Goal: Complete application form

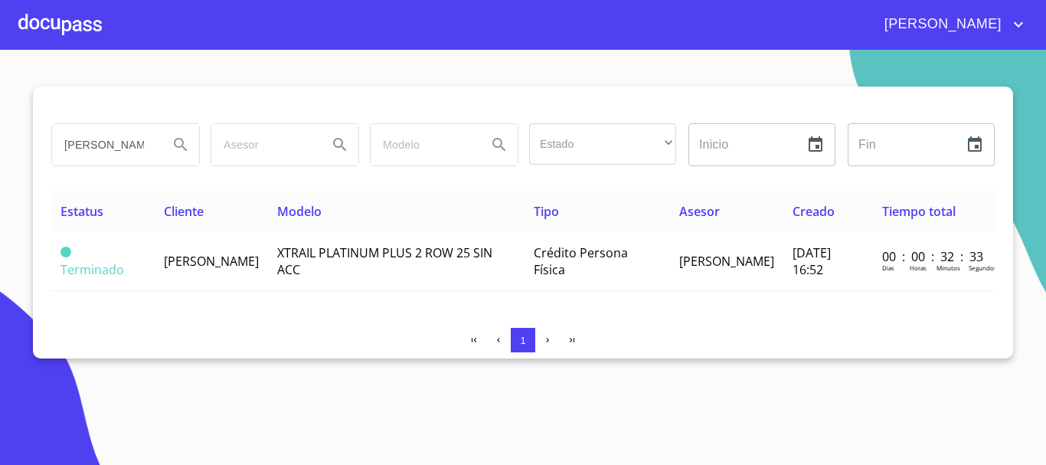
click at [76, 34] on div at bounding box center [59, 24] width 83 height 49
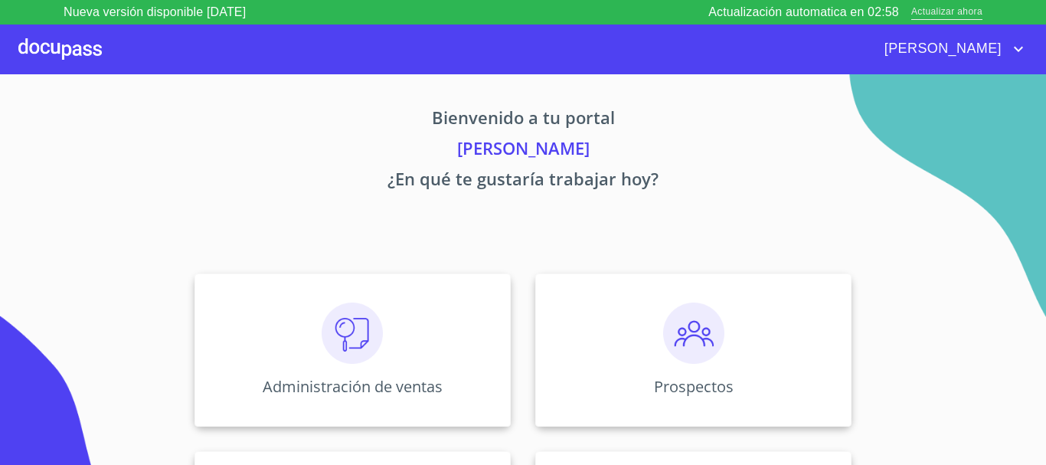
click at [966, 11] on span "Actualizar ahora" at bounding box center [947, 13] width 71 height 16
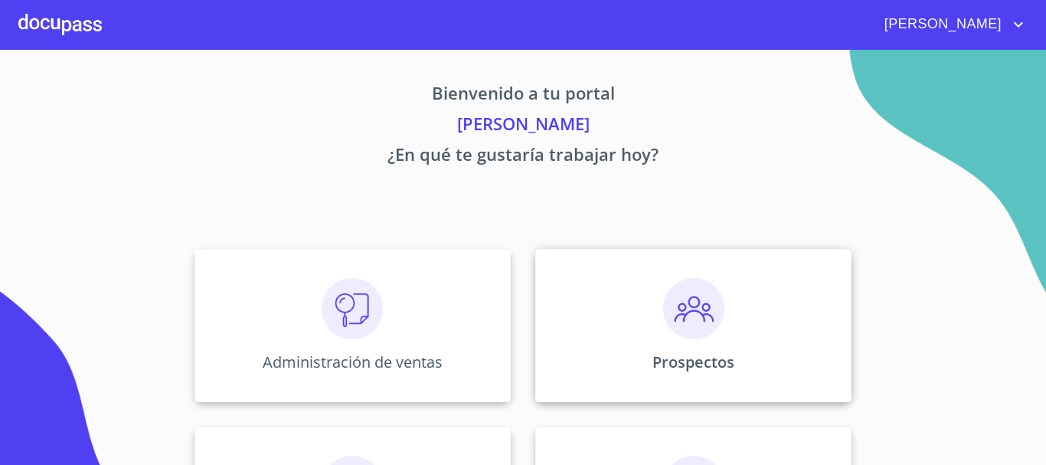
click at [681, 343] on div "Prospectos" at bounding box center [693, 325] width 316 height 153
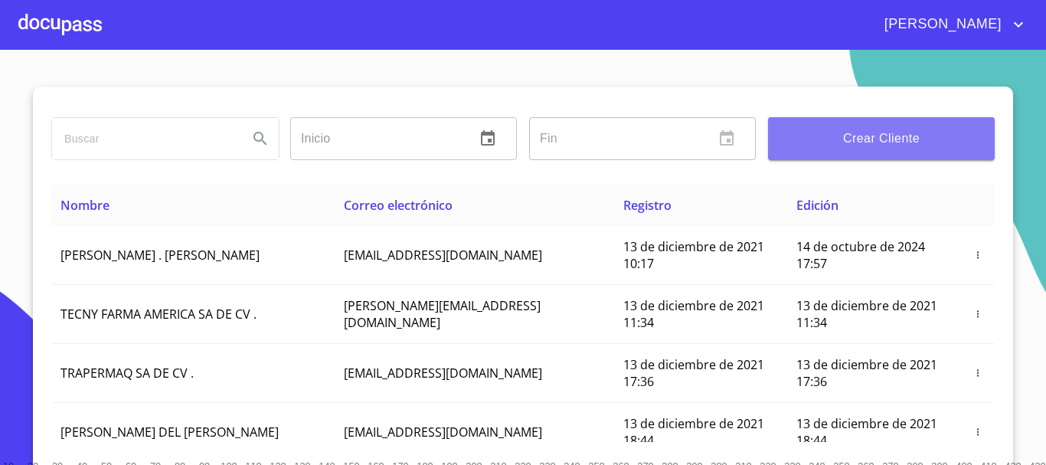
click at [838, 149] on span "Crear Cliente" at bounding box center [882, 138] width 202 height 21
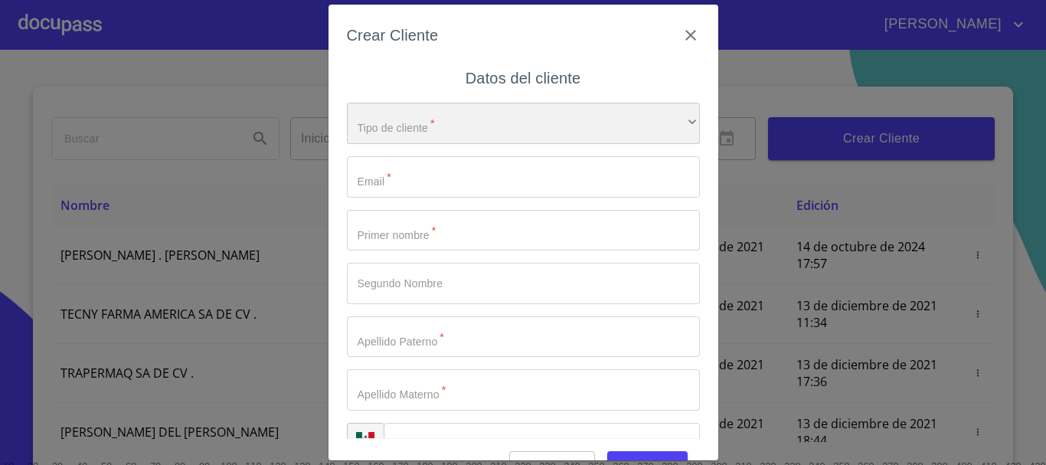
click at [527, 133] on div "​" at bounding box center [523, 123] width 353 height 41
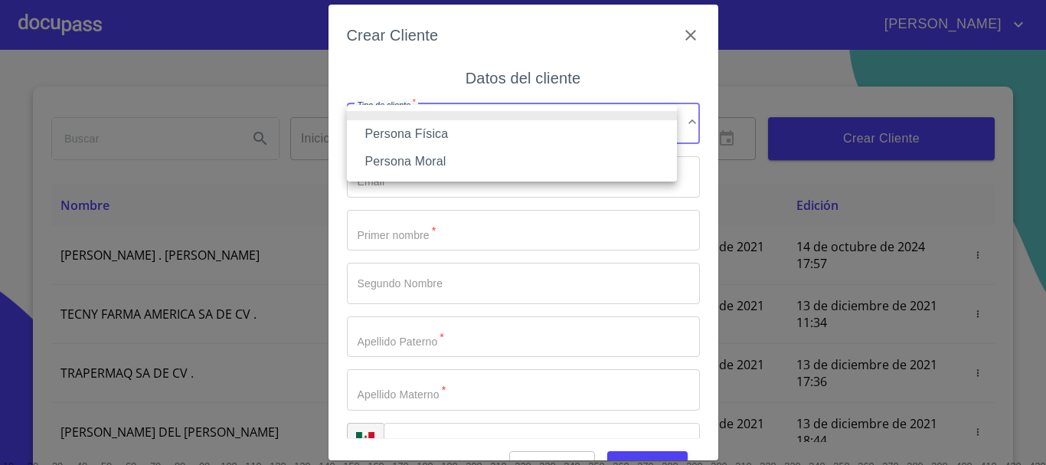
click at [430, 129] on li "Persona Física" at bounding box center [512, 134] width 330 height 28
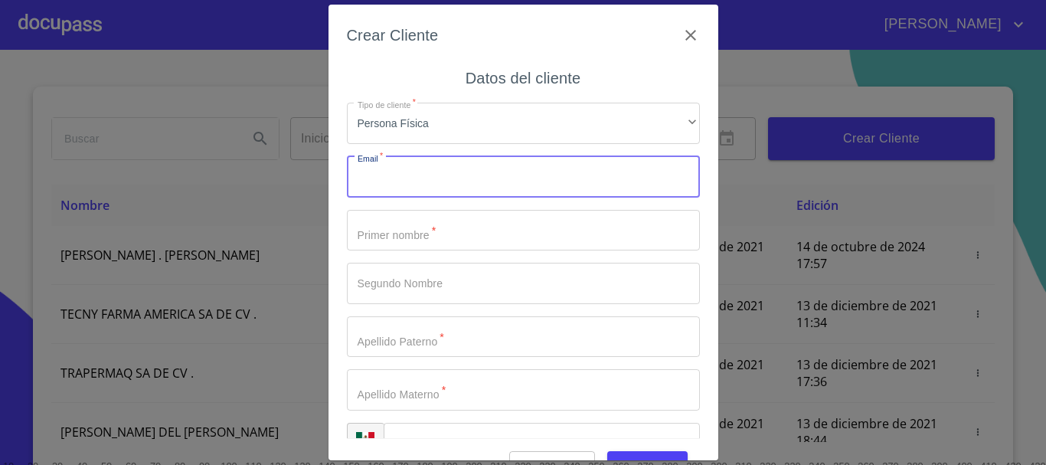
click at [419, 185] on input "Tipo de cliente   *" at bounding box center [523, 176] width 353 height 41
type input "[EMAIL_ADDRESS][DOMAIN_NAME]"
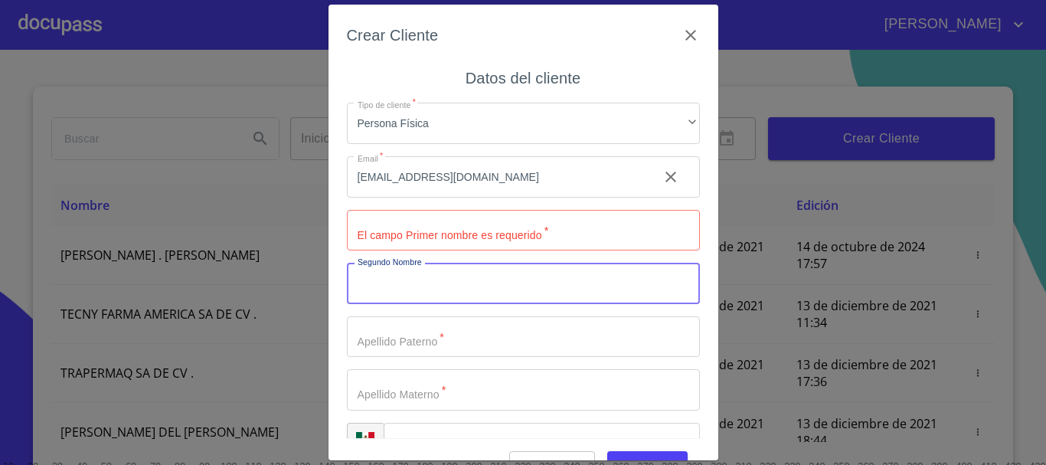
click at [404, 229] on input "Tipo de cliente   *" at bounding box center [523, 230] width 353 height 41
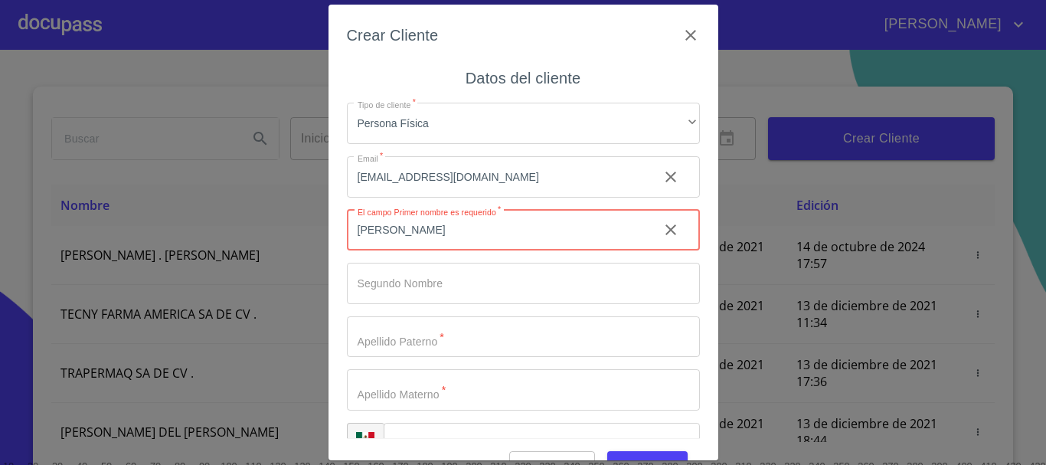
type input "[PERSON_NAME]"
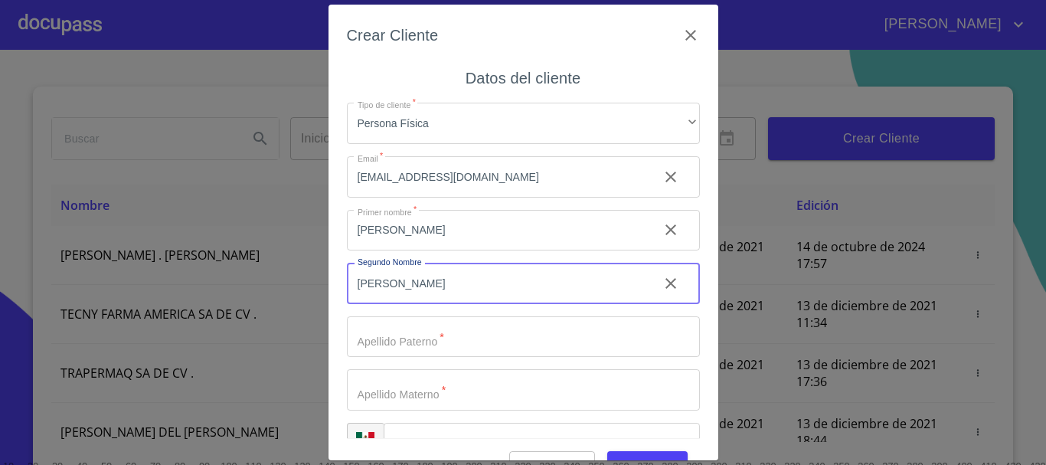
type input "[PERSON_NAME]"
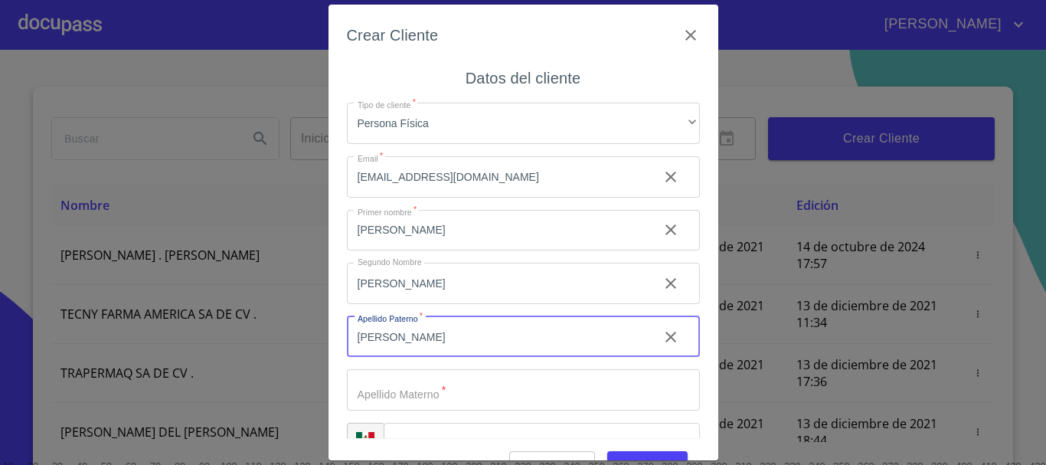
type input "[PERSON_NAME]"
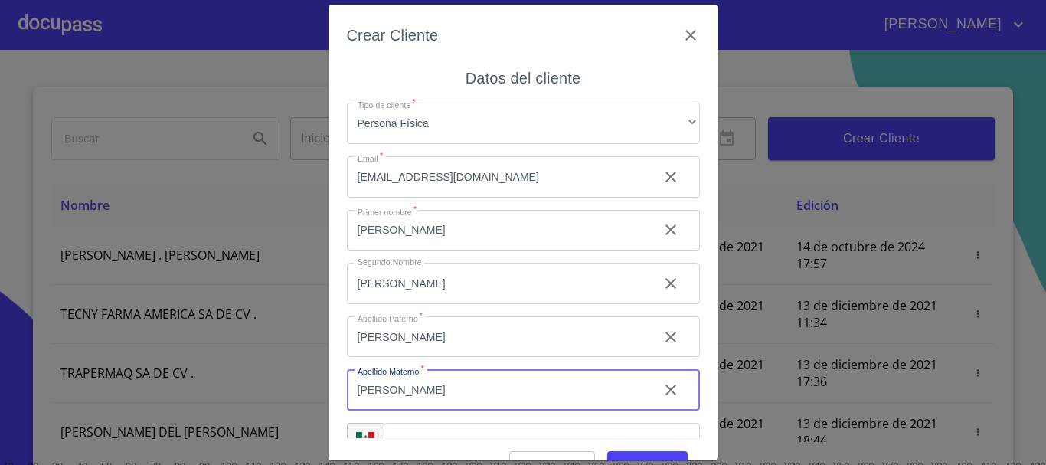
type input "[PERSON_NAME]"
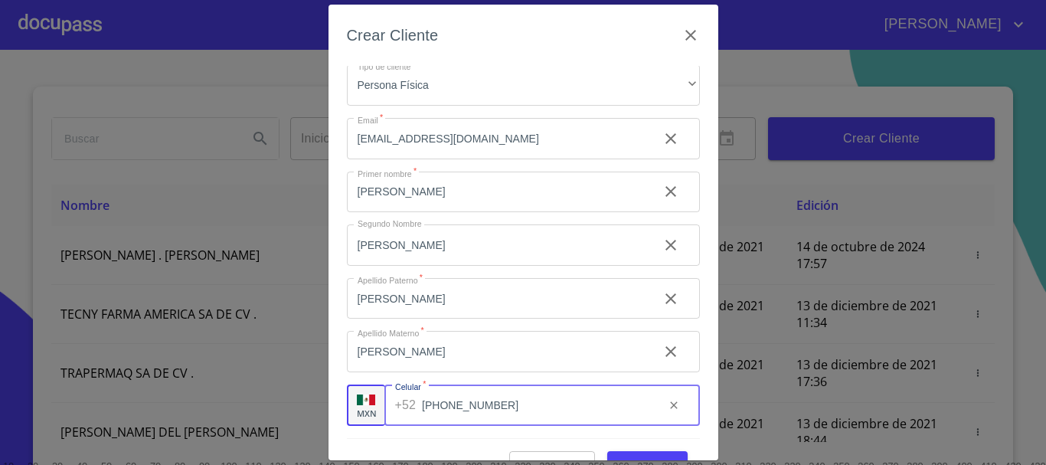
scroll to position [37, 0]
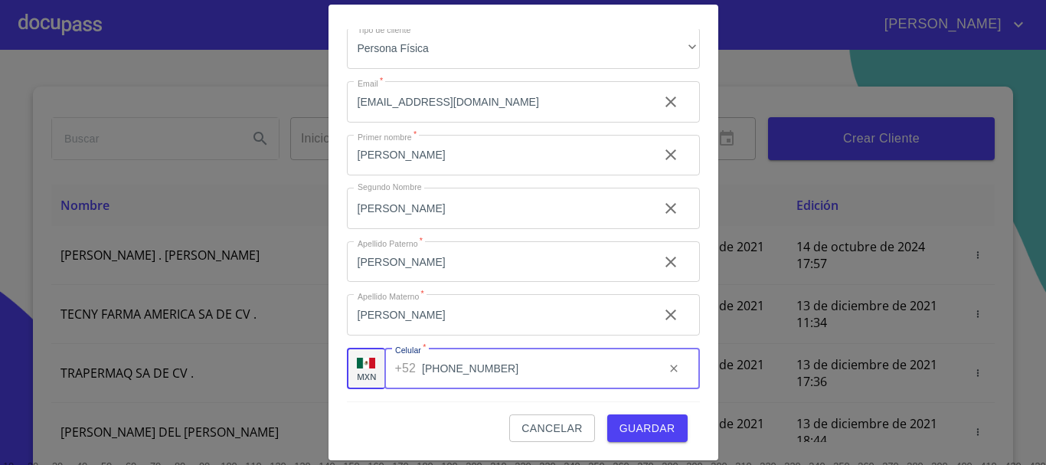
type input "[PHONE_NUMBER]"
click at [653, 430] on span "Guardar" at bounding box center [648, 428] width 56 height 19
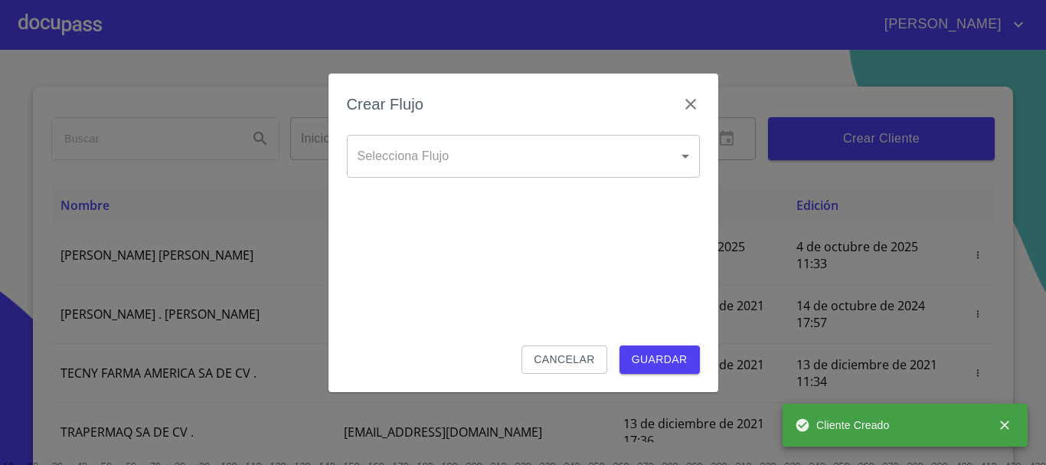
click at [69, 38] on div "Crear Flujo Selecciona Flujo ​ Selecciona Flujo Cancelar Guardar" at bounding box center [523, 232] width 1046 height 465
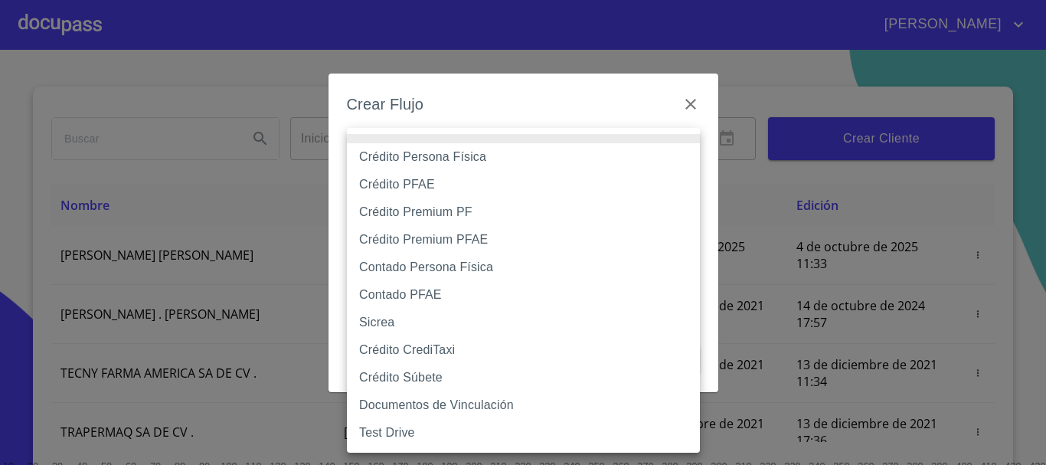
click at [453, 157] on body "[PERSON_NAME] ​ Fin ​ Crear Cliente Nombre Correo electrónico Registro Edición …" at bounding box center [523, 232] width 1046 height 465
click at [470, 158] on li "Crédito Persona Física" at bounding box center [523, 157] width 353 height 28
type input "61b033e49b8c202ad5bb7912"
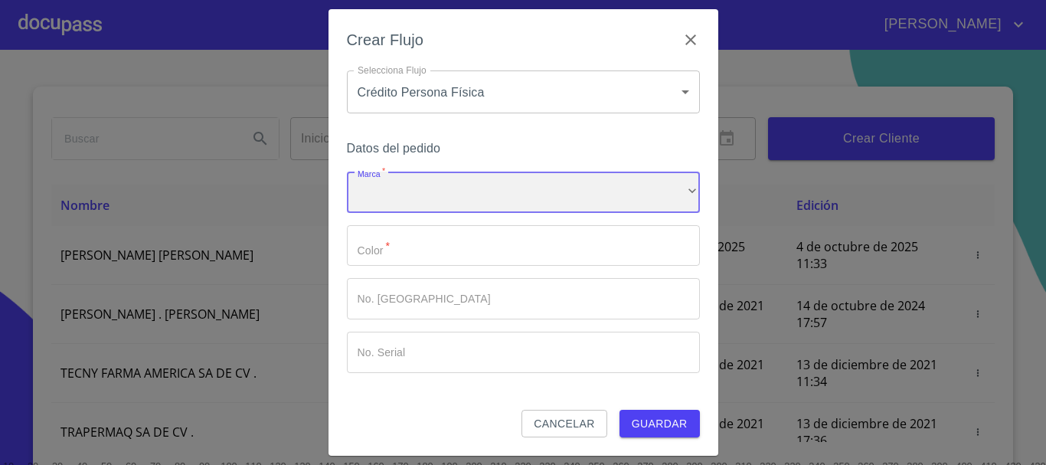
click at [426, 196] on div "​" at bounding box center [523, 192] width 353 height 41
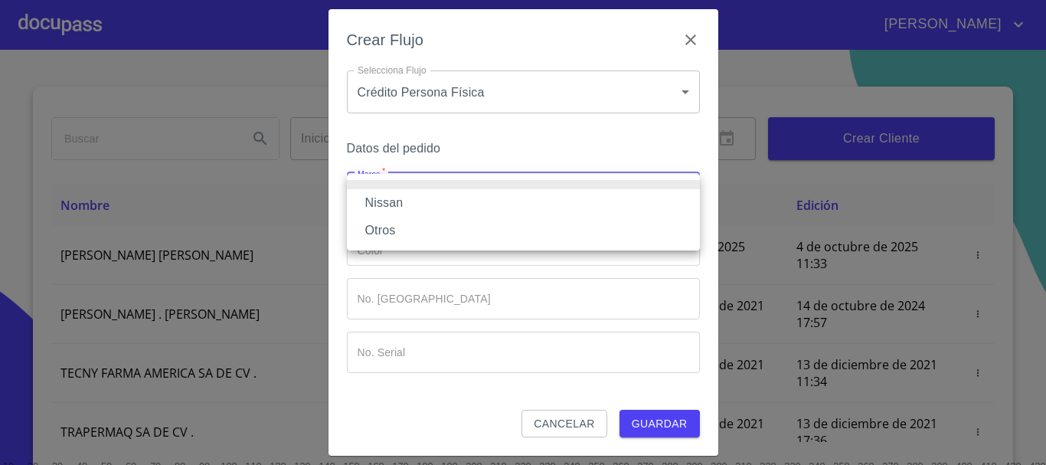
click at [404, 199] on li "Nissan" at bounding box center [523, 203] width 353 height 28
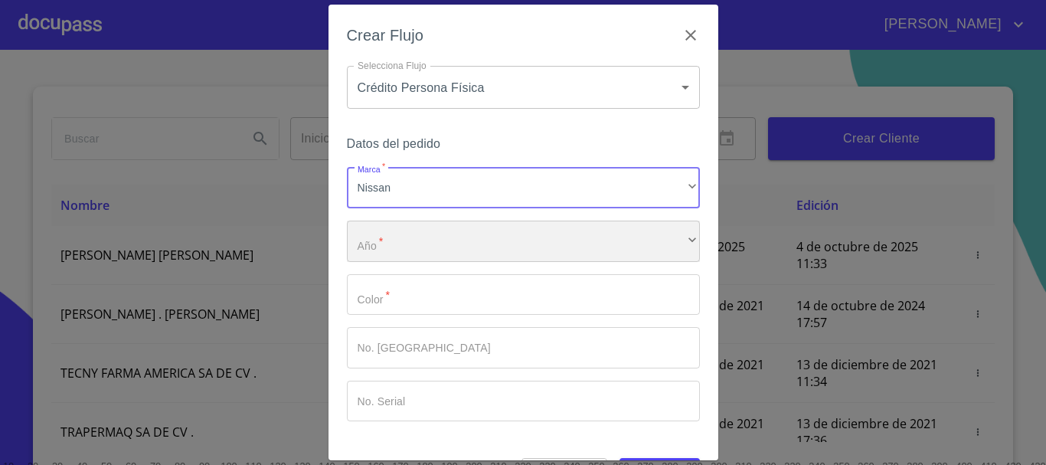
click at [399, 241] on div "​" at bounding box center [523, 241] width 353 height 41
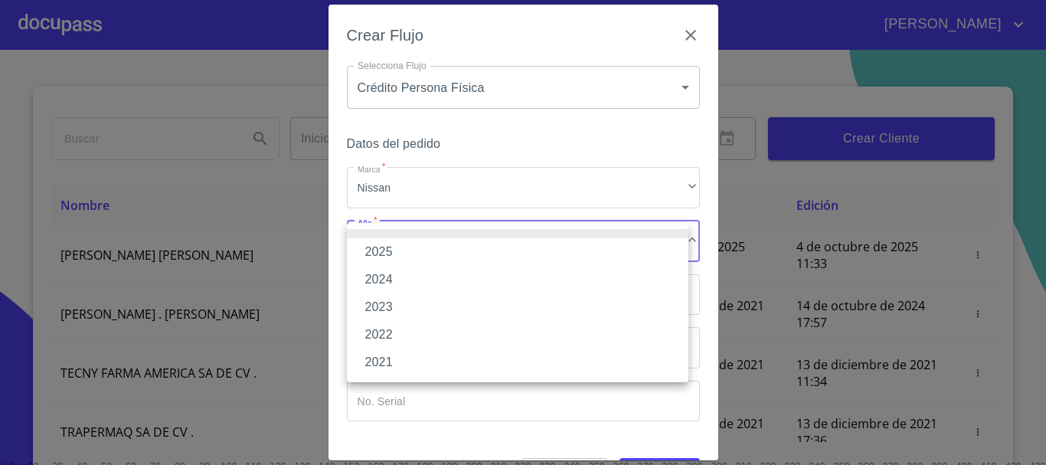
click at [407, 248] on li "2025" at bounding box center [518, 252] width 342 height 28
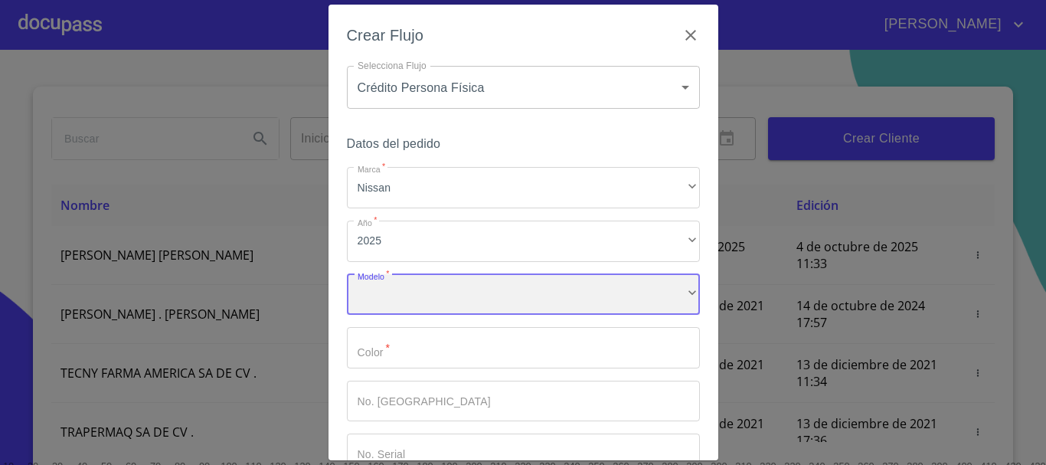
click at [388, 283] on div "​" at bounding box center [523, 294] width 353 height 41
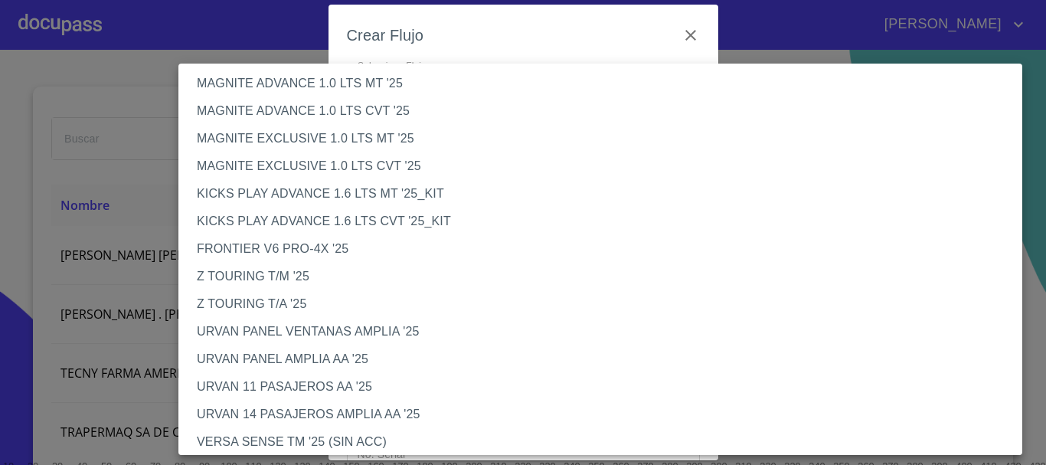
scroll to position [460, 0]
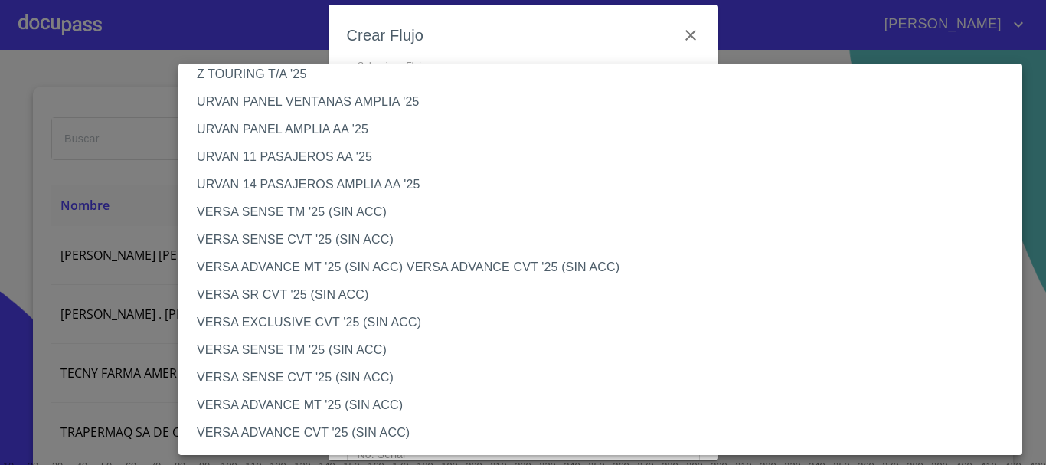
click at [333, 375] on li "VERSA SENSE CVT '25 (SIN ACC)" at bounding box center [606, 378] width 856 height 28
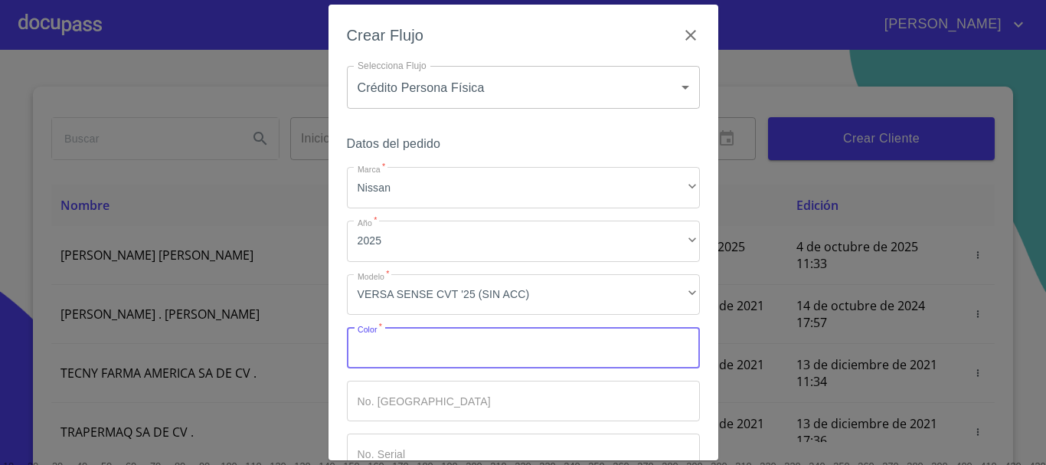
click at [421, 354] on input "Marca   *" at bounding box center [523, 347] width 353 height 41
type input "BLANCO"
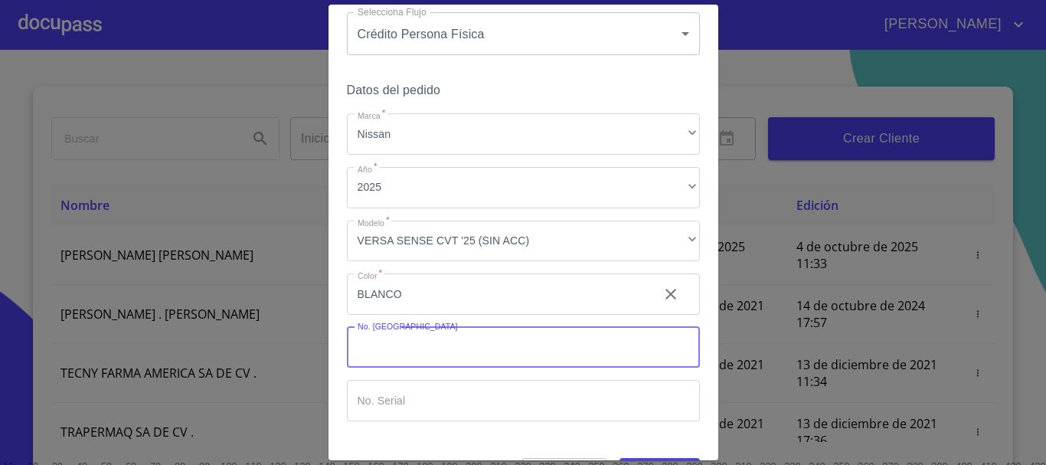
scroll to position [98, 0]
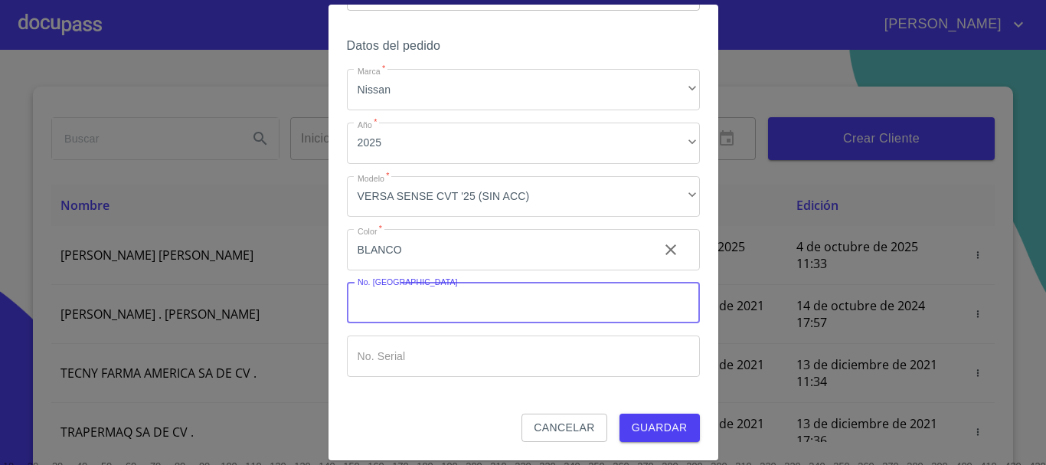
click at [620, 427] on button "Guardar" at bounding box center [660, 428] width 80 height 28
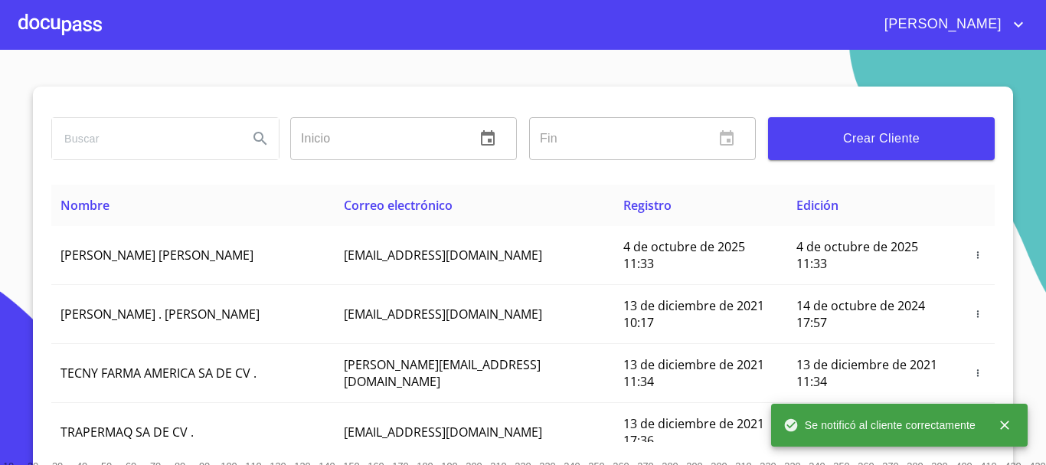
click at [75, 36] on div at bounding box center [59, 24] width 83 height 49
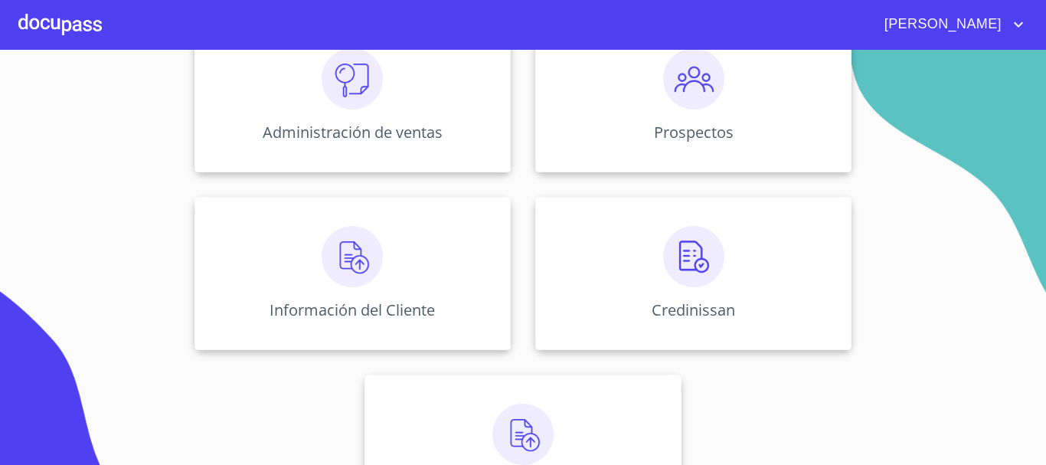
scroll to position [305, 0]
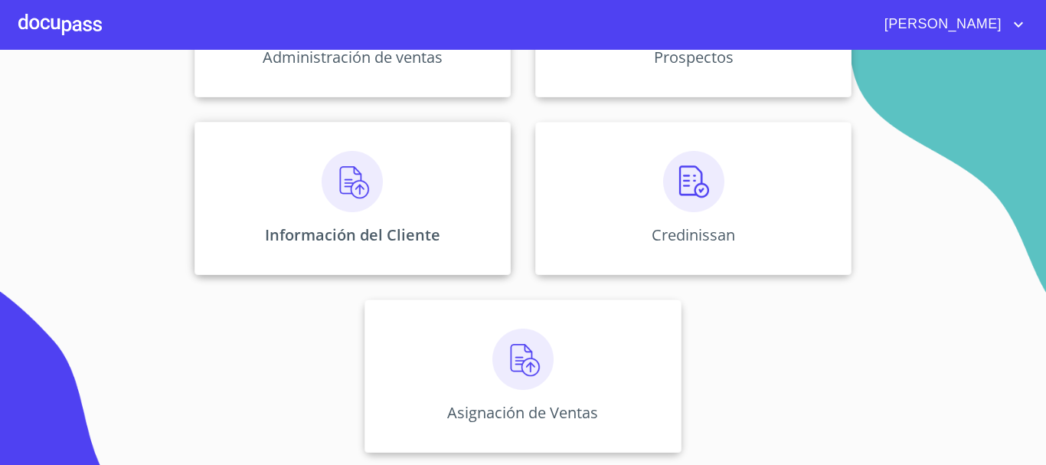
click at [362, 226] on p "Información del Cliente" at bounding box center [352, 234] width 175 height 21
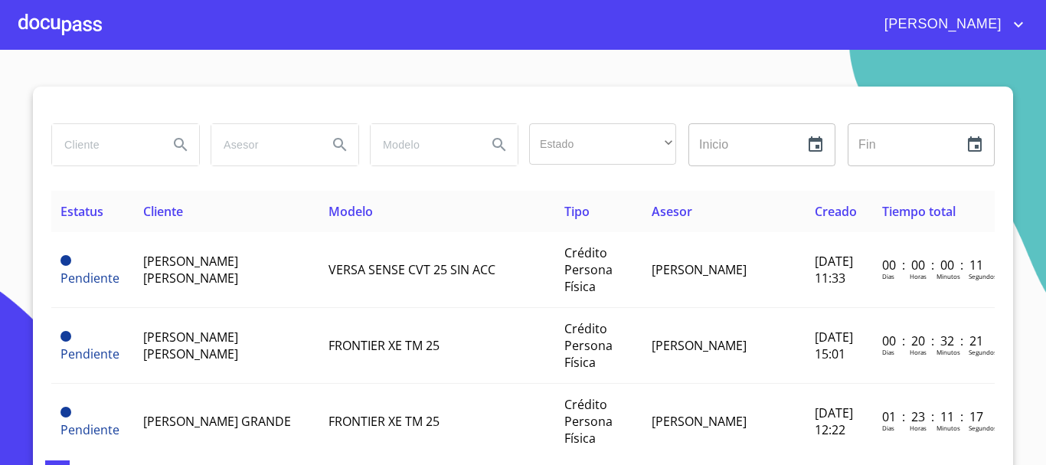
click at [49, 21] on div at bounding box center [59, 24] width 83 height 49
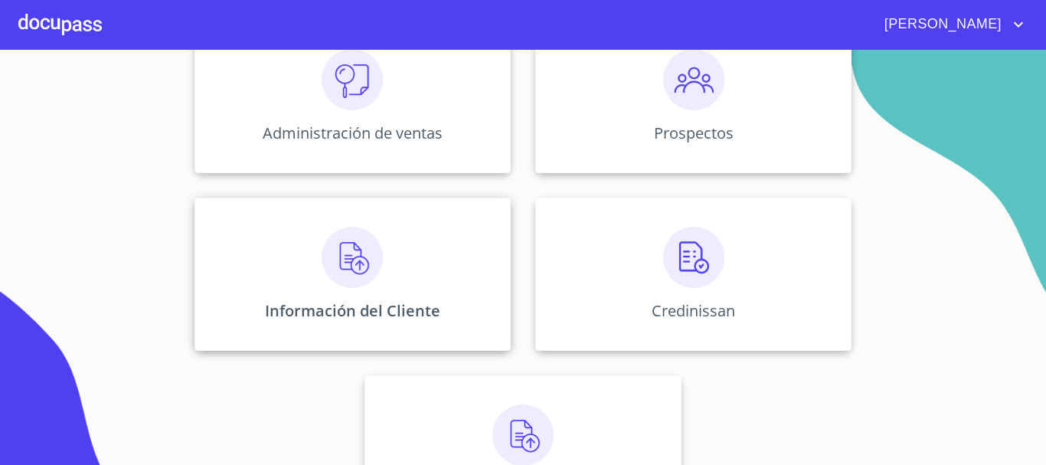
scroll to position [230, 0]
click at [344, 265] on img at bounding box center [352, 256] width 61 height 61
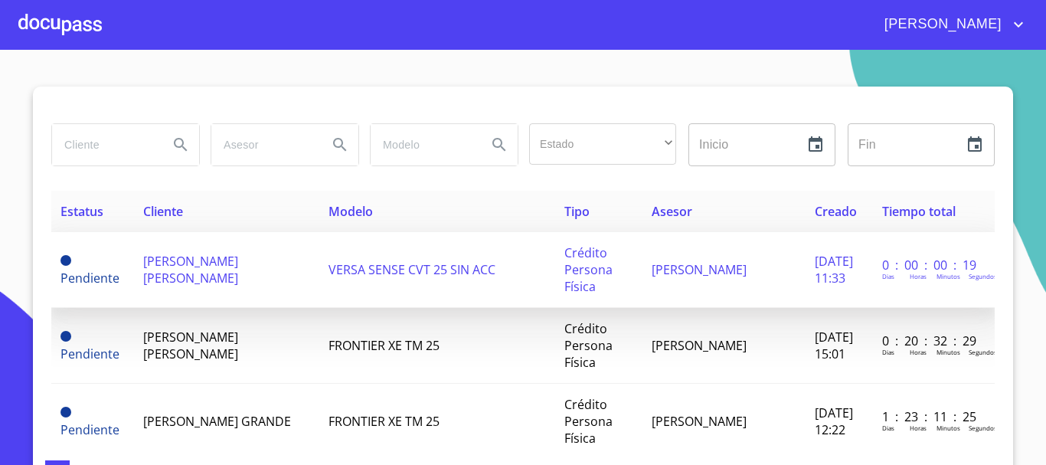
click at [182, 280] on span "[PERSON_NAME] [PERSON_NAME]" at bounding box center [190, 270] width 95 height 34
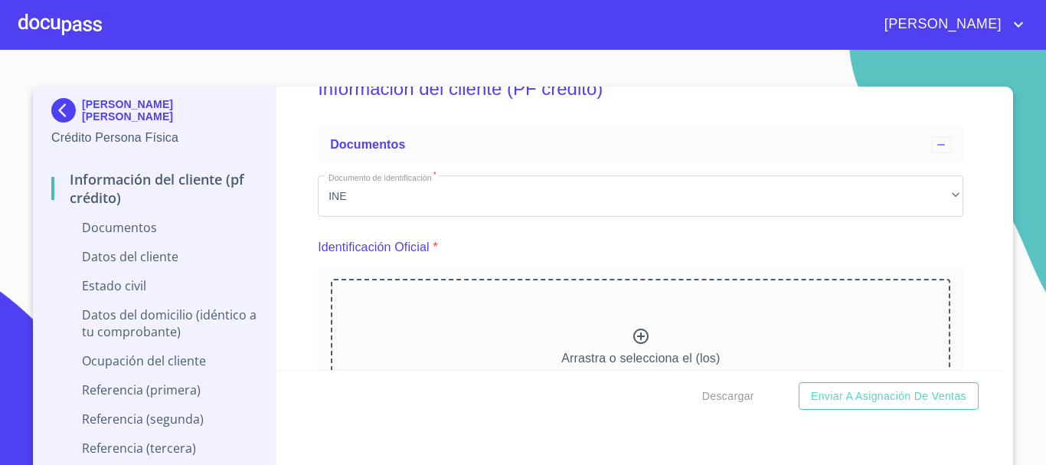
scroll to position [77, 0]
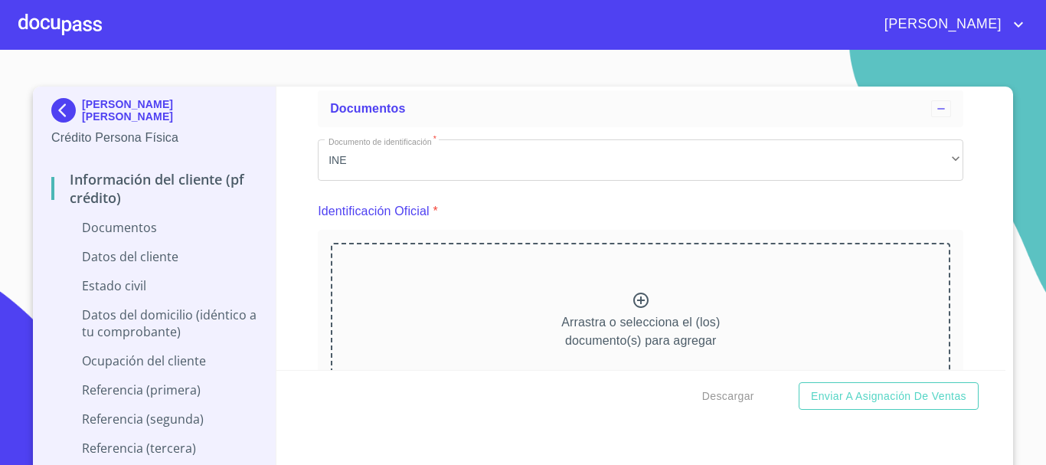
click at [633, 294] on icon at bounding box center [640, 300] width 15 height 15
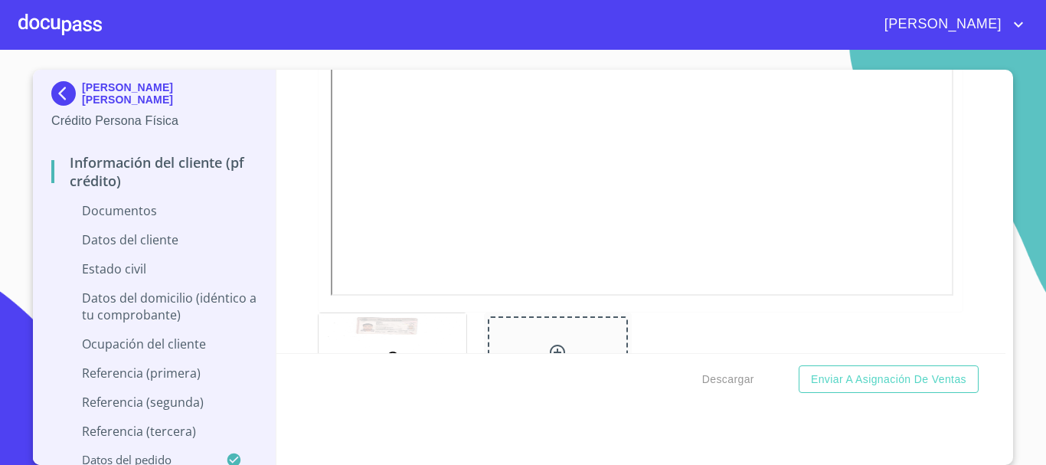
scroll to position [689, 0]
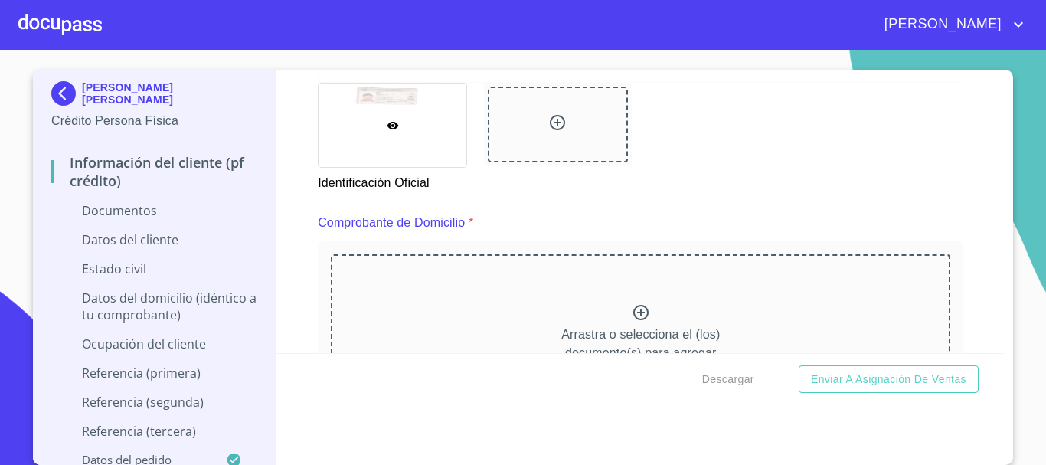
click at [632, 310] on icon at bounding box center [641, 312] width 18 height 18
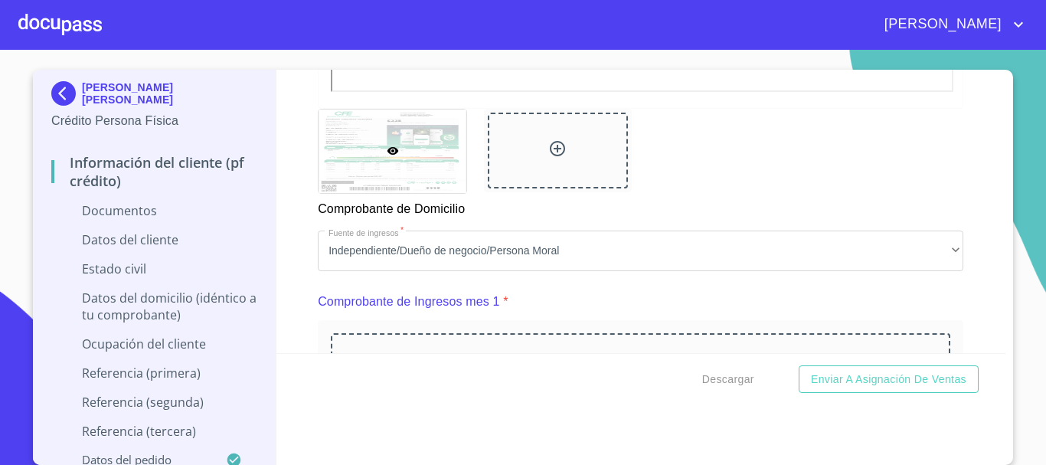
scroll to position [1455, 0]
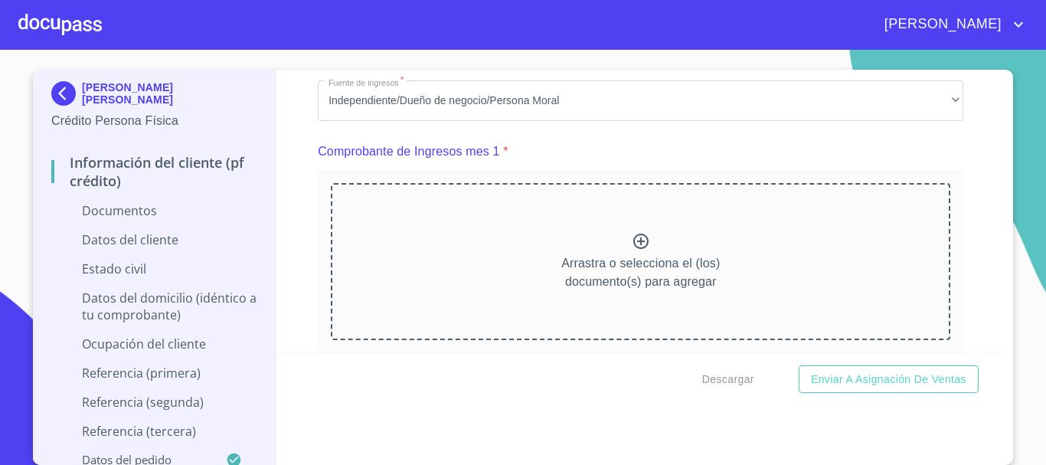
click at [632, 250] on icon at bounding box center [641, 241] width 18 height 18
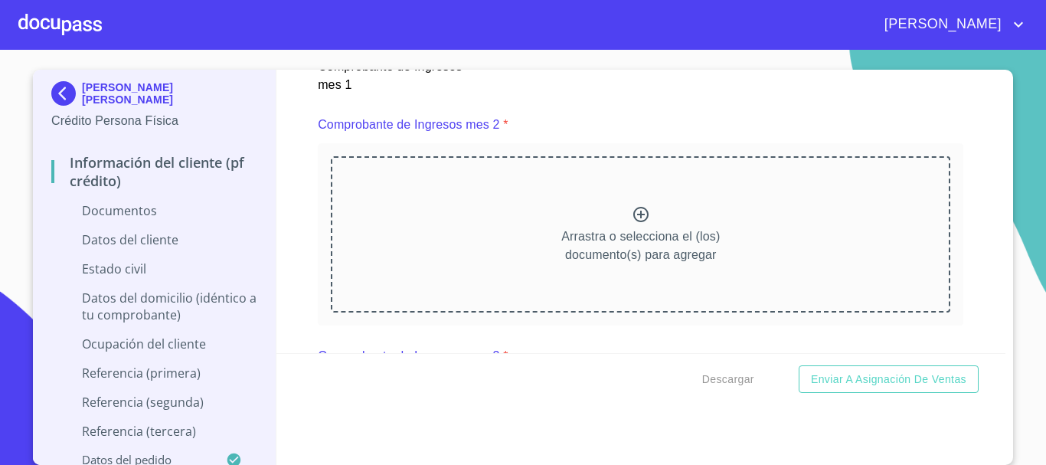
scroll to position [2145, 0]
click at [632, 221] on icon at bounding box center [641, 212] width 18 height 18
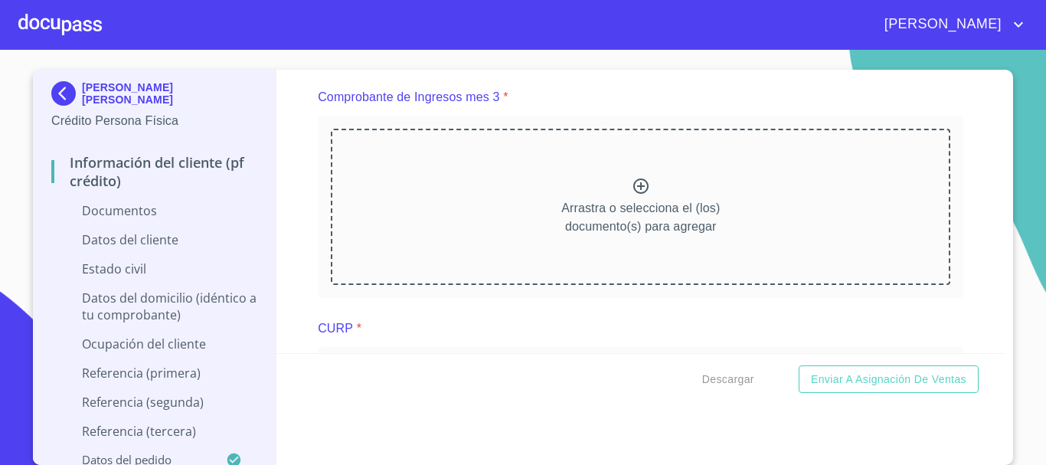
scroll to position [2834, 0]
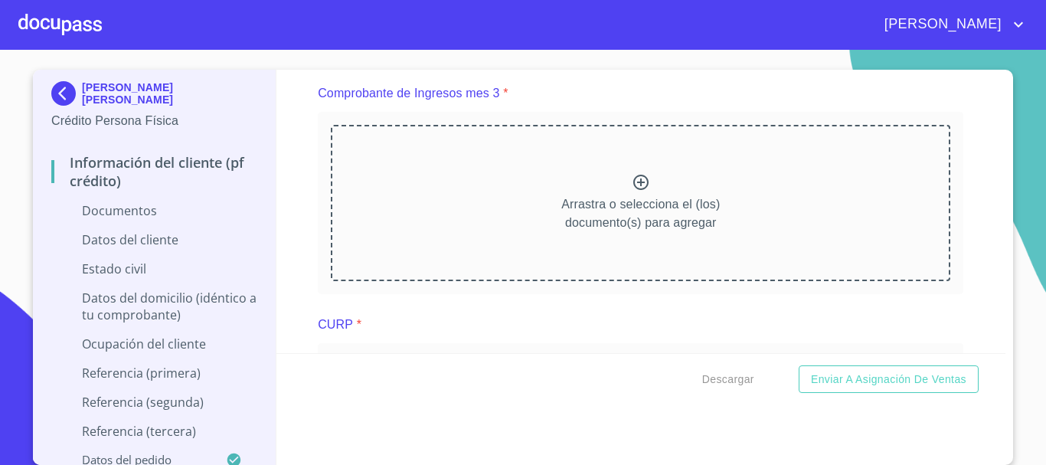
click at [632, 191] on icon at bounding box center [641, 182] width 18 height 18
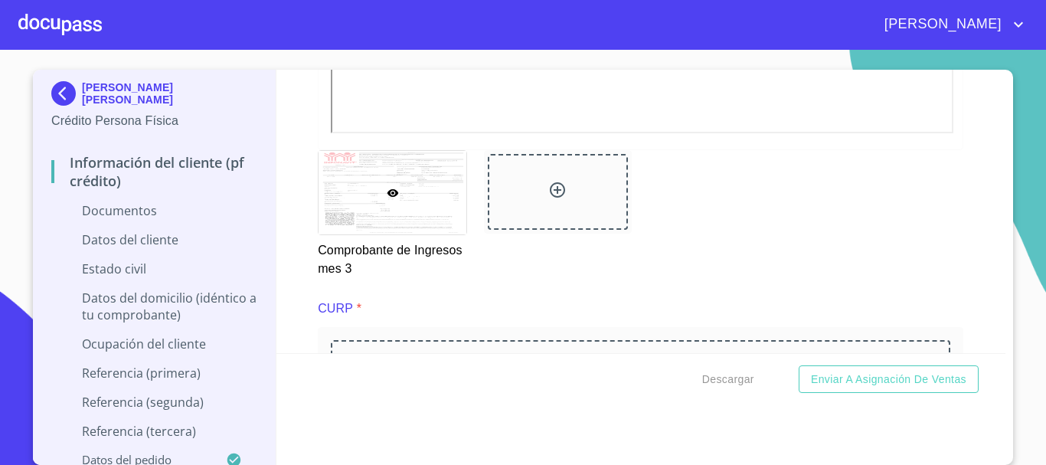
scroll to position [3370, 0]
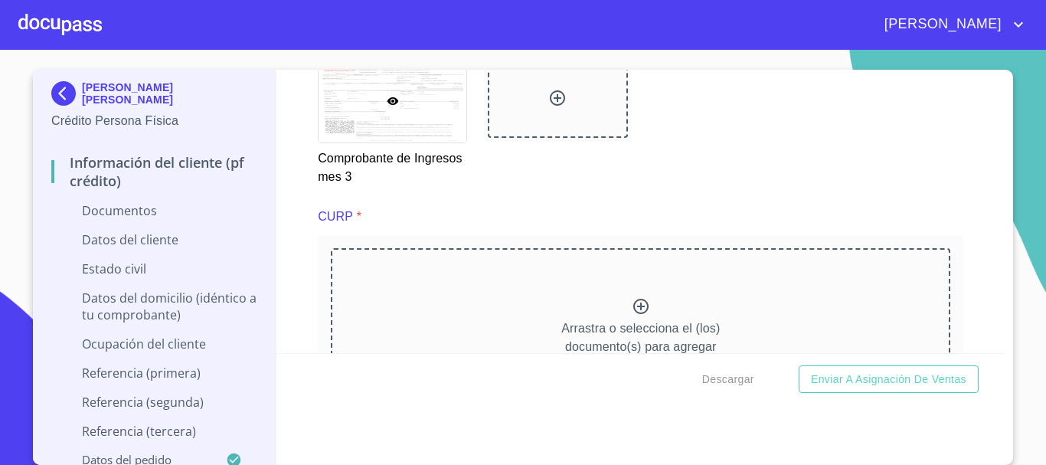
click at [633, 316] on icon at bounding box center [641, 306] width 18 height 18
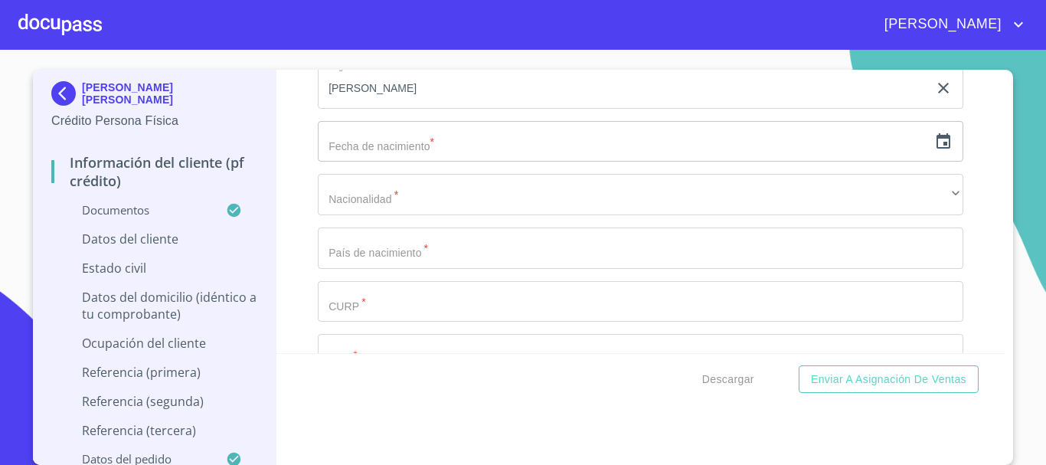
scroll to position [4443, 0]
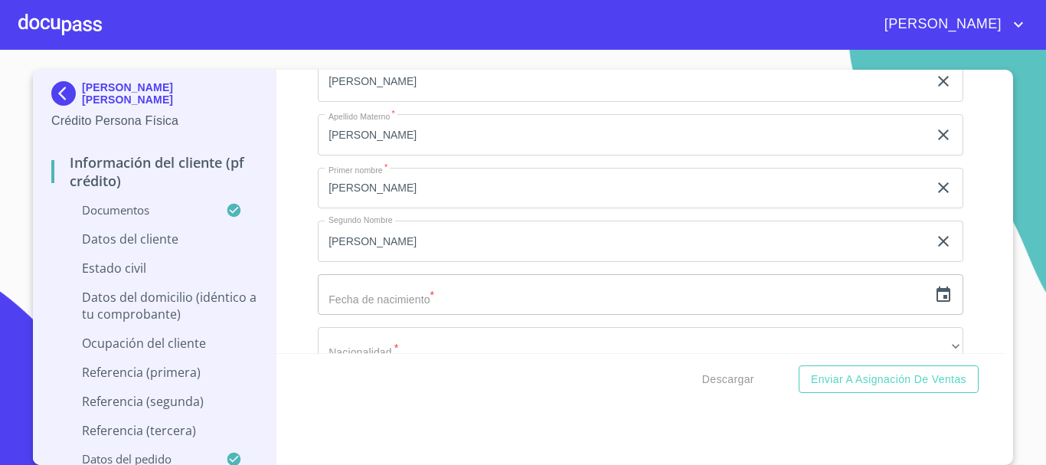
click at [934, 304] on icon "button" at bounding box center [943, 295] width 18 height 18
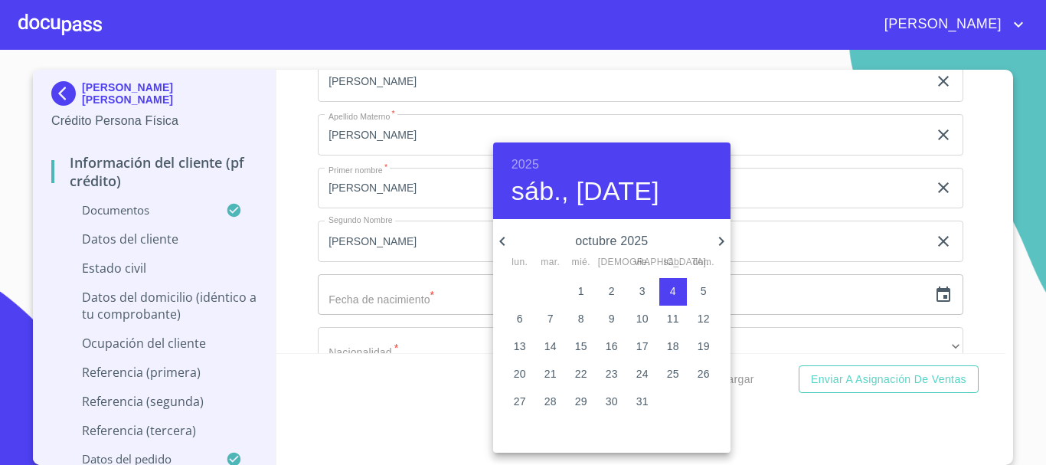
click at [526, 161] on h6 "2025" at bounding box center [526, 164] width 28 height 21
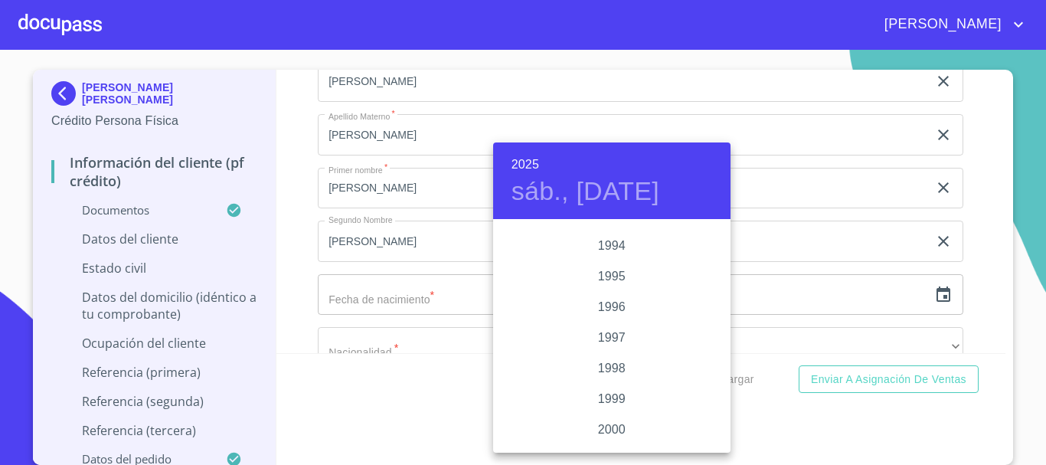
scroll to position [1976, 0]
click at [612, 319] on div "1992" at bounding box center [611, 313] width 237 height 31
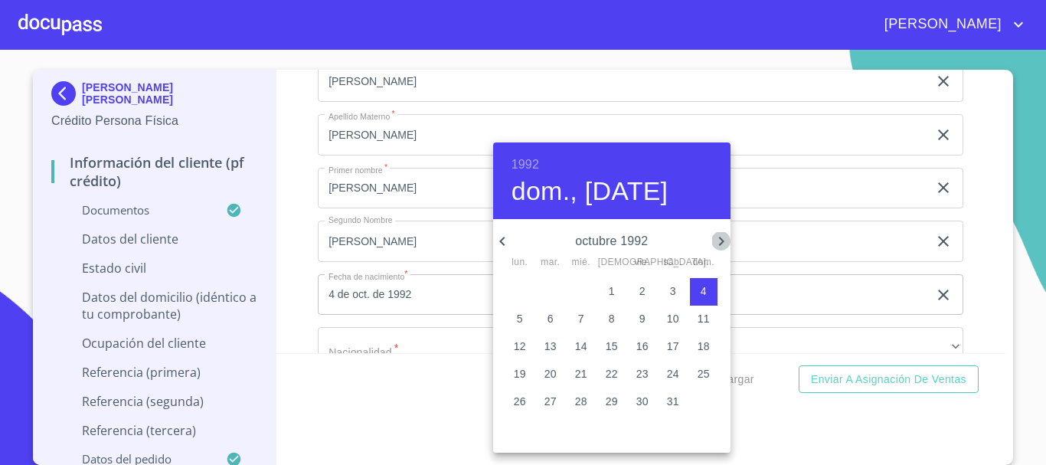
click at [717, 241] on icon "button" at bounding box center [721, 241] width 18 height 18
click at [502, 239] on icon "button" at bounding box center [501, 241] width 5 height 9
click at [542, 398] on span "24" at bounding box center [551, 401] width 28 height 15
type input "24 de nov. de 1992"
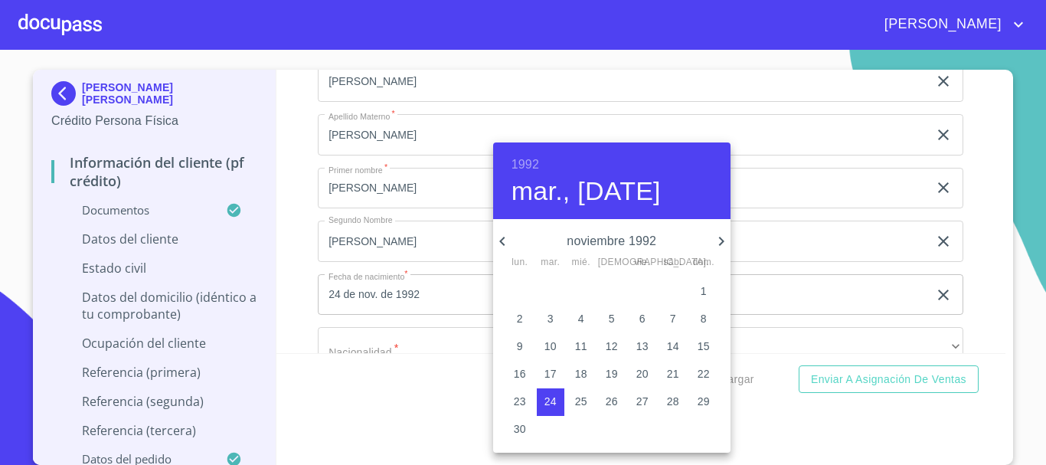
click at [966, 231] on div at bounding box center [523, 232] width 1046 height 465
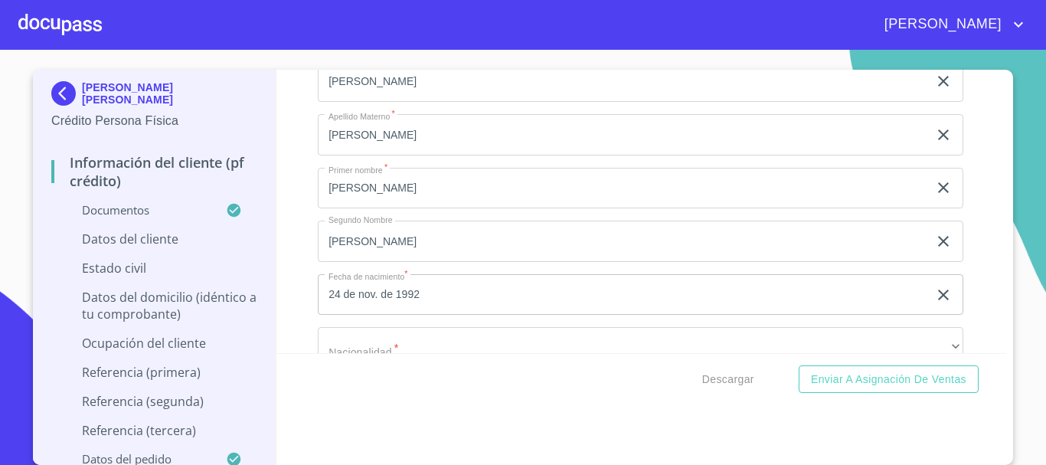
scroll to position [4519, 0]
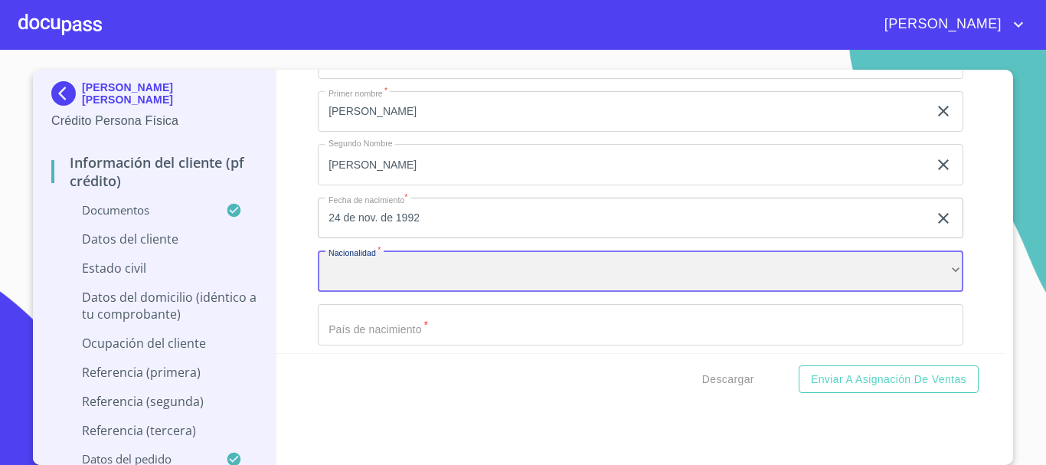
click at [349, 290] on div "​" at bounding box center [641, 270] width 646 height 41
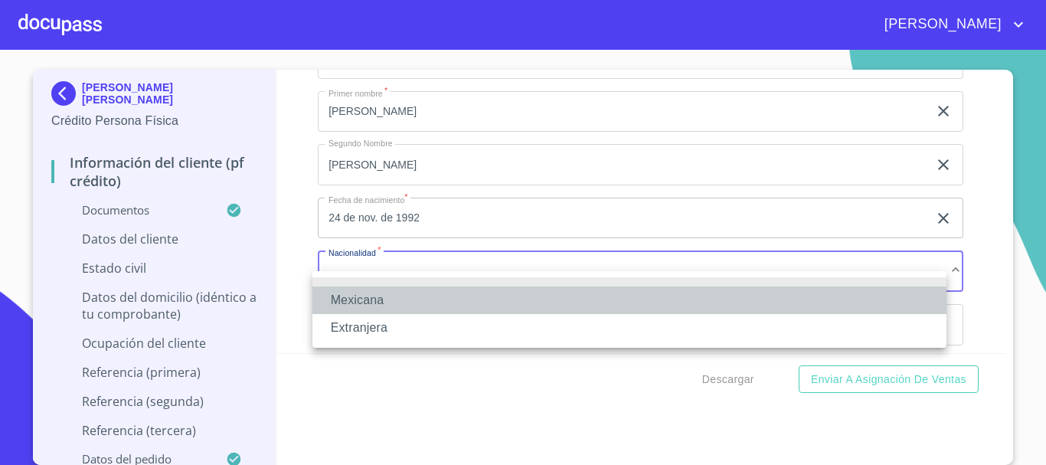
drag, startPoint x: 352, startPoint y: 299, endPoint x: 798, endPoint y: 350, distance: 448.7
click at [353, 299] on li "Mexicana" at bounding box center [630, 300] width 634 height 28
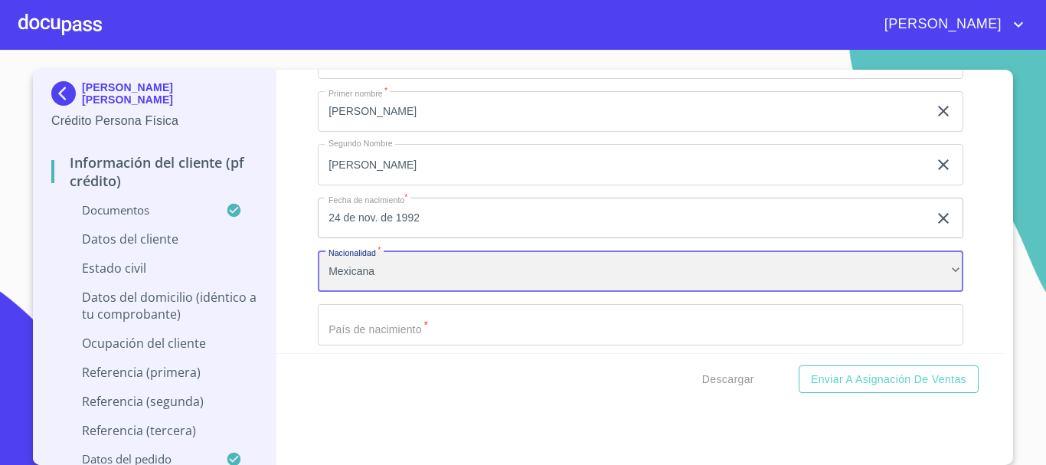
scroll to position [4596, 0]
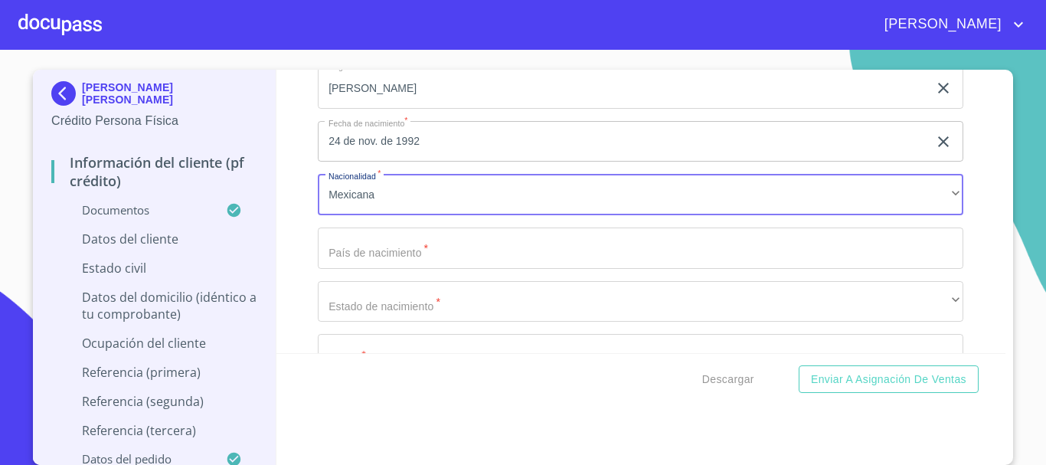
click at [385, 260] on input "Documento de identificación   *" at bounding box center [641, 247] width 646 height 41
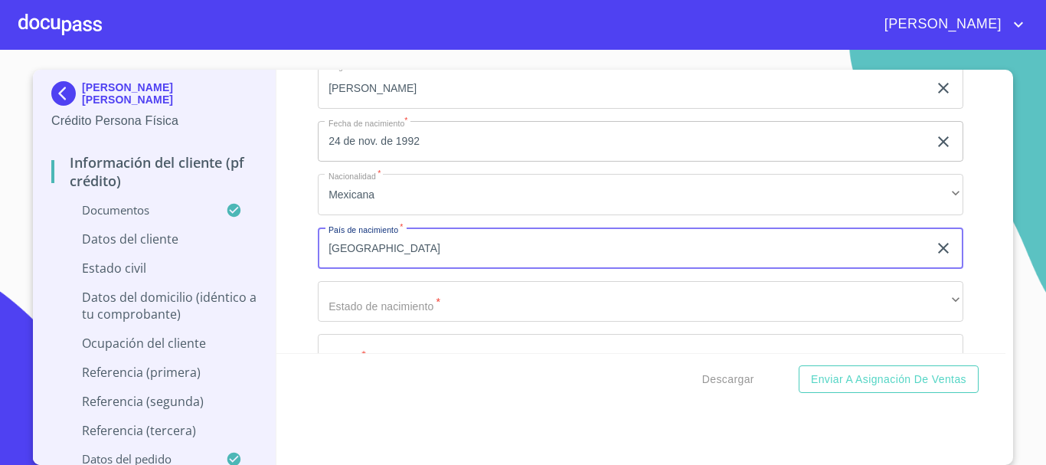
type input "[GEOGRAPHIC_DATA]"
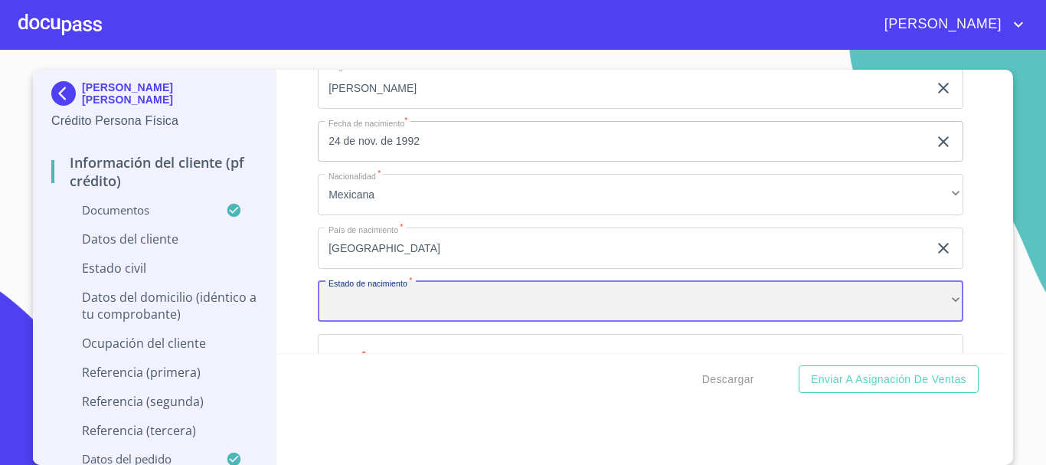
click at [406, 321] on div "​" at bounding box center [641, 301] width 646 height 41
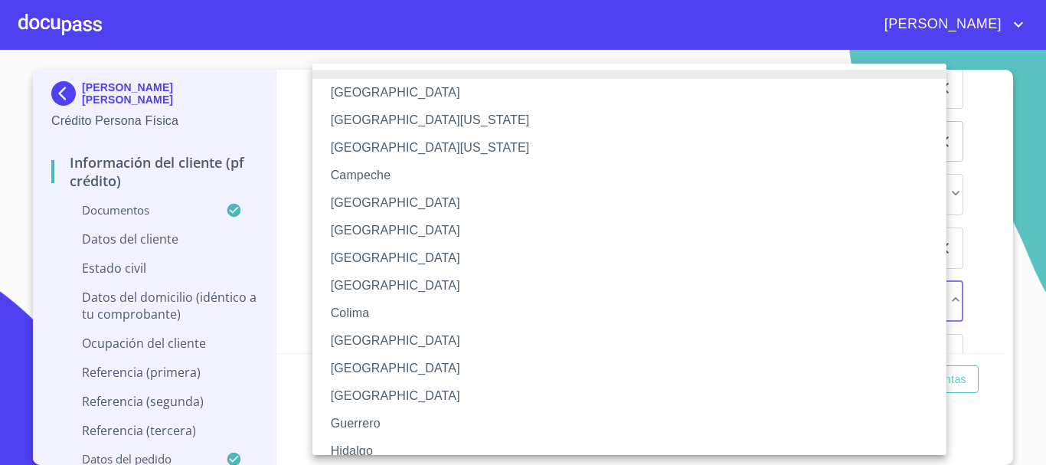
scroll to position [220, 0]
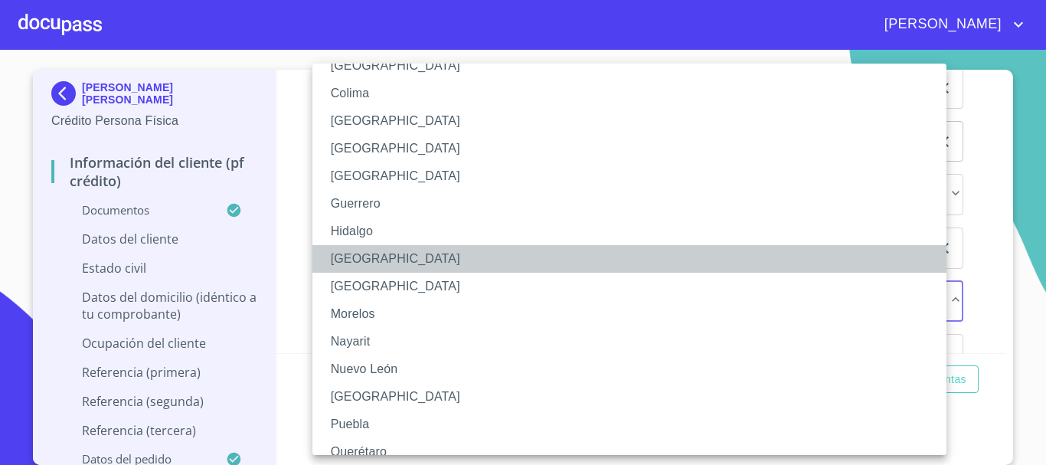
click at [424, 263] on li "[GEOGRAPHIC_DATA]" at bounding box center [636, 259] width 646 height 28
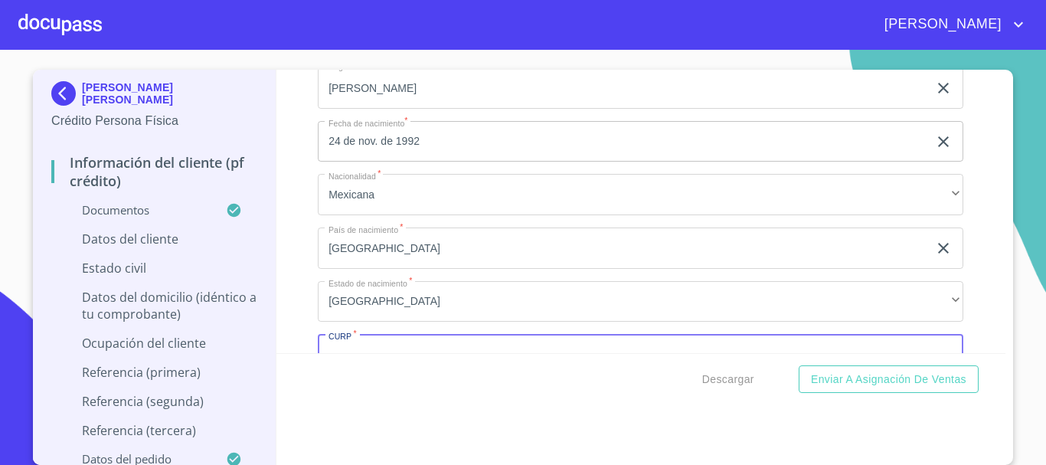
scroll to position [221, 0]
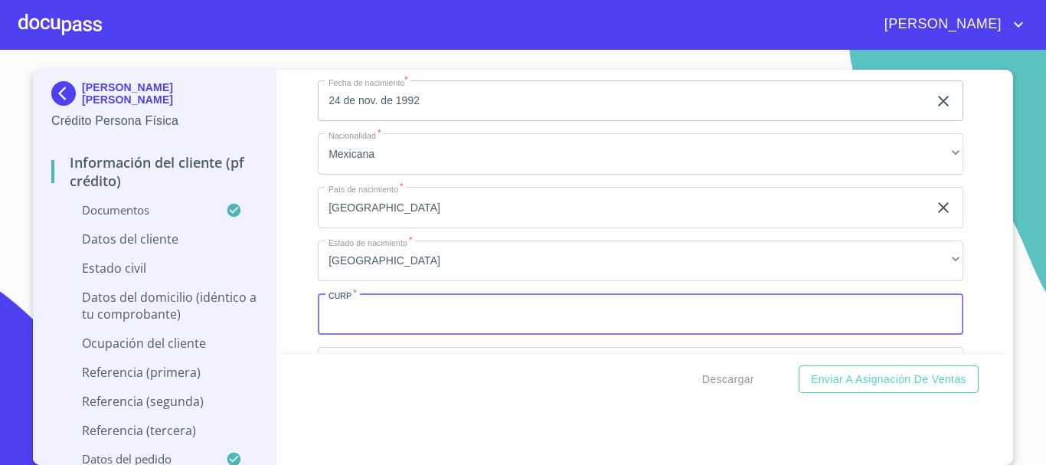
click at [437, 335] on input "Documento de identificación   *" at bounding box center [641, 313] width 646 height 41
type input "EARB921124HJCSZR00"
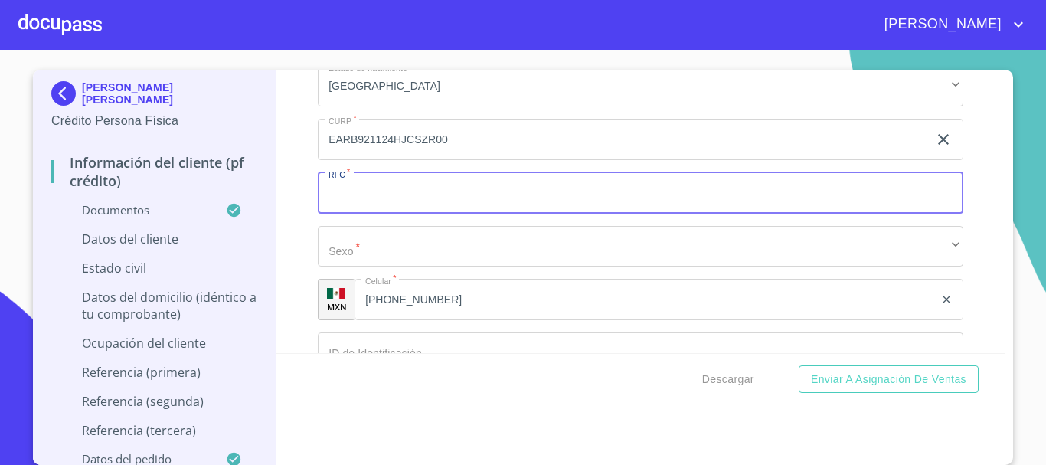
click at [351, 206] on input "Documento de identificación   *" at bounding box center [641, 192] width 646 height 41
type input "EARB921124J86"
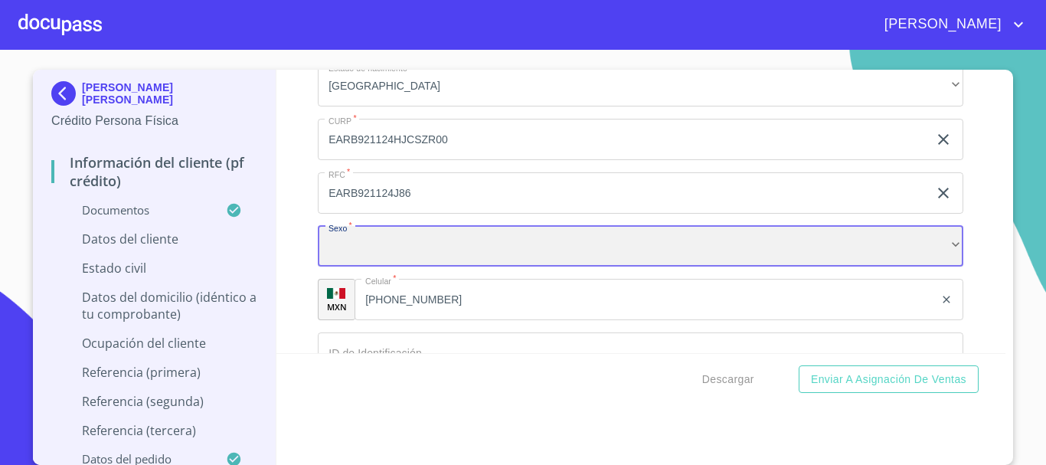
click at [426, 260] on div "​" at bounding box center [641, 246] width 646 height 41
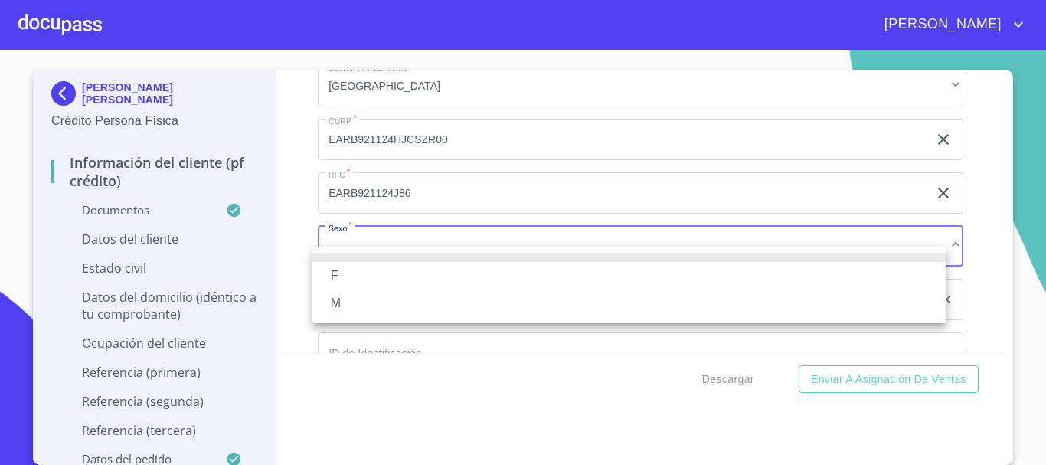
click at [395, 304] on li "M" at bounding box center [630, 304] width 634 height 28
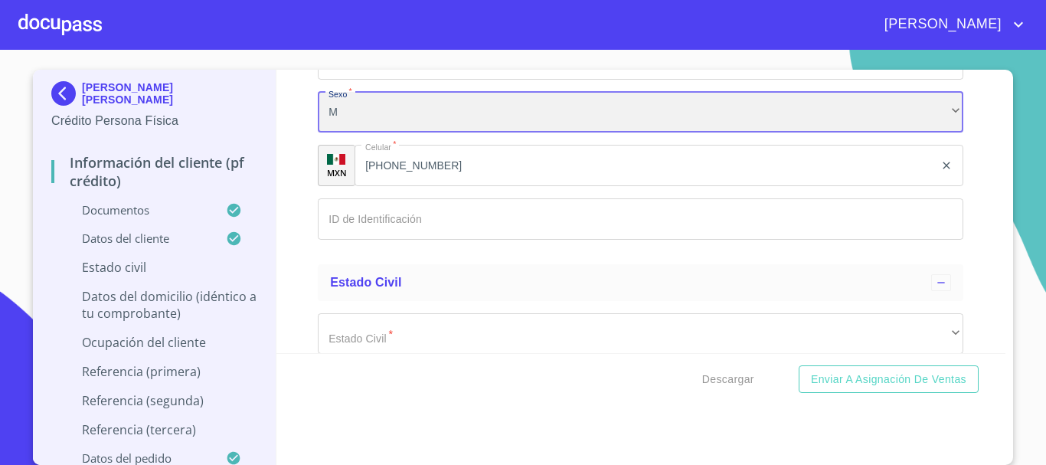
scroll to position [5041, 0]
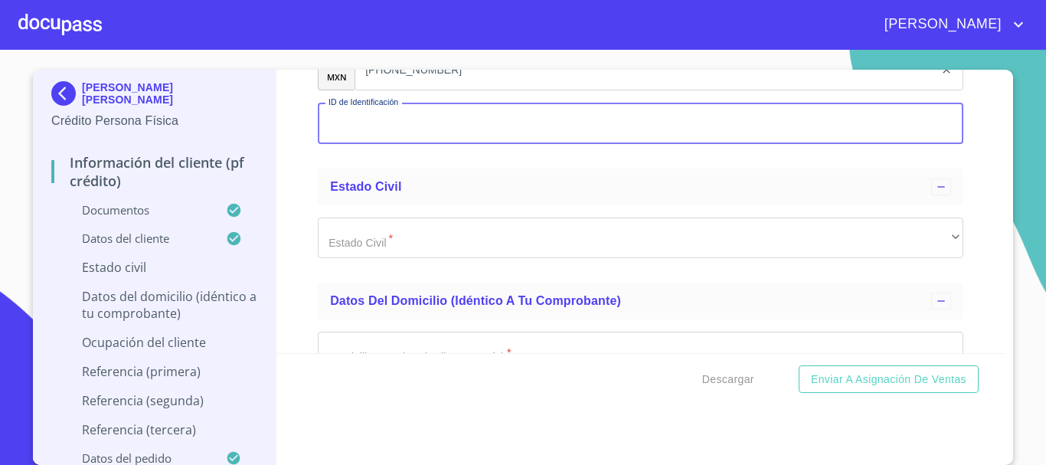
click at [362, 143] on input "Documento de identificación   *" at bounding box center [641, 123] width 646 height 41
type input "1"
type input "1915866943"
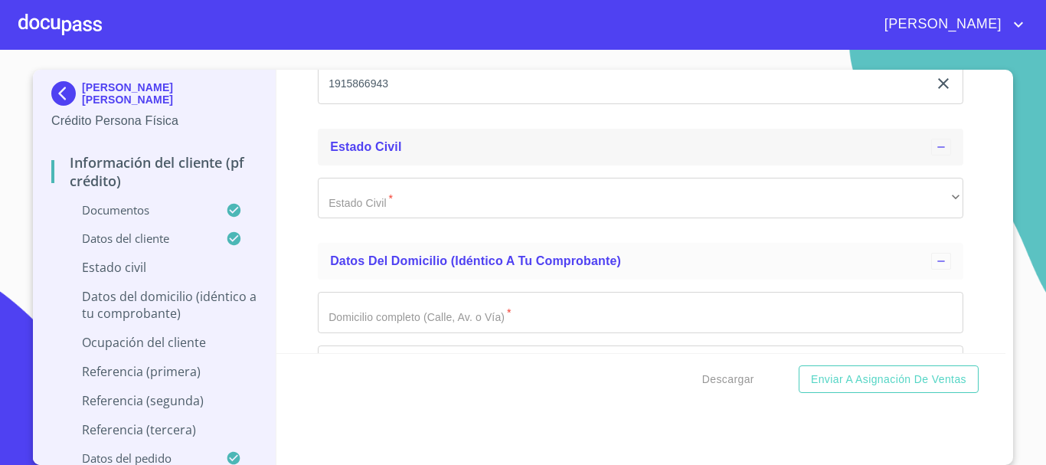
scroll to position [5117, 0]
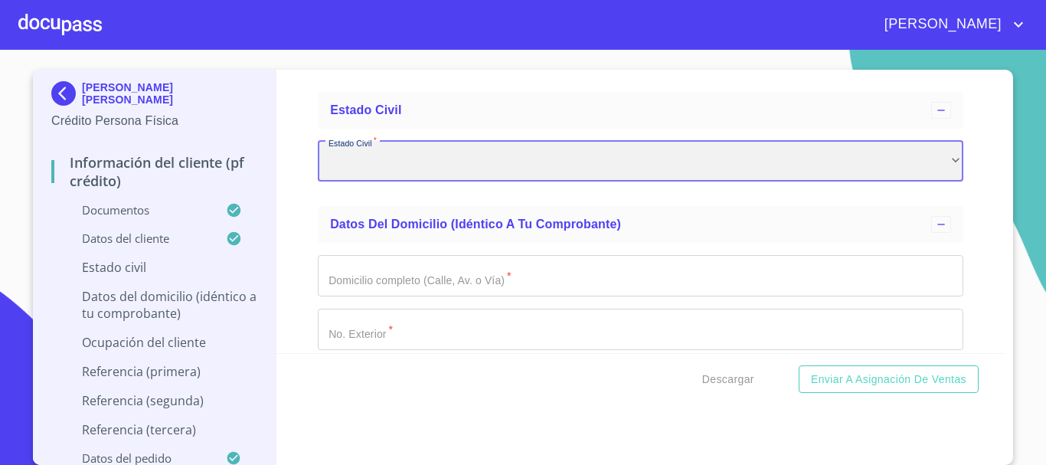
click at [419, 182] on div "​" at bounding box center [641, 161] width 646 height 41
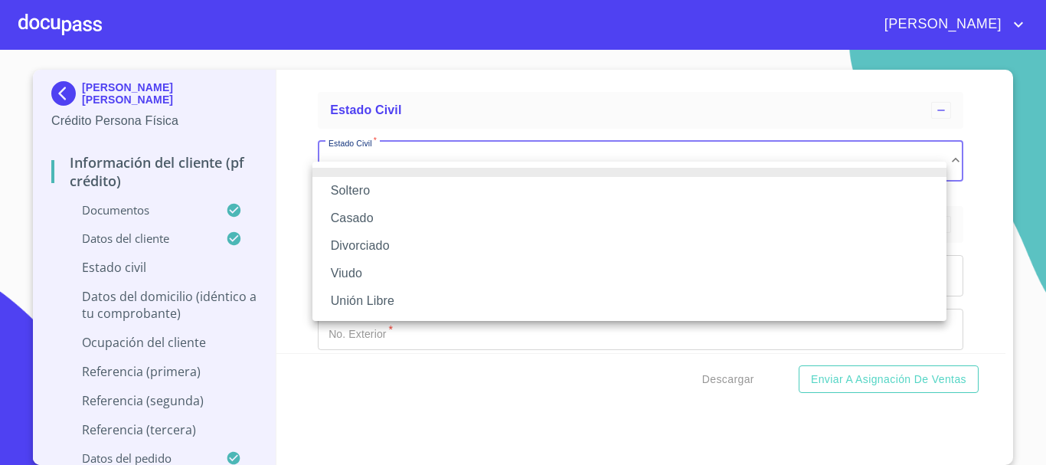
click at [396, 214] on li "Casado" at bounding box center [630, 219] width 634 height 28
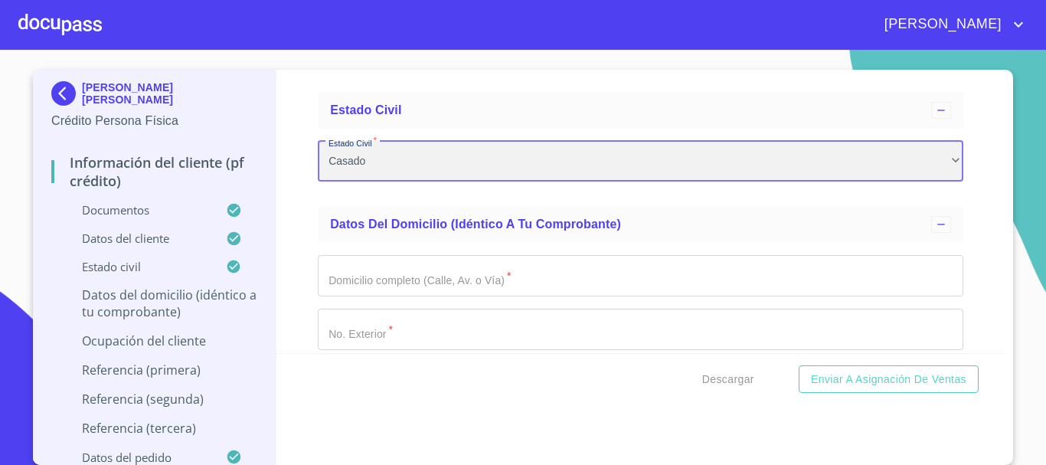
click at [368, 180] on div "Casado" at bounding box center [641, 161] width 646 height 41
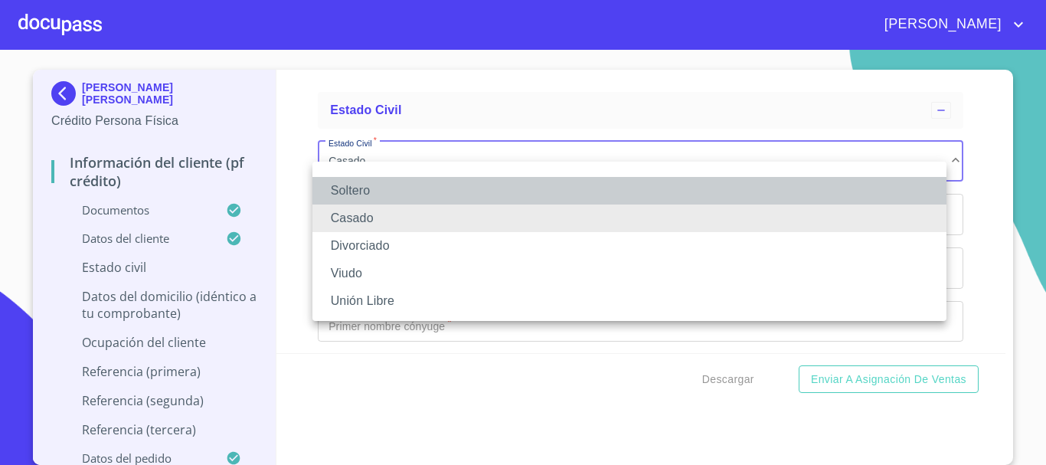
click at [371, 188] on li "Soltero" at bounding box center [630, 191] width 634 height 28
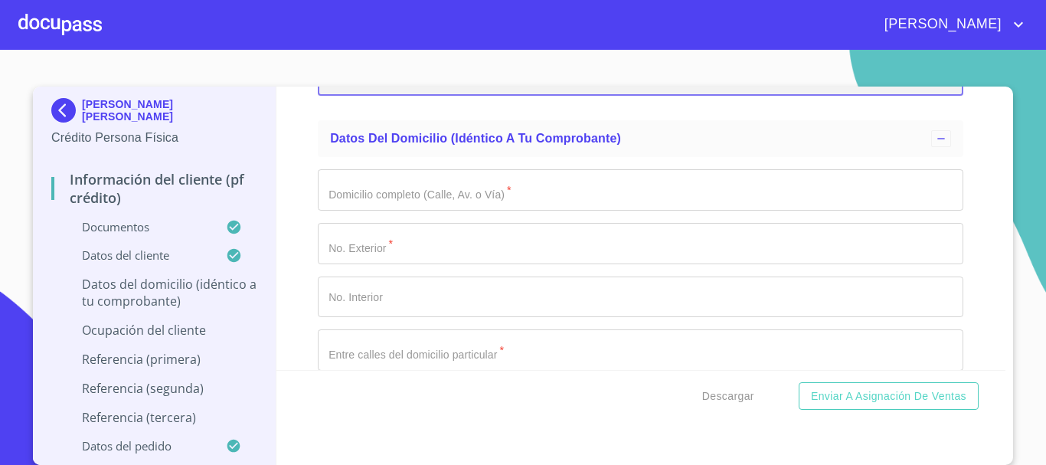
scroll to position [5194, 0]
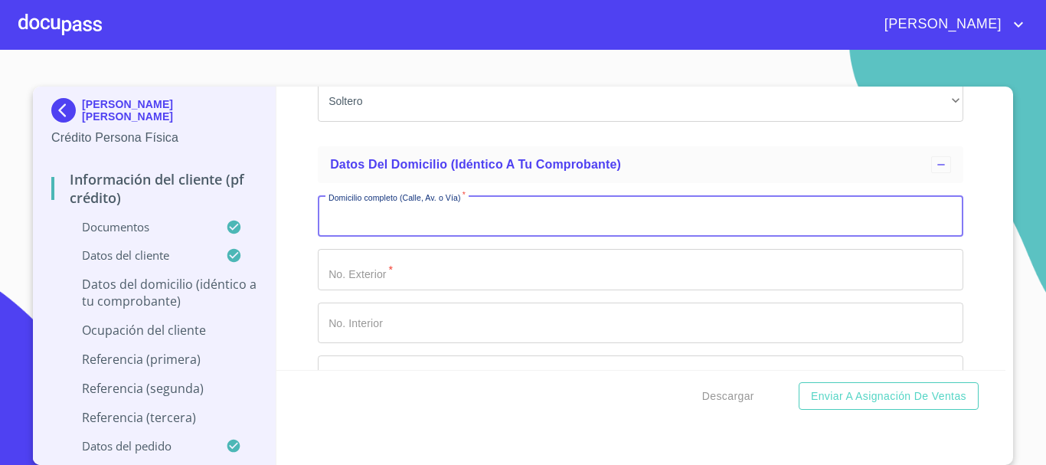
click at [523, 237] on input "Documento de identificación   *" at bounding box center [641, 215] width 646 height 41
type input "ING [PERSON_NAME]"
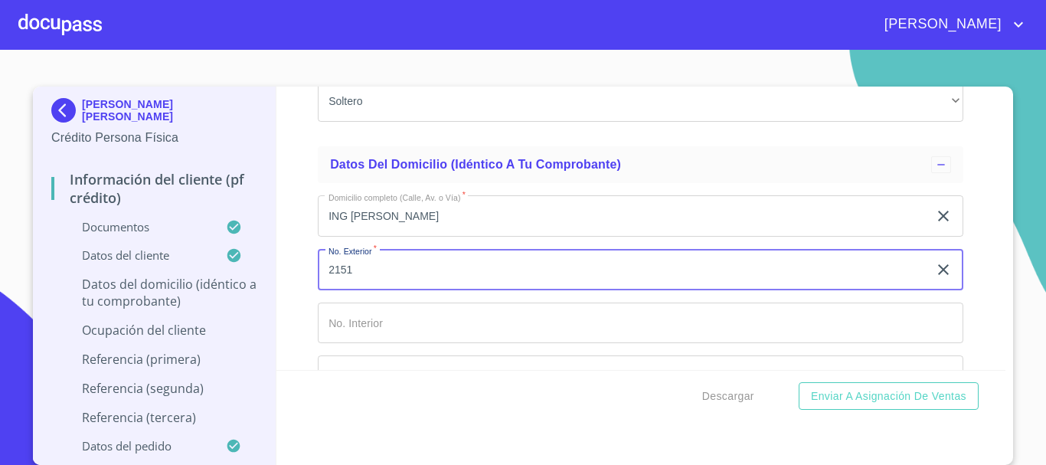
type input "2151"
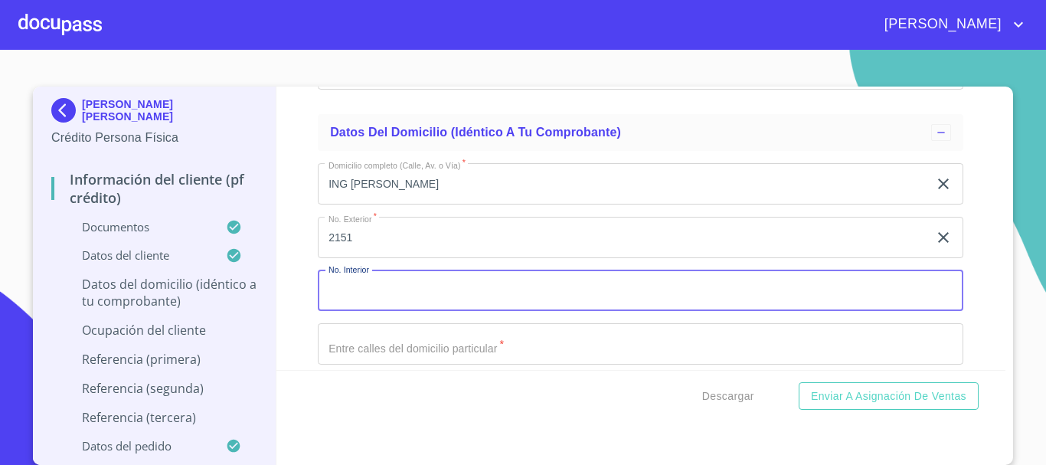
scroll to position [5271, 0]
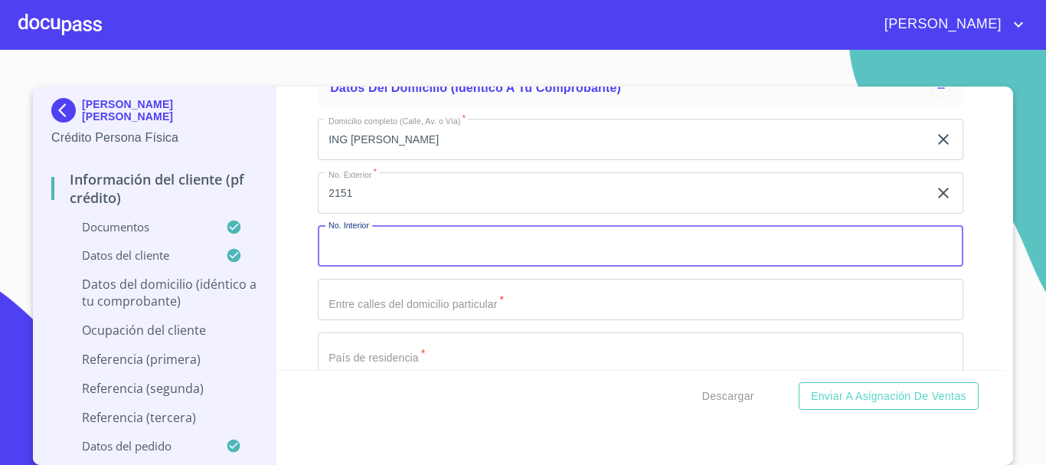
click at [424, 313] on input "Documento de identificación   *" at bounding box center [641, 299] width 646 height 41
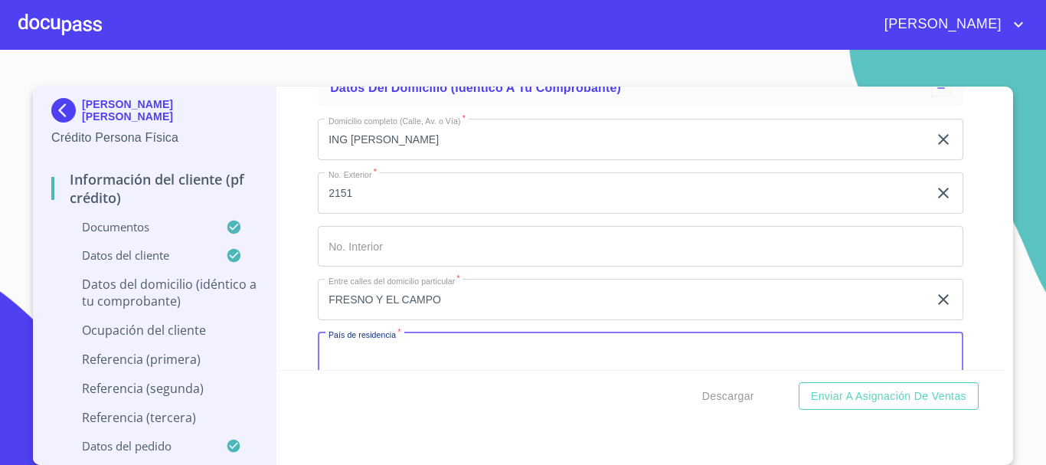
scroll to position [5293, 0]
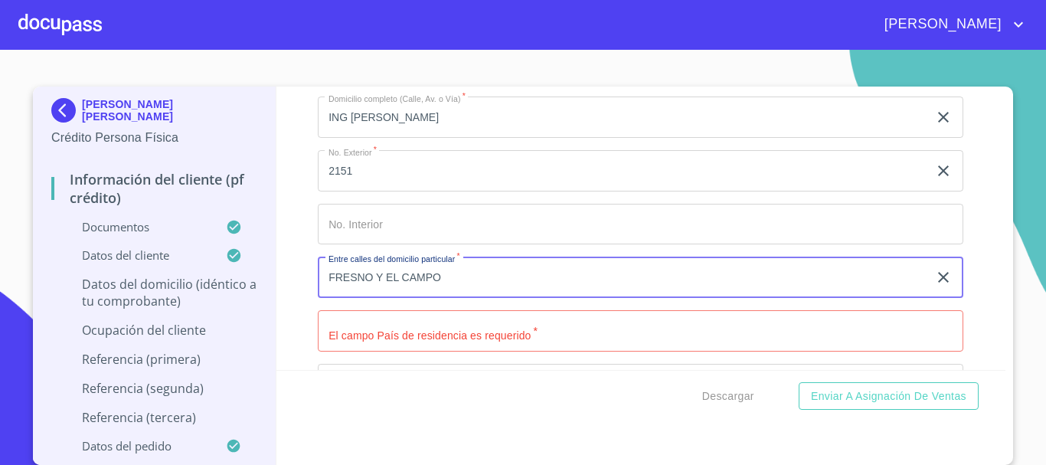
click at [386, 296] on input "FRESNO Y EL CAMPO" at bounding box center [623, 277] width 610 height 41
type input "FRESNO Y DEL CAMPO"
click at [286, 334] on div "Información del cliente (PF crédito) Documentos Documento de identificación   *…" at bounding box center [642, 228] width 730 height 283
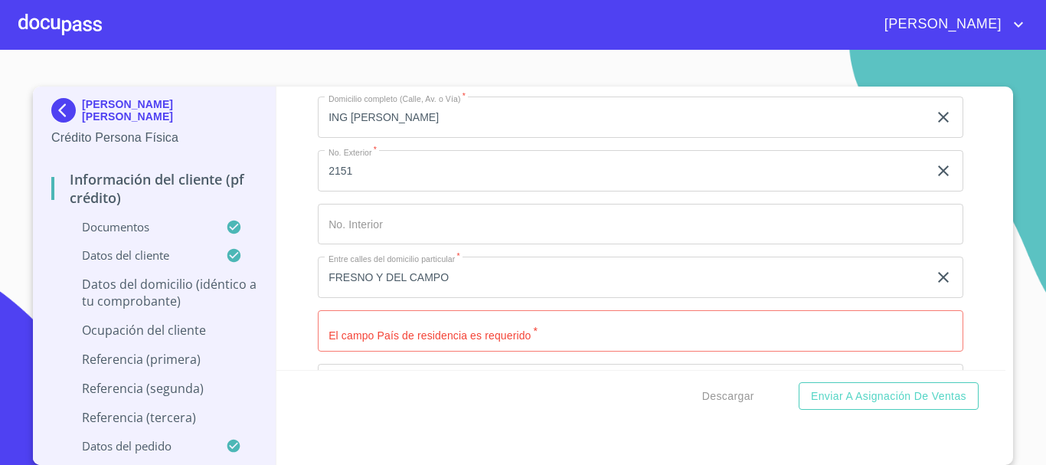
click at [413, 347] on input "Documento de identificación   *" at bounding box center [641, 330] width 646 height 41
click at [962, 296] on div "Información del cliente (PF crédito) Documentos Documento de identificación   *…" at bounding box center [642, 228] width 730 height 283
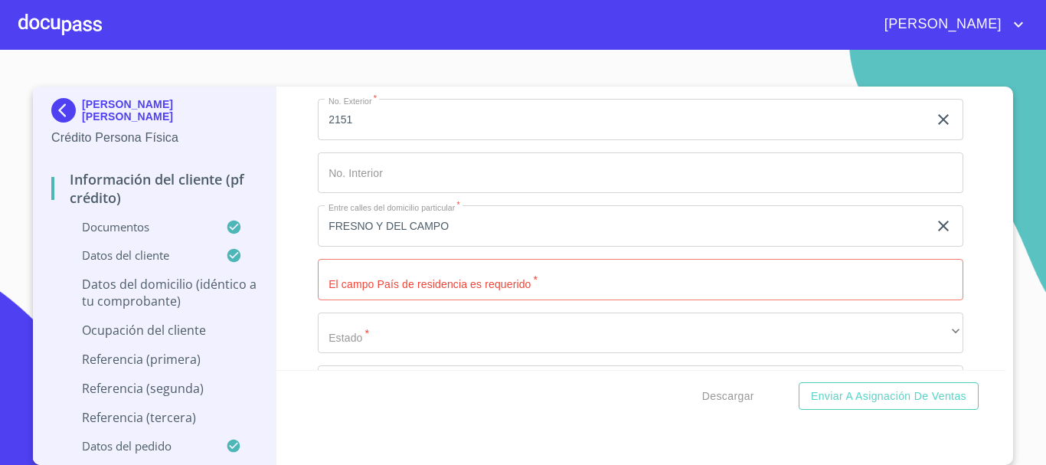
scroll to position [5369, 0]
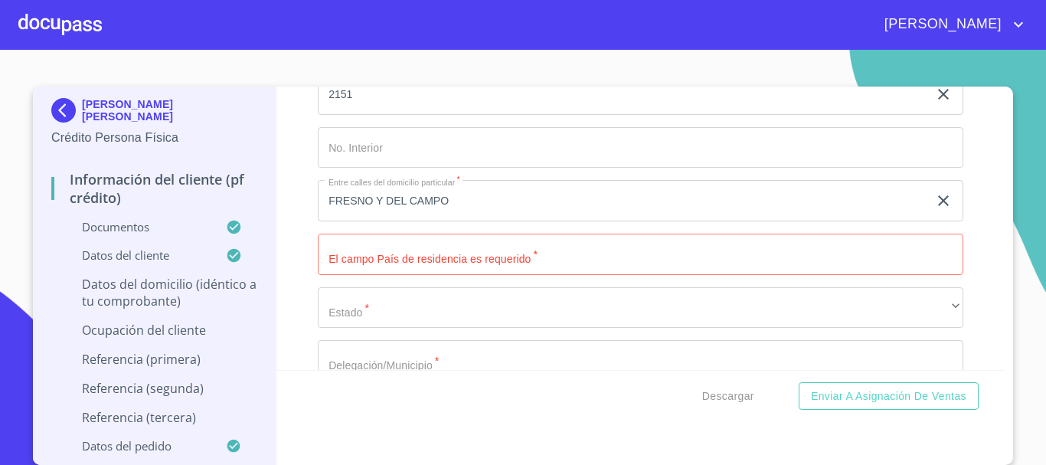
click at [545, 274] on input "Documento de identificación   *" at bounding box center [641, 254] width 646 height 41
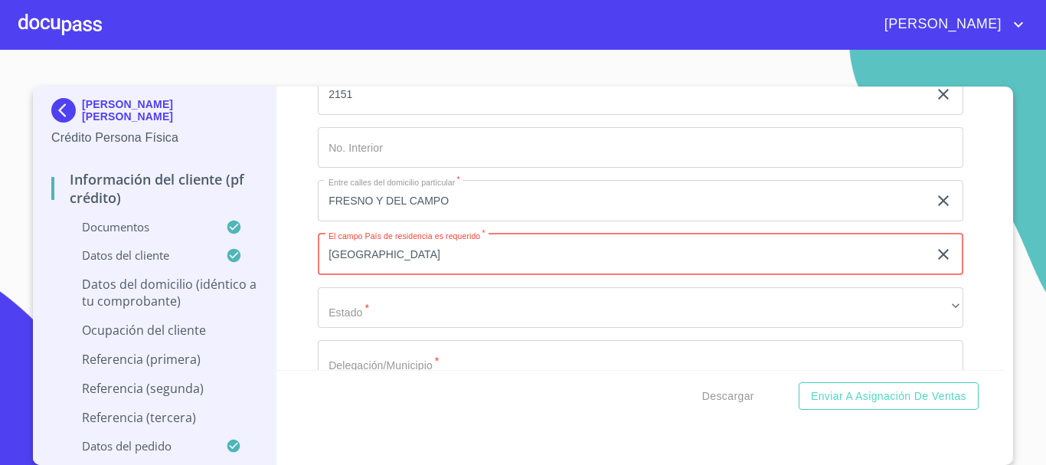
type input "[GEOGRAPHIC_DATA]"
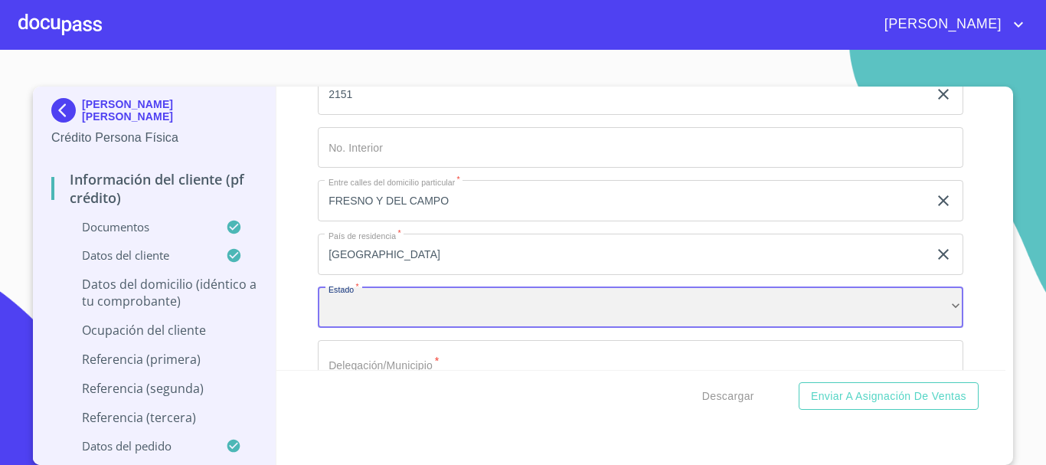
click at [498, 315] on div "​" at bounding box center [641, 307] width 646 height 41
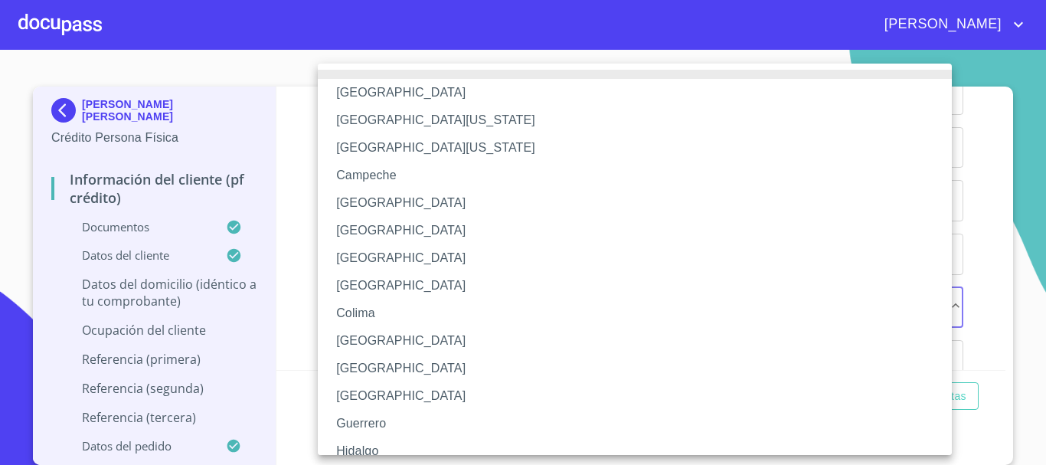
scroll to position [220, 0]
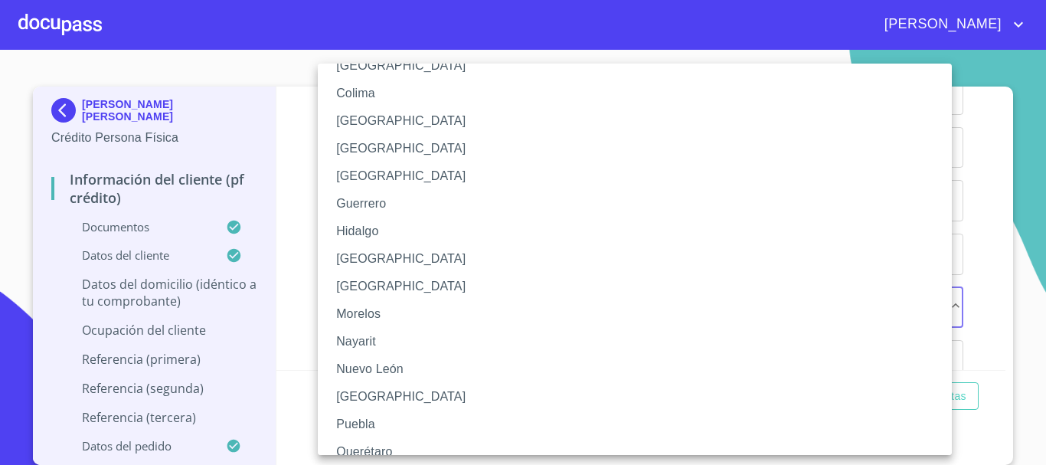
click at [456, 261] on li "[GEOGRAPHIC_DATA]" at bounding box center [641, 259] width 646 height 28
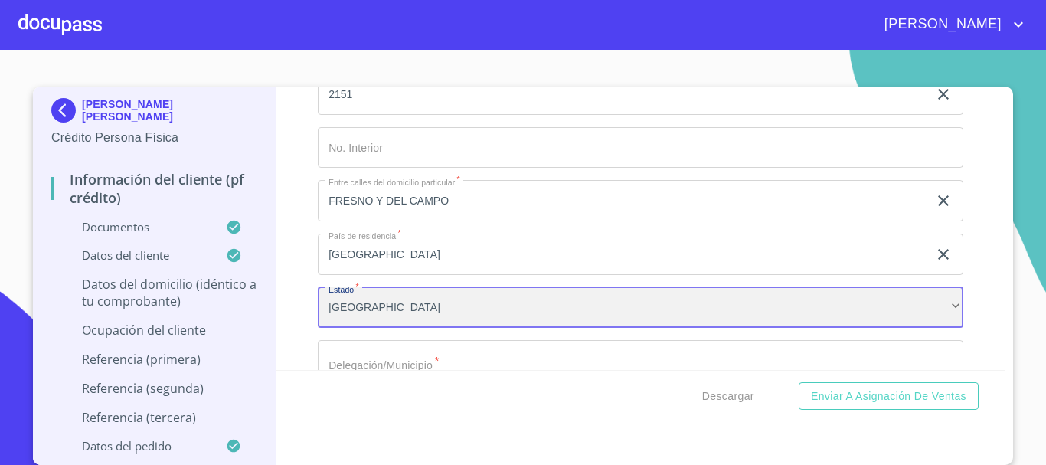
scroll to position [5523, 0]
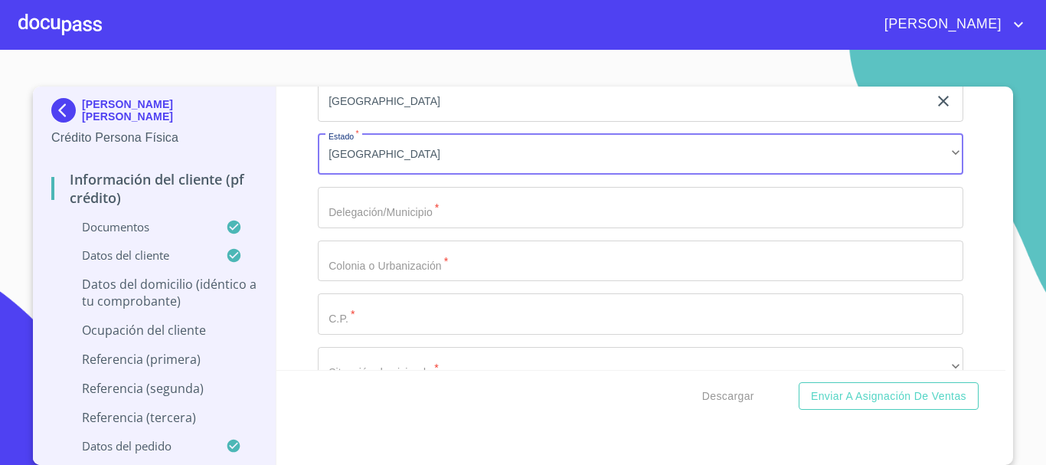
click at [394, 222] on input "Documento de identificación   *" at bounding box center [641, 207] width 646 height 41
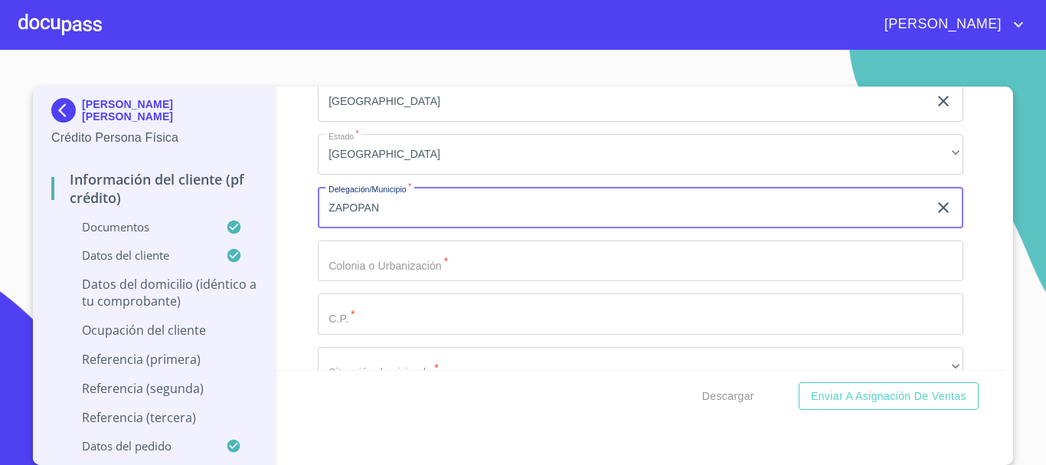
type input "ZAPOPAN"
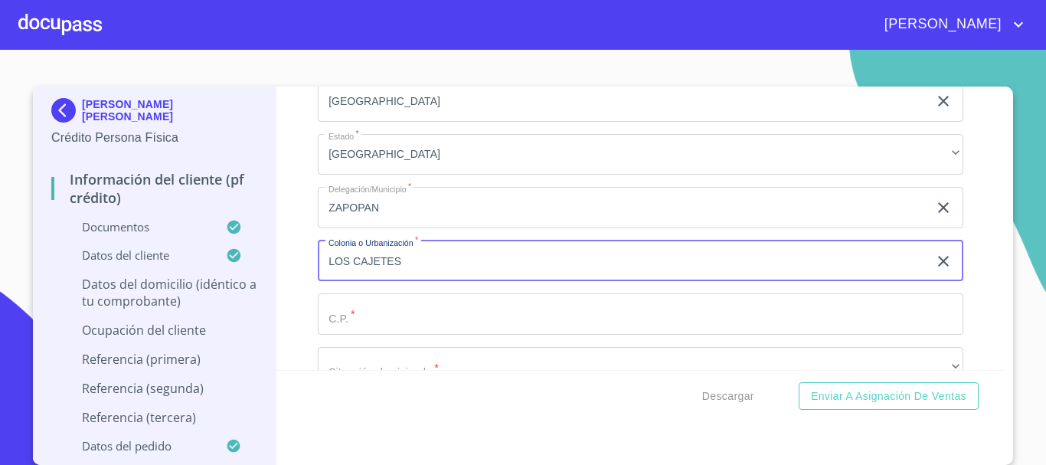
type input "LOS CAJETES"
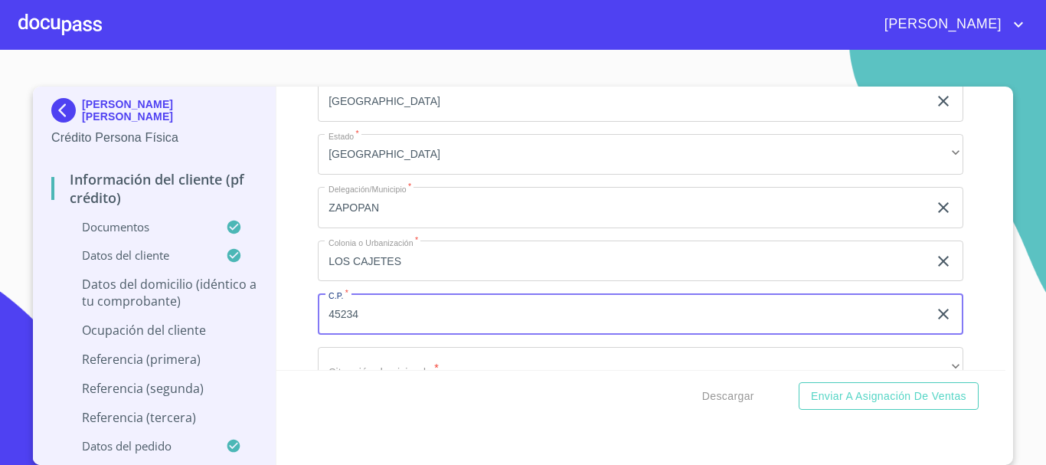
type input "45234"
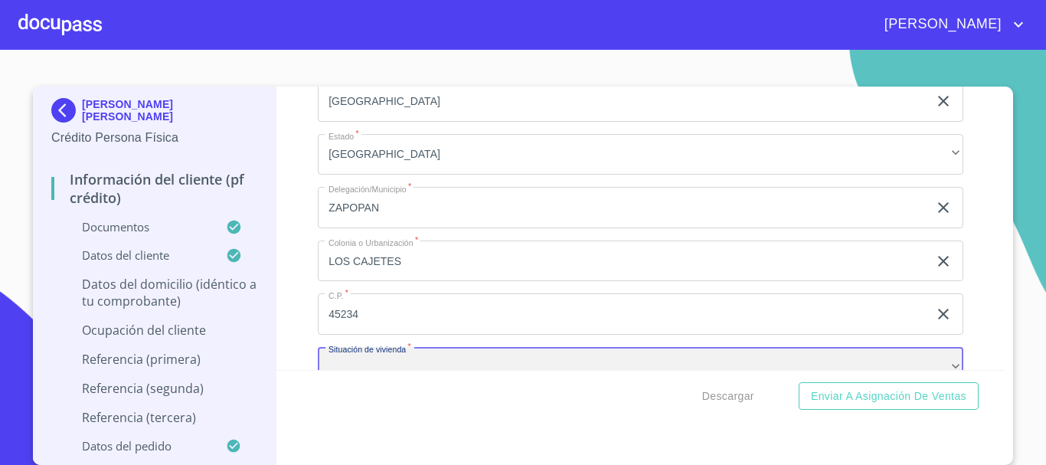
scroll to position [5559, 0]
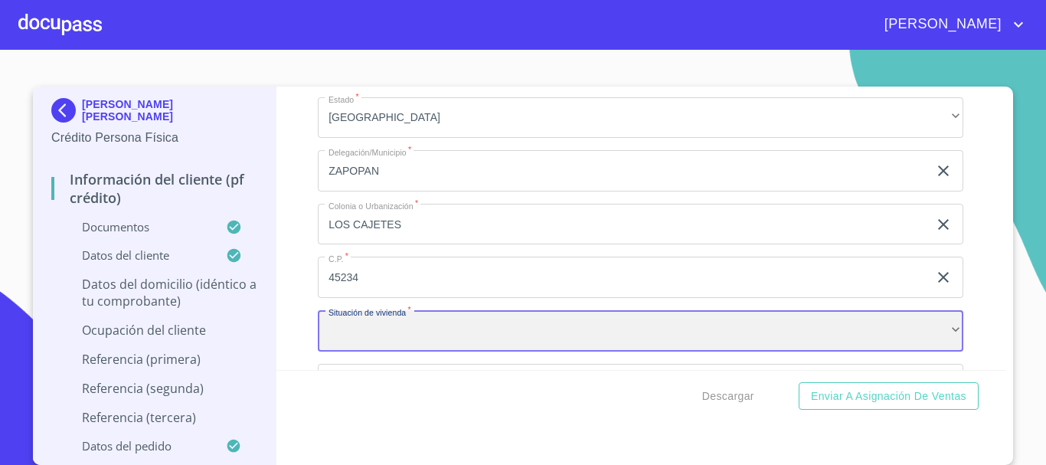
click at [381, 342] on div "​" at bounding box center [641, 330] width 646 height 41
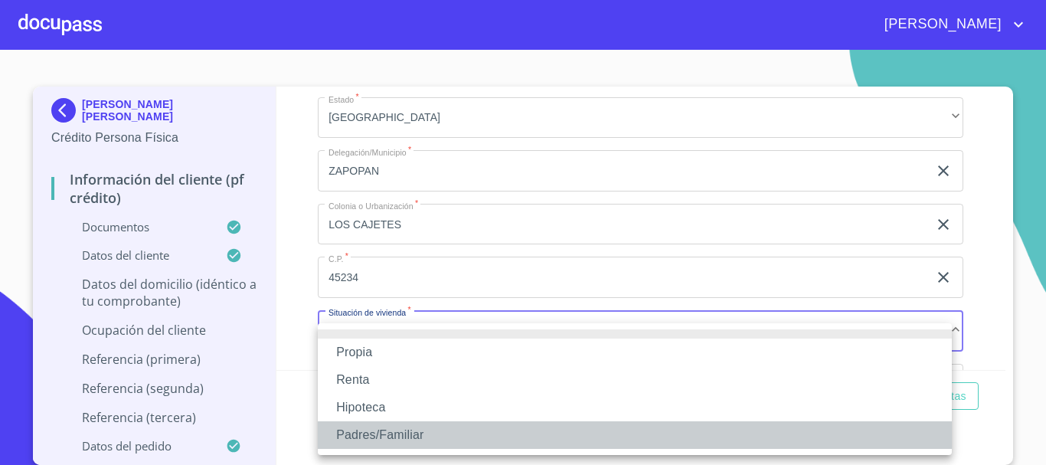
click at [376, 437] on li "Padres/Familiar" at bounding box center [635, 435] width 634 height 28
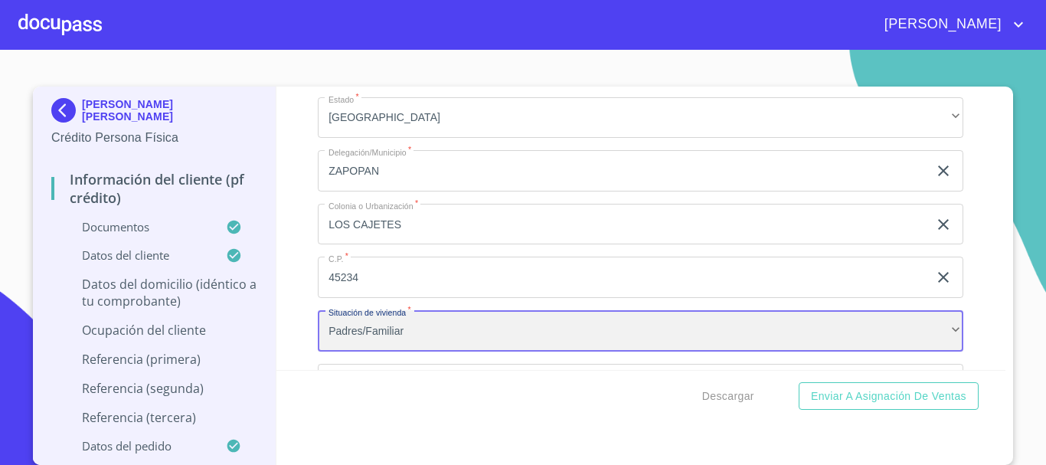
scroll to position [5789, 0]
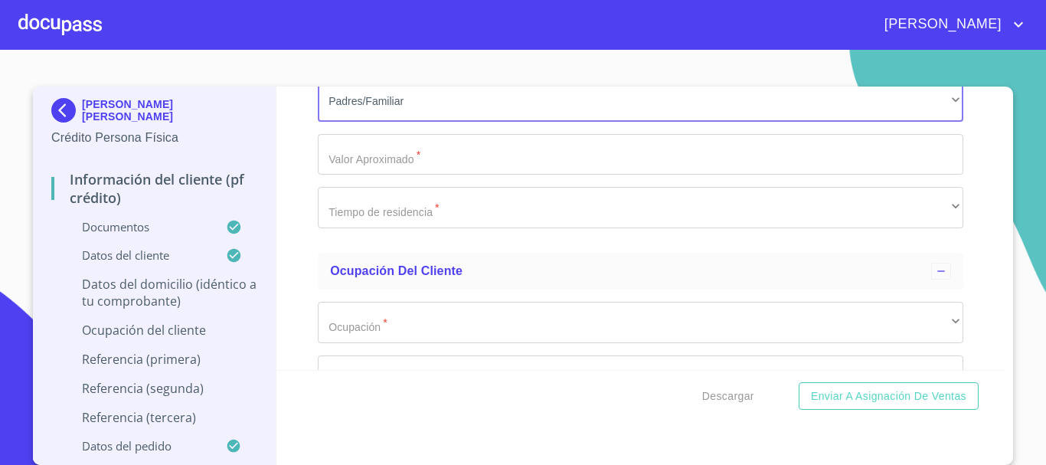
click at [377, 172] on input "Documento de identificación   *" at bounding box center [641, 154] width 646 height 41
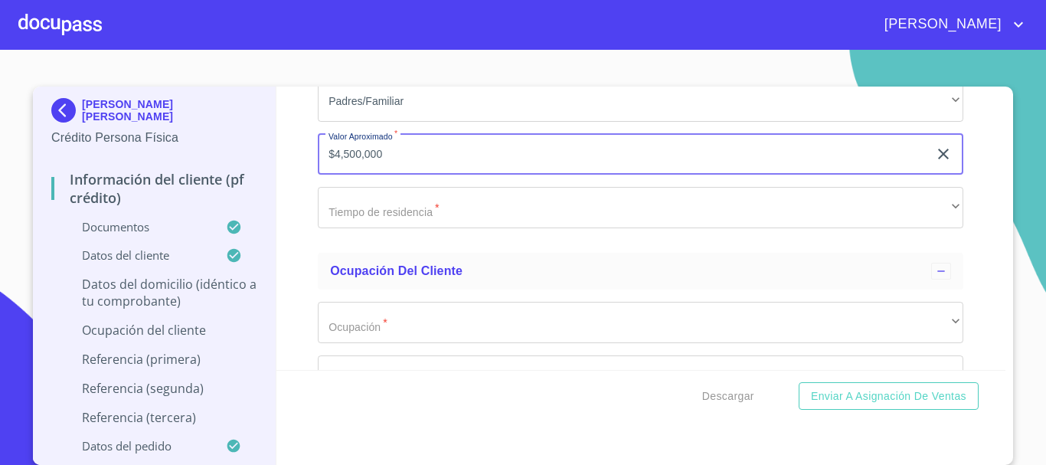
type input "$4,500,000"
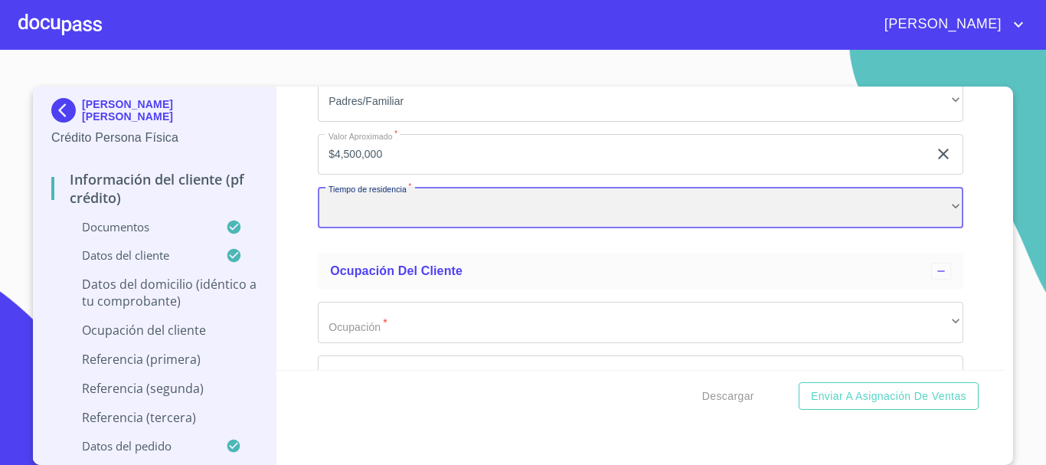
click at [356, 228] on div "​" at bounding box center [641, 207] width 646 height 41
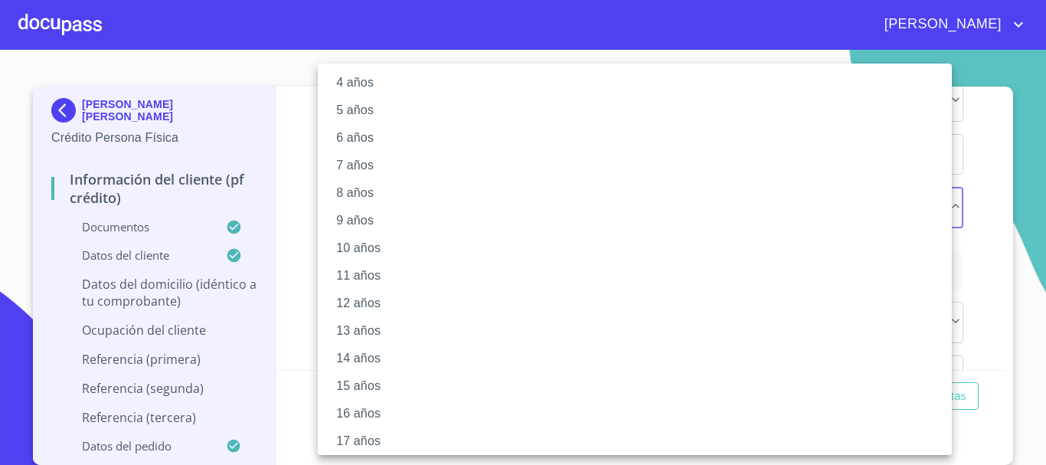
scroll to position [209, 0]
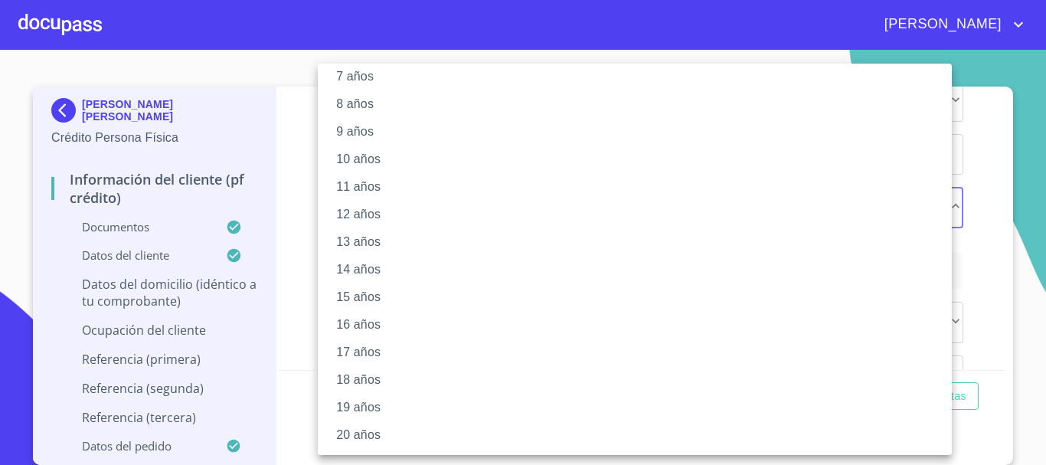
click at [391, 430] on li "20 años" at bounding box center [641, 435] width 646 height 28
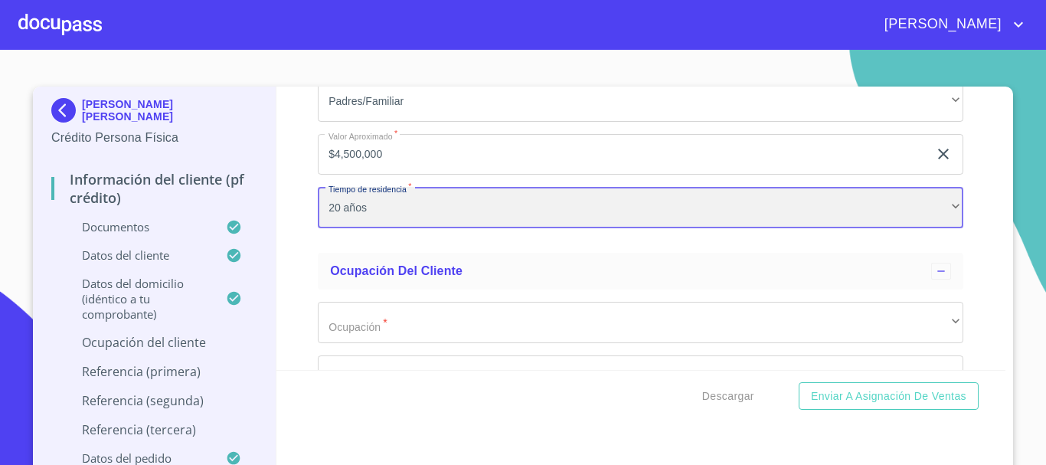
scroll to position [5942, 0]
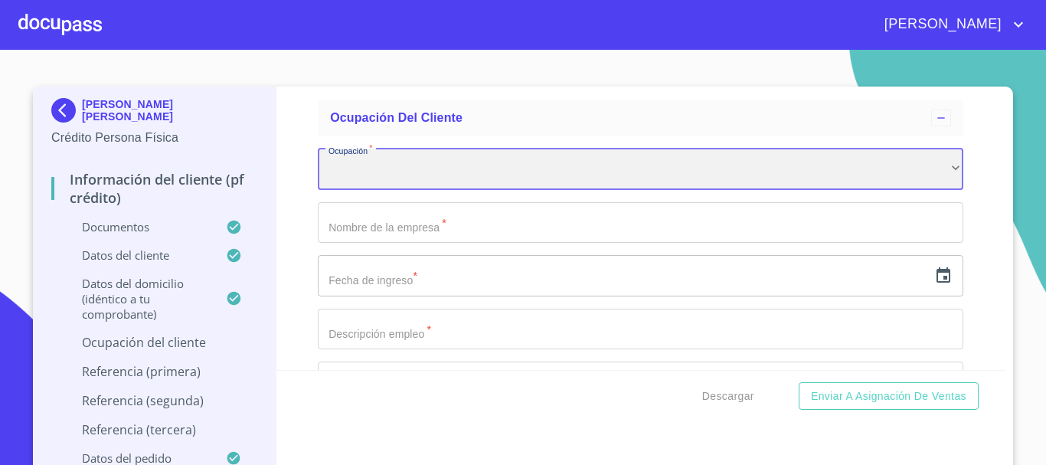
click at [441, 185] on div "​" at bounding box center [641, 169] width 646 height 41
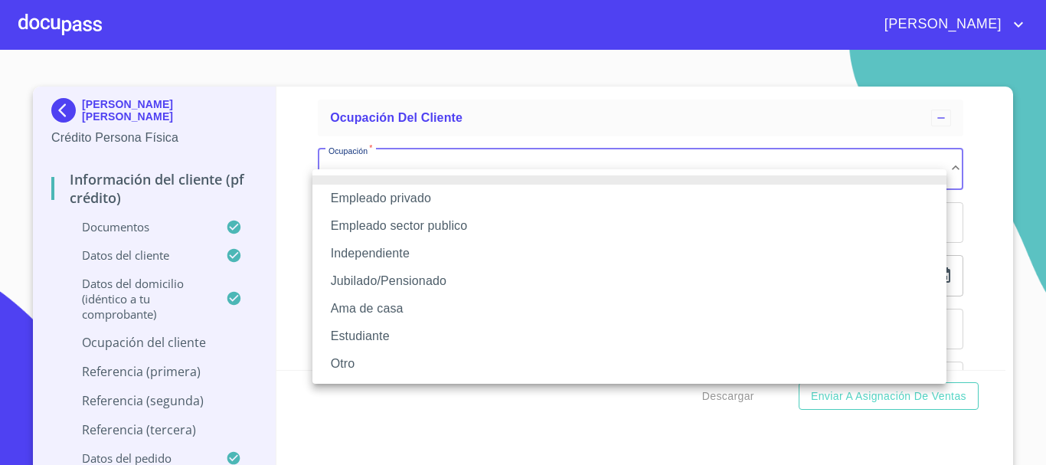
click at [430, 201] on li "Empleado privado" at bounding box center [630, 199] width 634 height 28
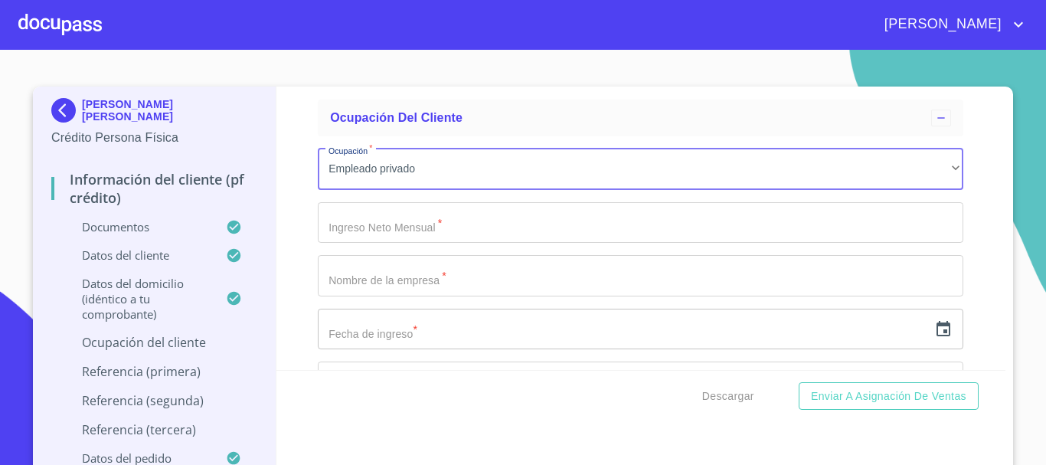
click at [451, 238] on input "Documento de identificación   *" at bounding box center [641, 222] width 646 height 41
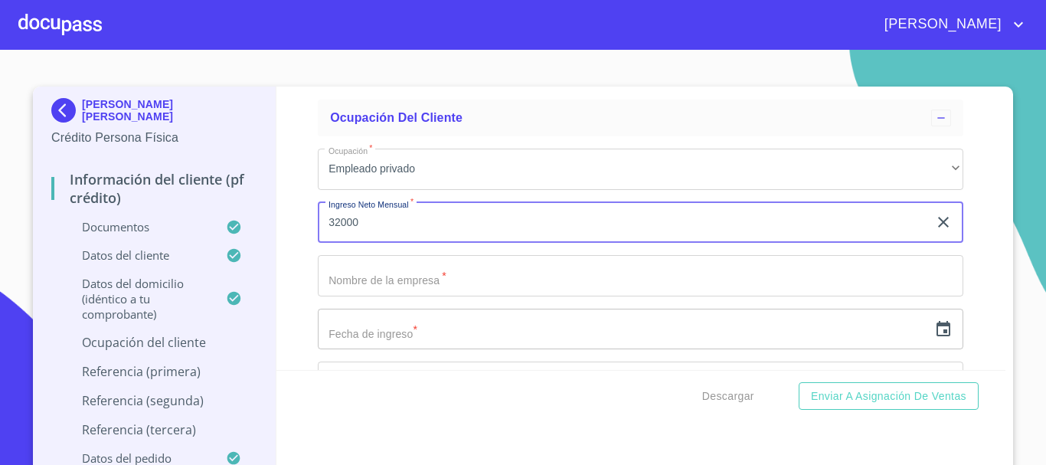
type input "32000"
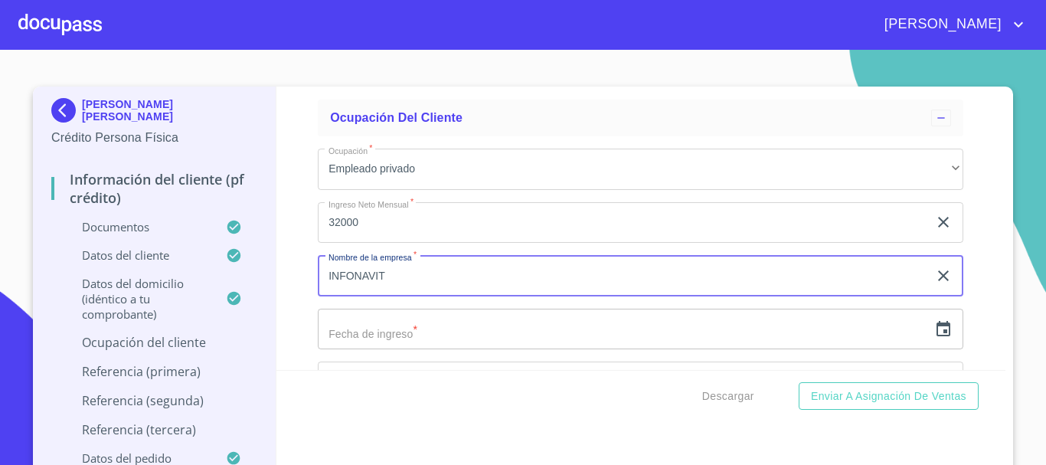
type input "INFONAVIT"
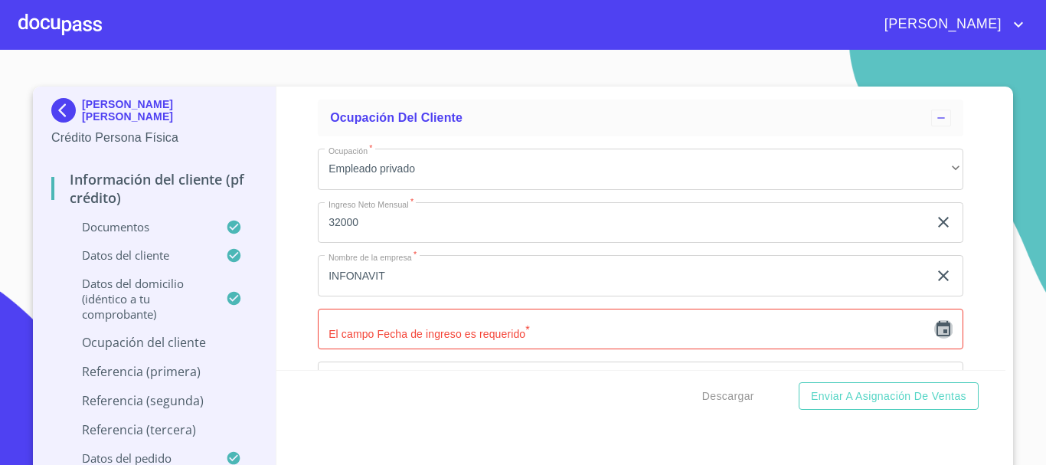
click at [937, 336] on icon "button" at bounding box center [944, 328] width 14 height 15
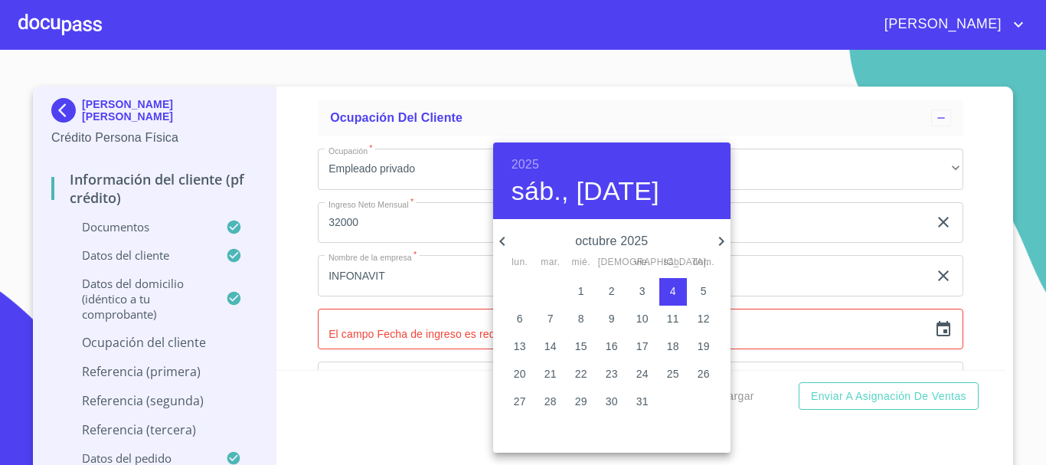
click at [552, 167] on div "2025 sáb., [DATE]" at bounding box center [611, 180] width 237 height 77
click at [519, 165] on h6 "2025" at bounding box center [526, 164] width 28 height 21
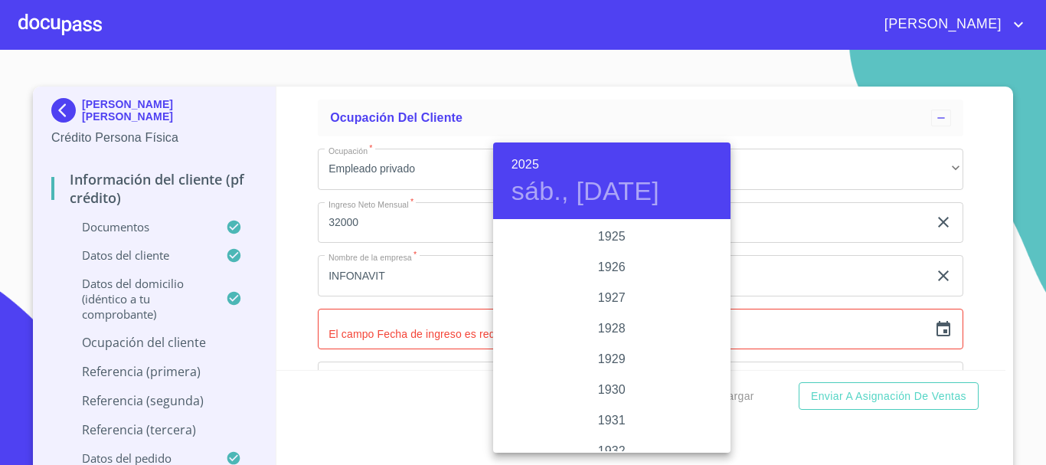
scroll to position [2972, 0]
click at [614, 268] on div "2023" at bounding box center [611, 267] width 237 height 31
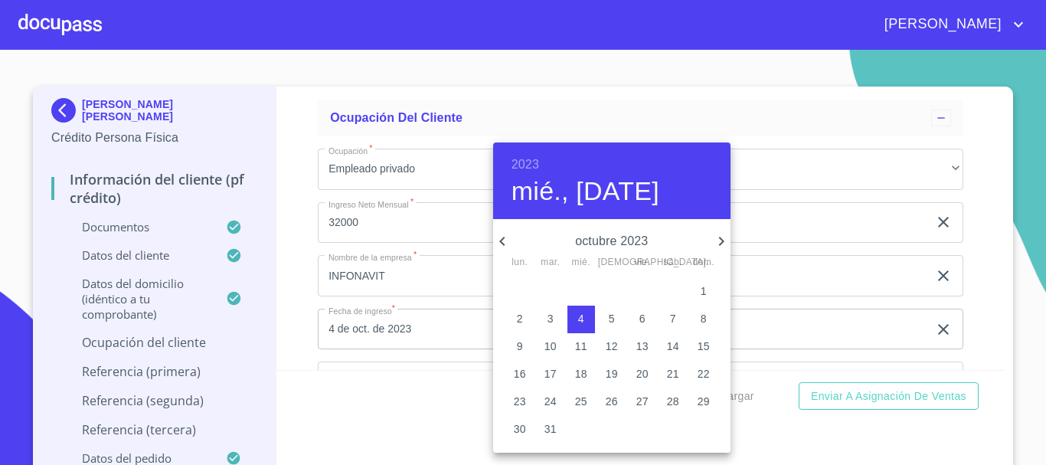
click at [505, 239] on icon "button" at bounding box center [502, 241] width 18 height 18
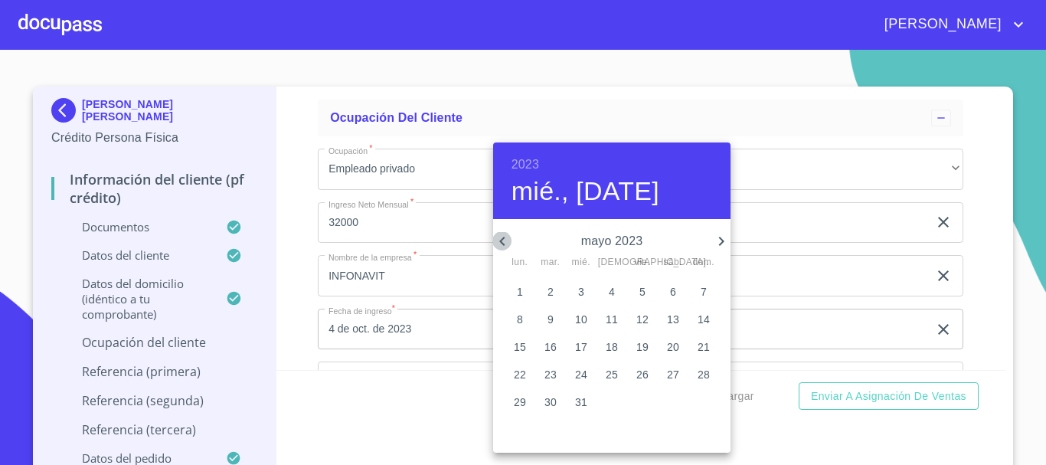
click at [505, 239] on icon "button" at bounding box center [502, 241] width 18 height 18
click at [617, 290] on span "2" at bounding box center [612, 290] width 28 height 15
type input "2 de feb. de 2023"
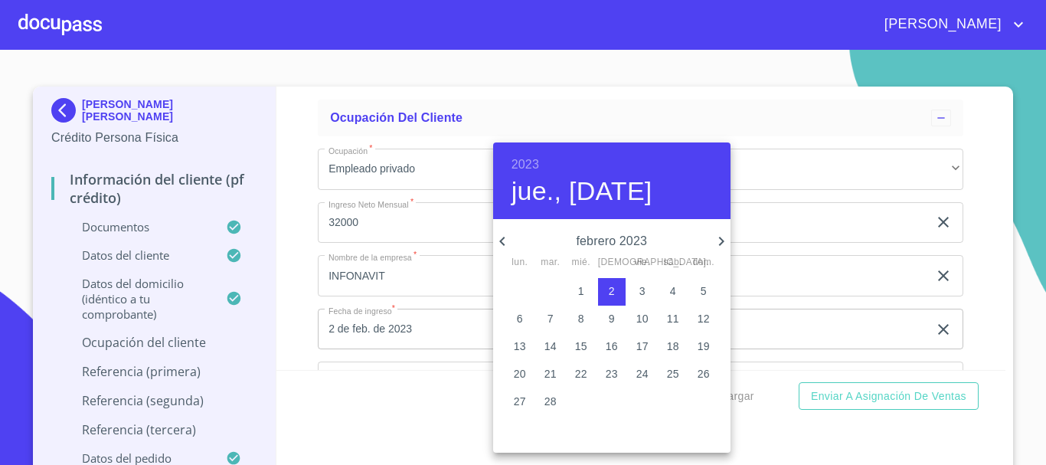
click at [961, 265] on div at bounding box center [523, 232] width 1046 height 465
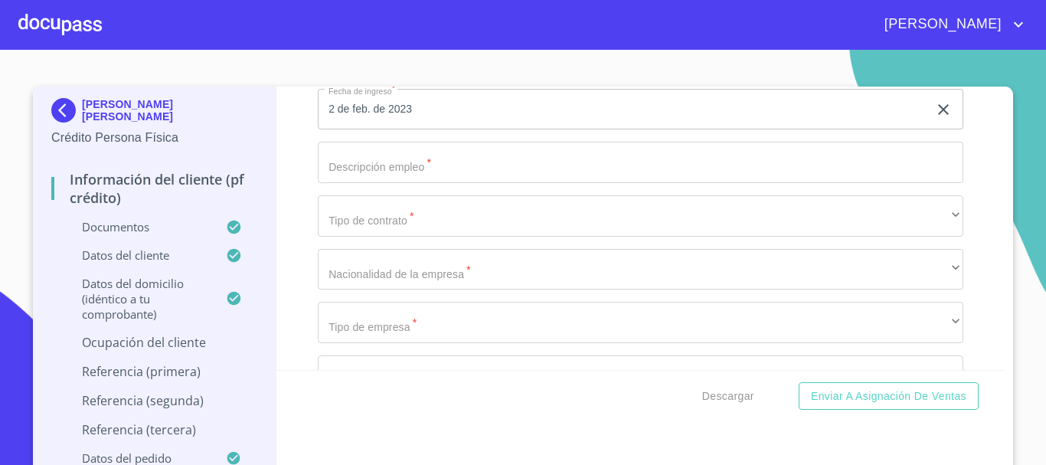
scroll to position [6096, 0]
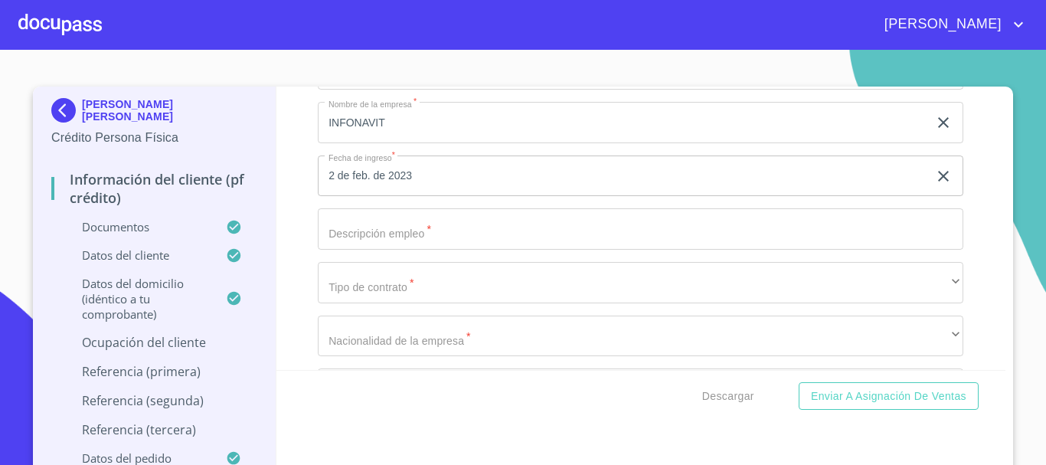
click at [453, 249] on input "Documento de identificación   *" at bounding box center [641, 228] width 646 height 41
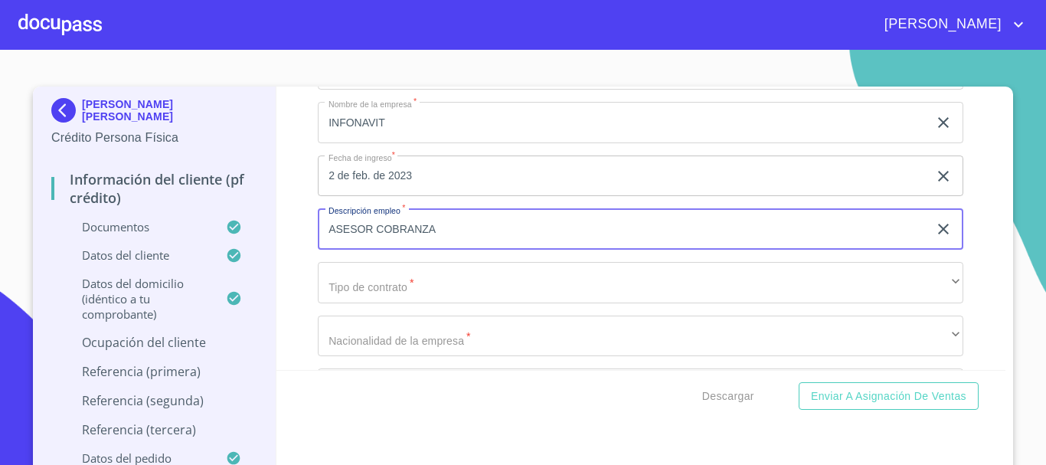
type input "ASESOR COBRANZA"
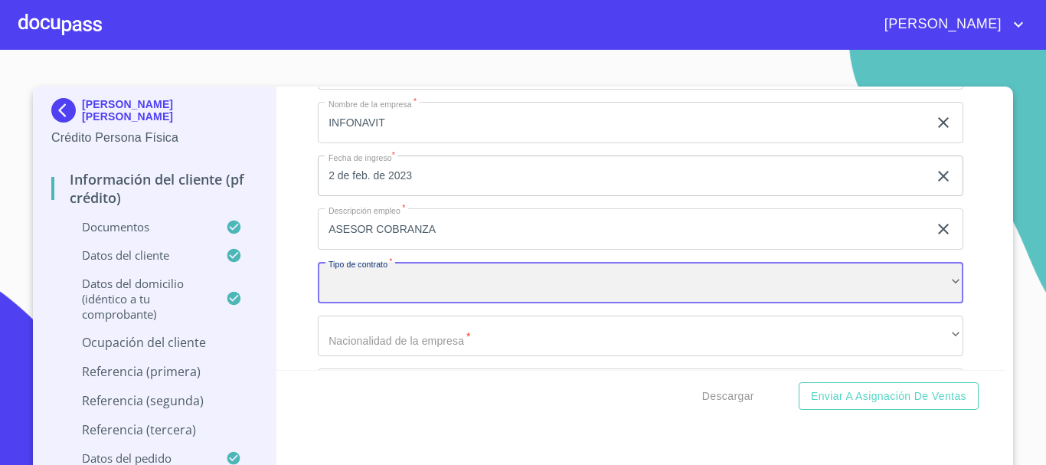
click at [443, 299] on div "​" at bounding box center [641, 282] width 646 height 41
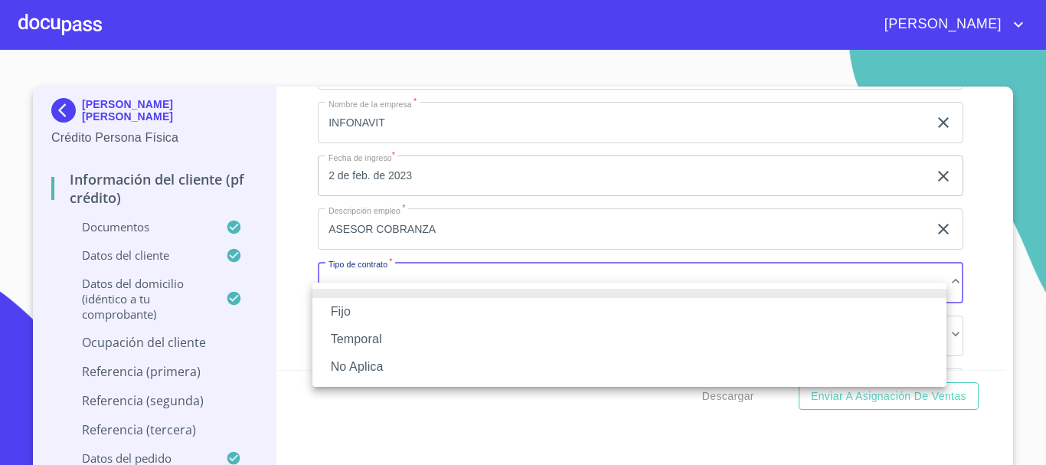
click at [401, 312] on li "Fijo" at bounding box center [630, 312] width 634 height 28
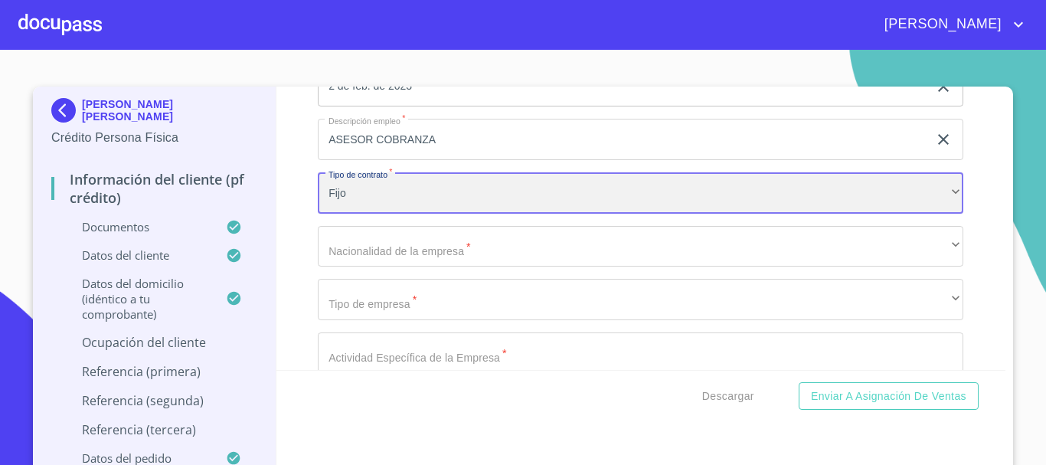
scroll to position [6249, 0]
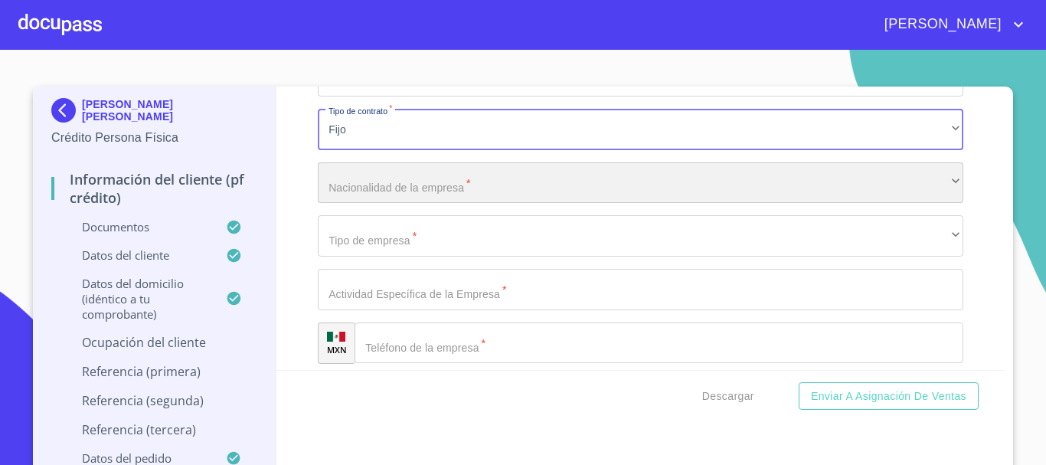
click at [385, 204] on div "​" at bounding box center [641, 182] width 646 height 41
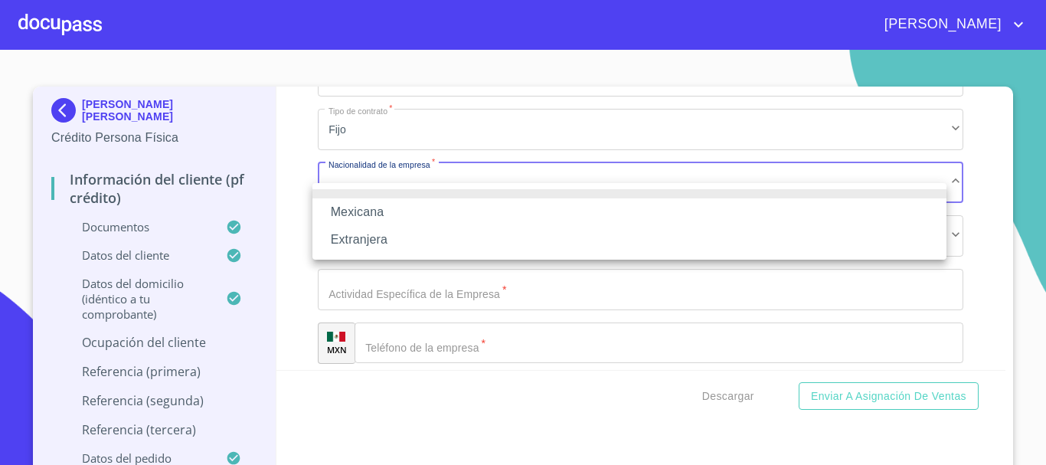
click at [385, 208] on li "Mexicana" at bounding box center [630, 212] width 634 height 28
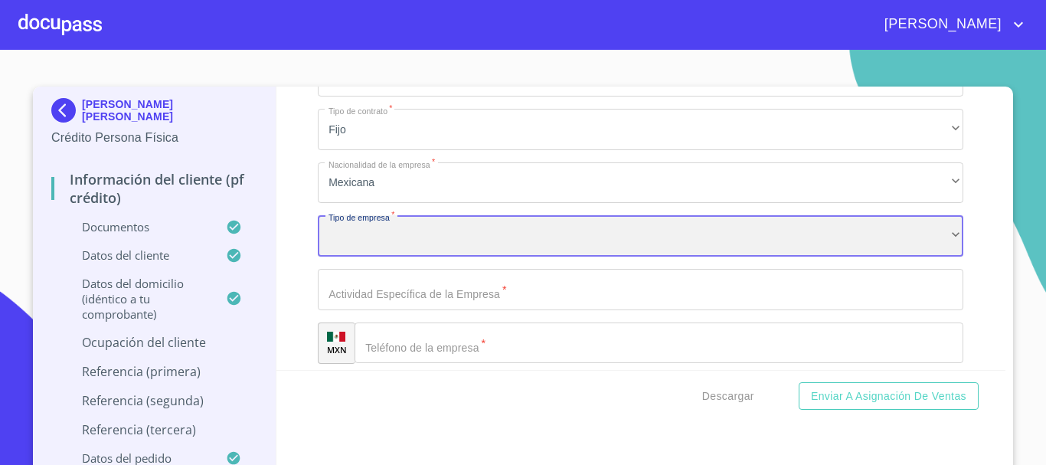
click at [367, 254] on div "​" at bounding box center [641, 235] width 646 height 41
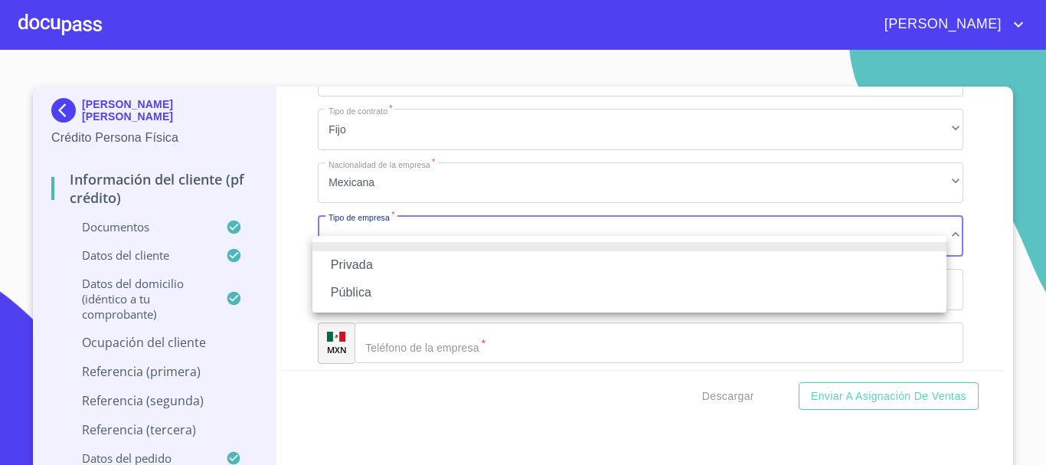
click at [371, 293] on li "Pública" at bounding box center [630, 293] width 634 height 28
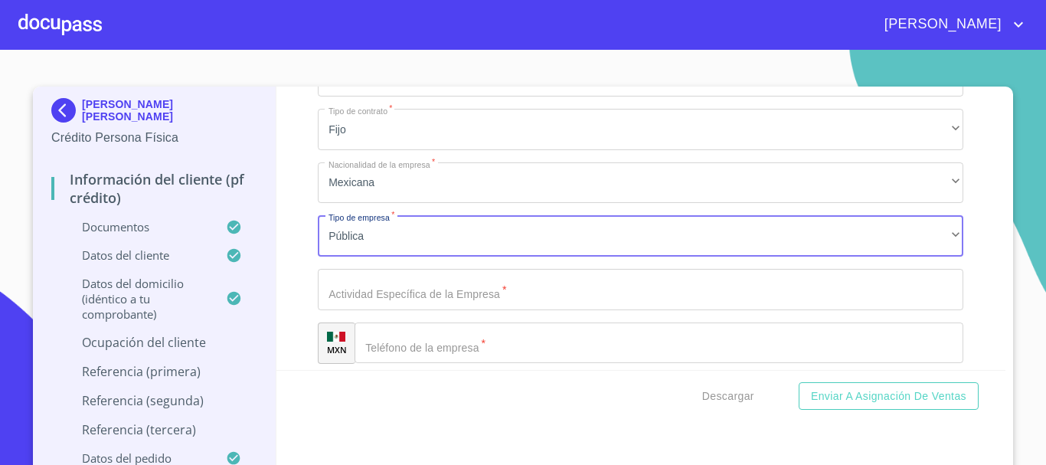
click at [474, 309] on input "Documento de identificación   *" at bounding box center [641, 289] width 646 height 41
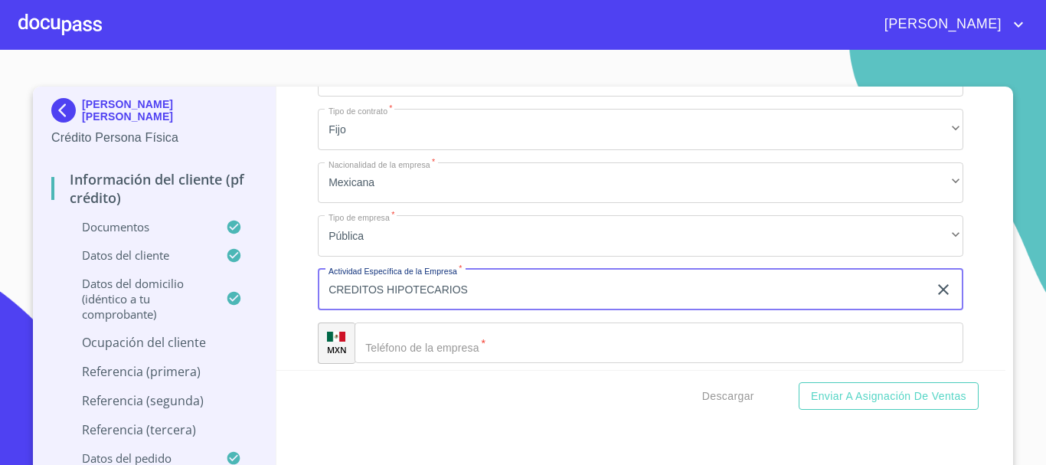
type input "CREDITOS HIPOTECARIOS"
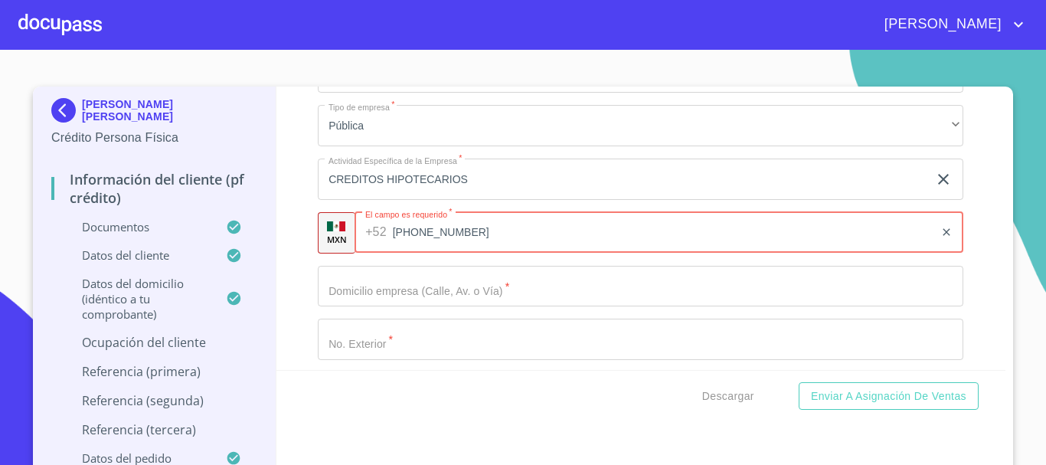
scroll to position [6491, 0]
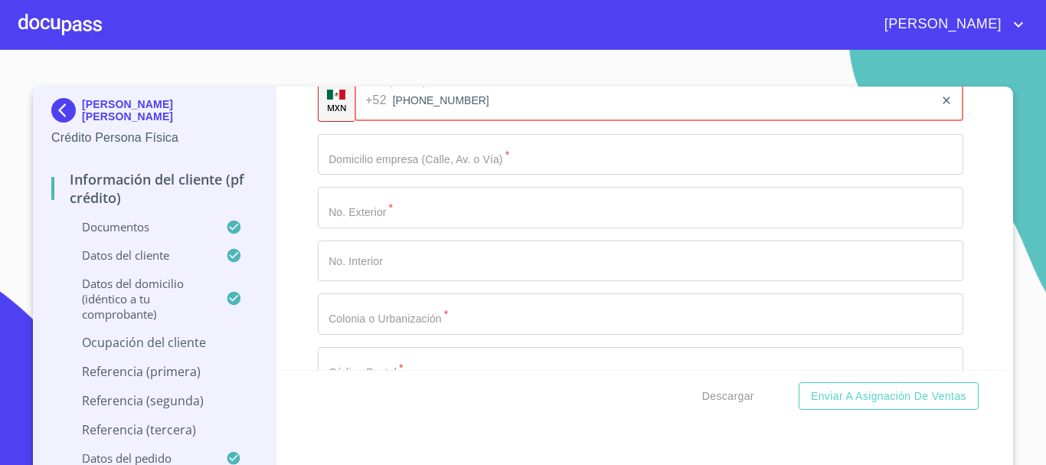
type input "[PHONE_NUMBER]"
click at [404, 175] on input "Documento de identificación   *" at bounding box center [641, 154] width 646 height 41
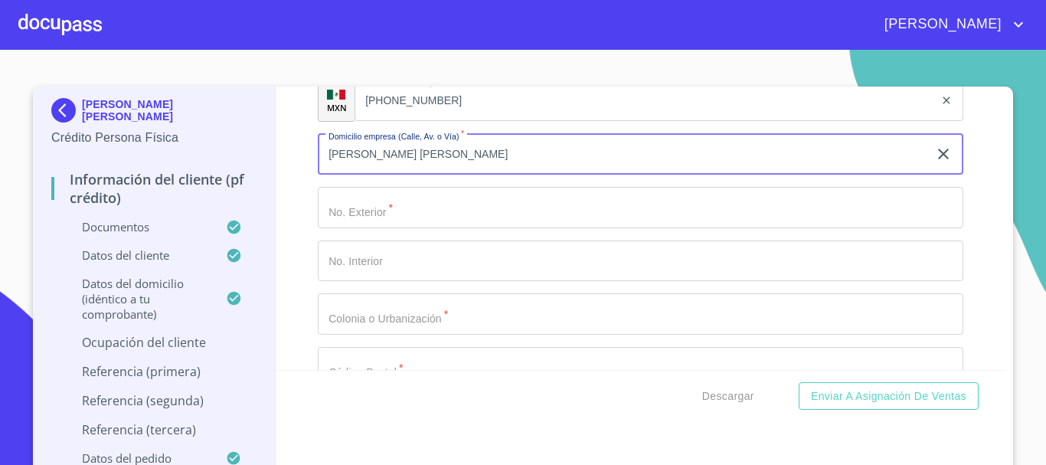
type input "[PERSON_NAME] [PERSON_NAME]"
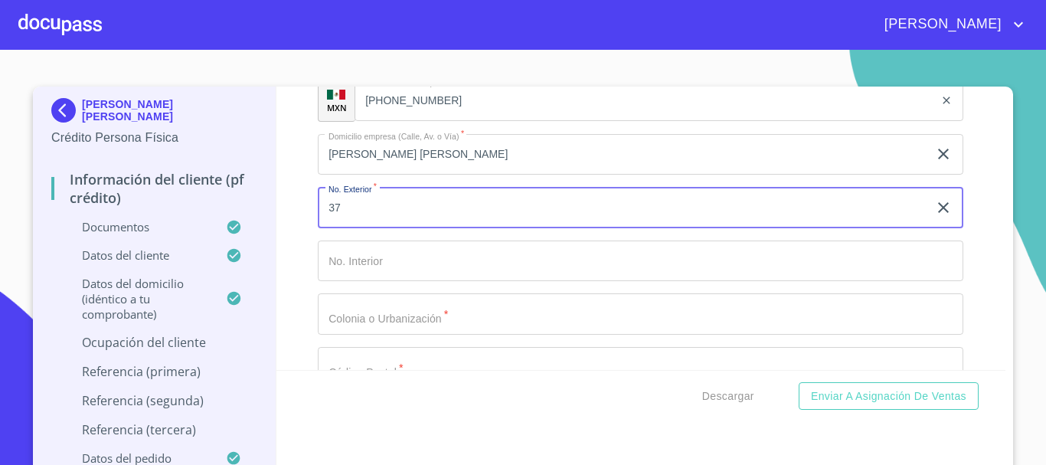
type input "37"
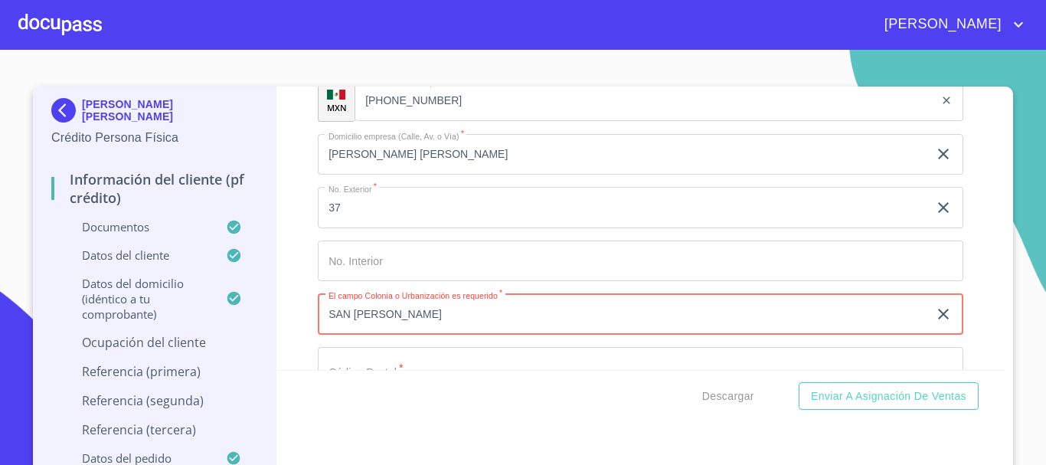
type input "SAN [PERSON_NAME]"
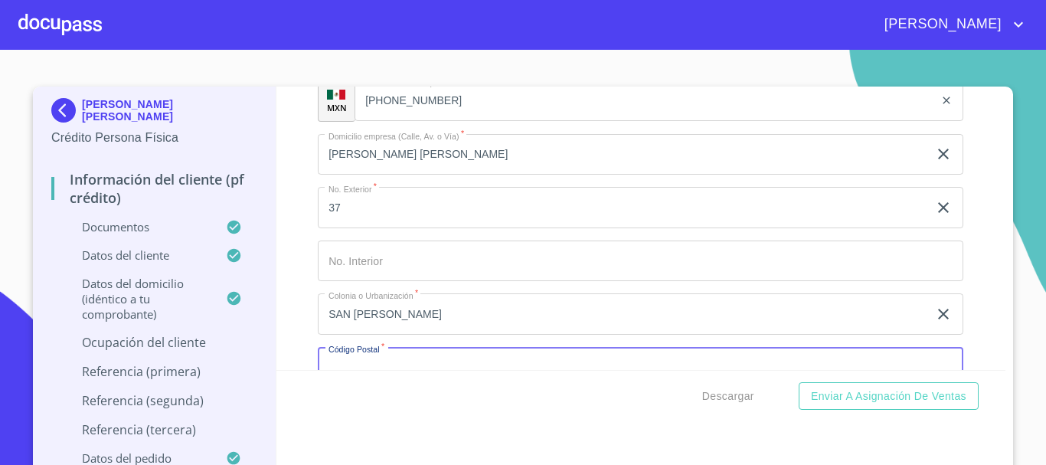
scroll to position [6528, 0]
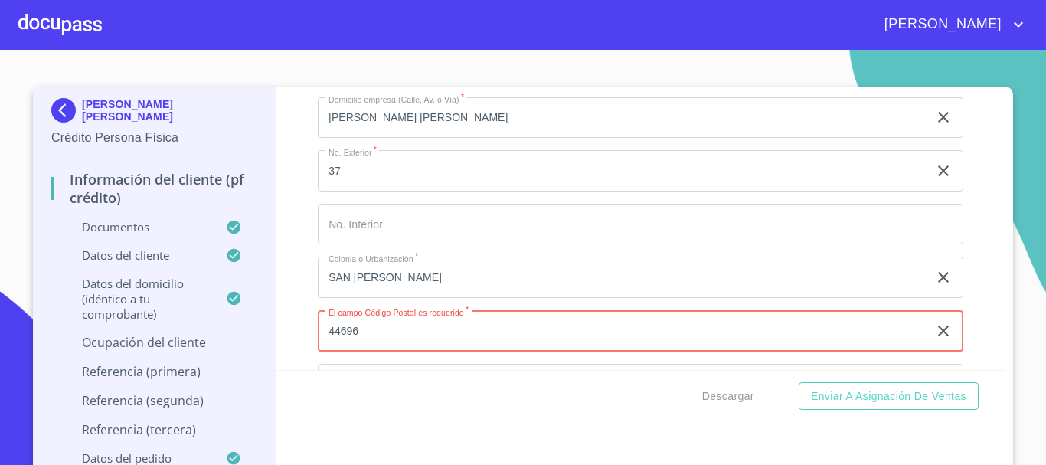
type input "44696"
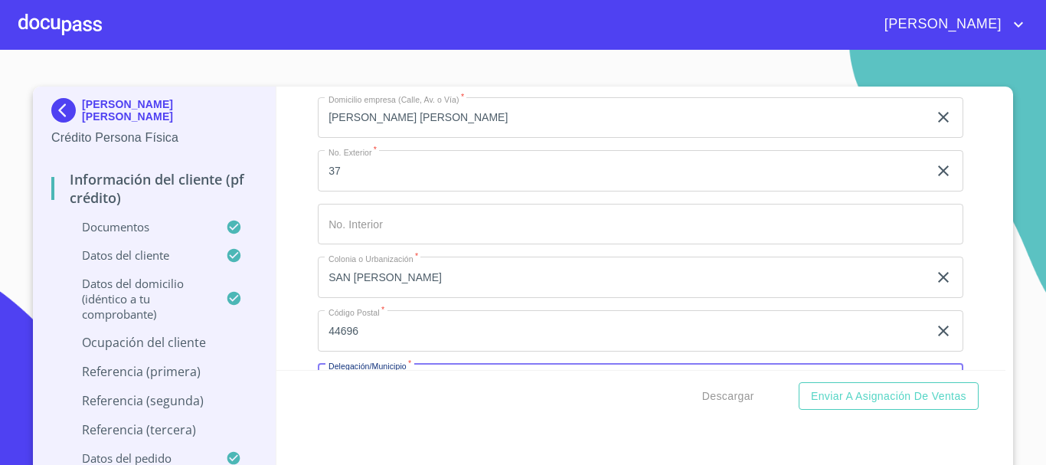
scroll to position [6702, 0]
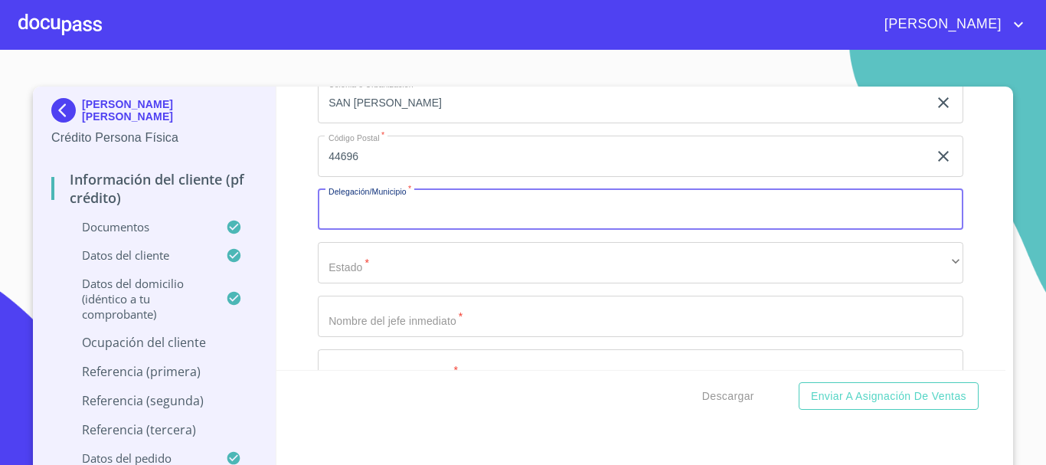
click at [338, 227] on input "Documento de identificación   *" at bounding box center [641, 209] width 646 height 41
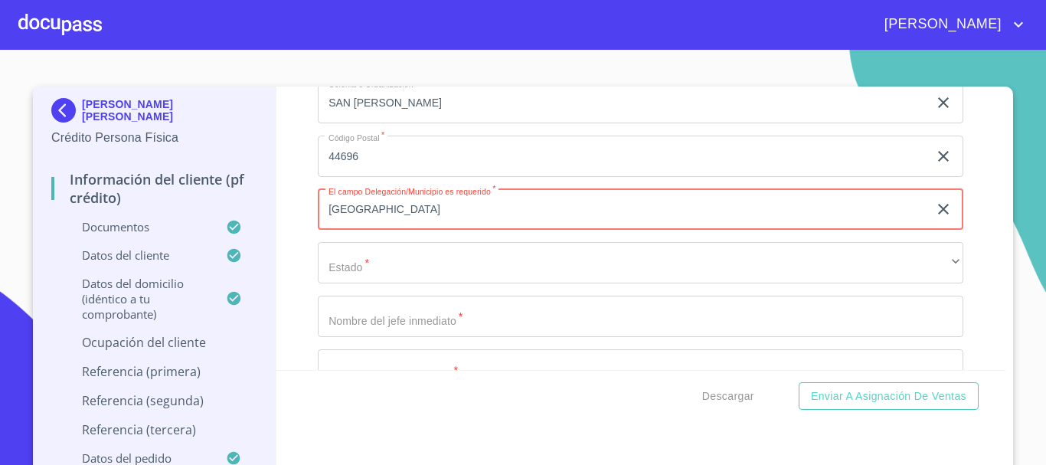
type input "[GEOGRAPHIC_DATA]"
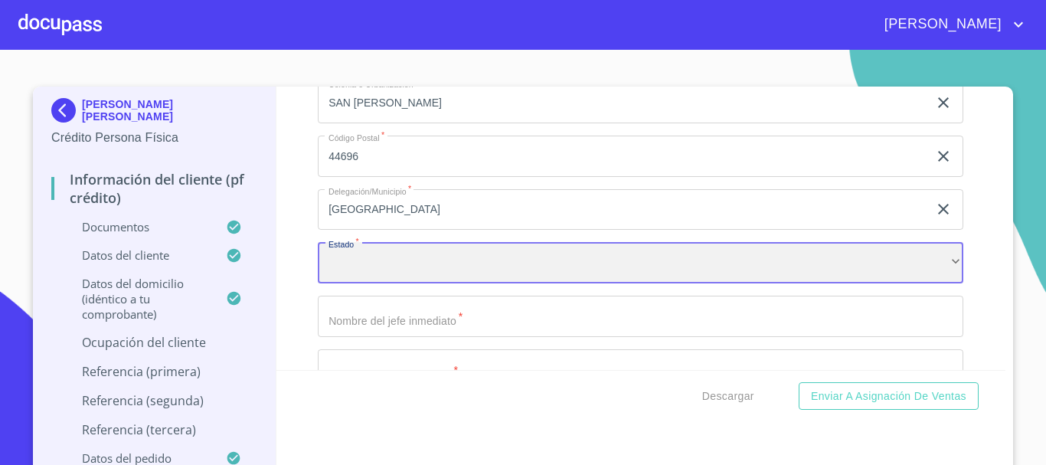
click at [379, 282] on div "​" at bounding box center [641, 262] width 646 height 41
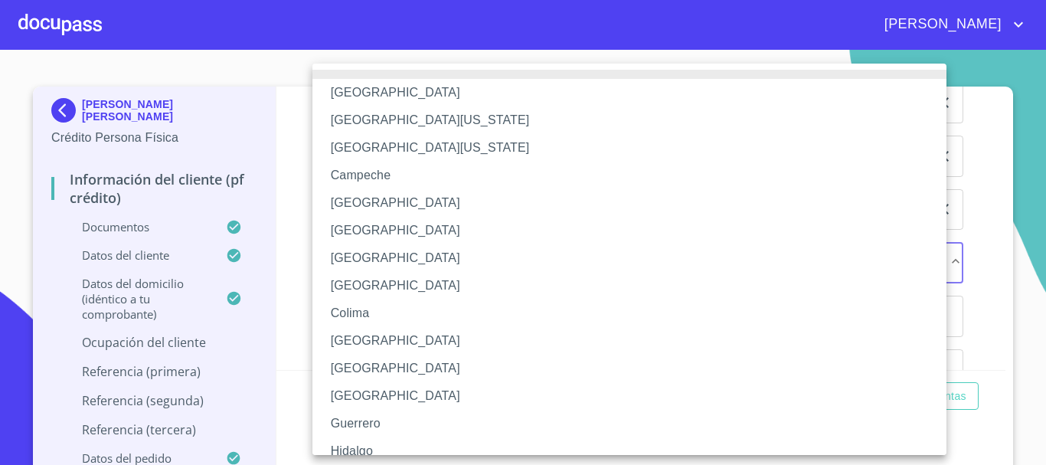
scroll to position [220, 0]
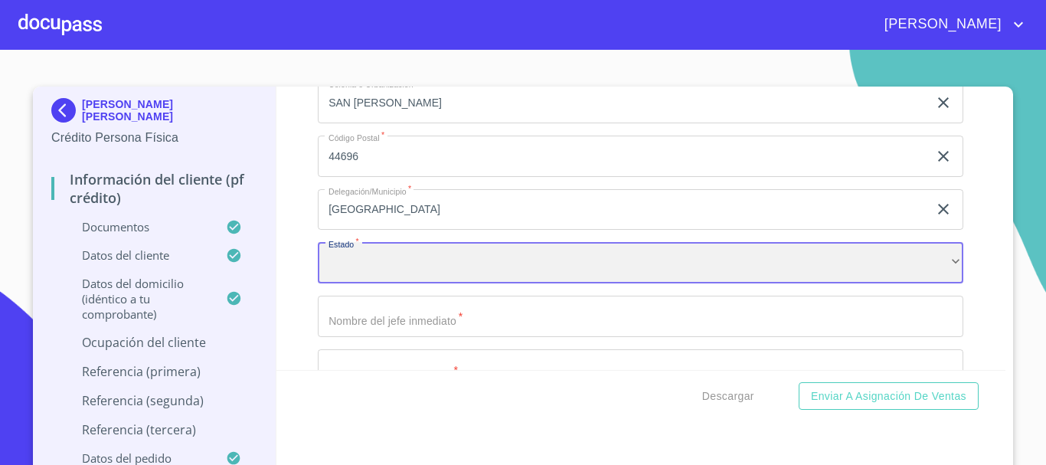
click at [367, 283] on div "​" at bounding box center [641, 262] width 646 height 41
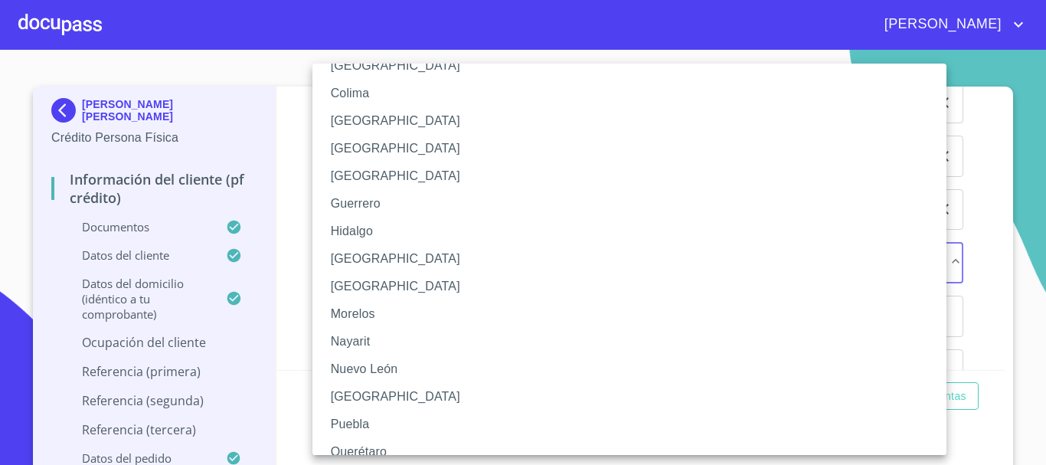
click at [399, 248] on li "[GEOGRAPHIC_DATA]" at bounding box center [636, 259] width 646 height 28
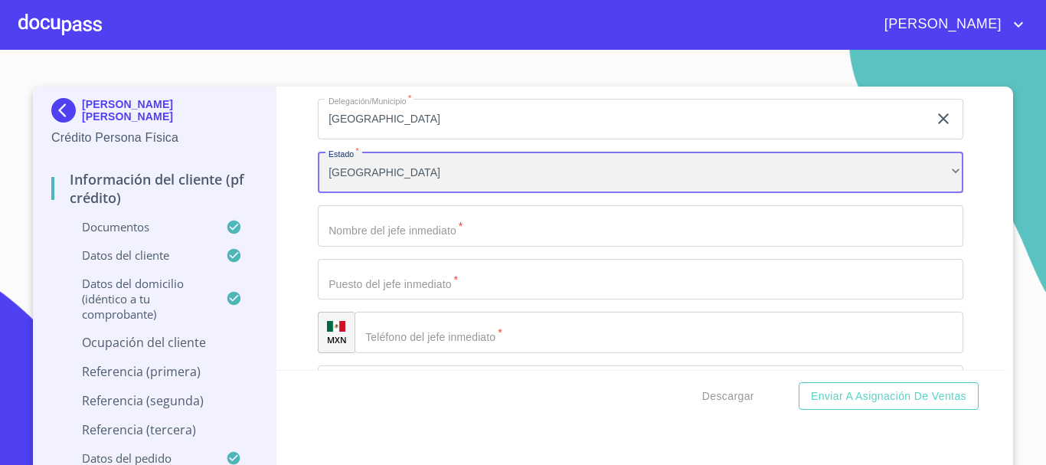
scroll to position [6855, 0]
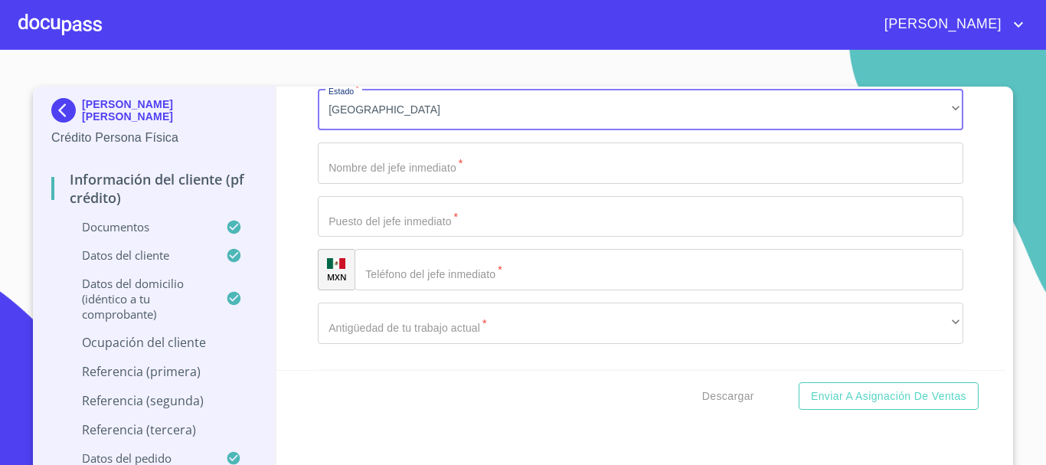
click at [449, 184] on input "Documento de identificación   *" at bounding box center [641, 162] width 646 height 41
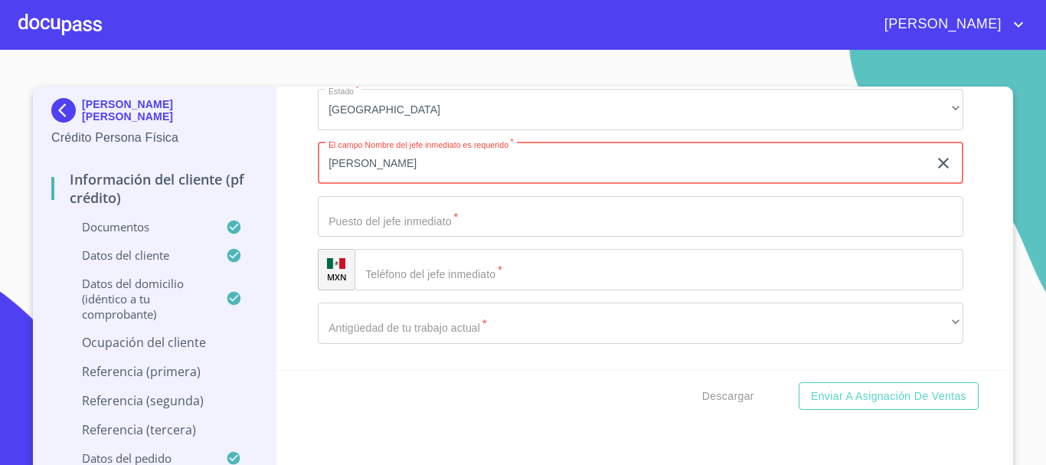
type input "[PERSON_NAME]"
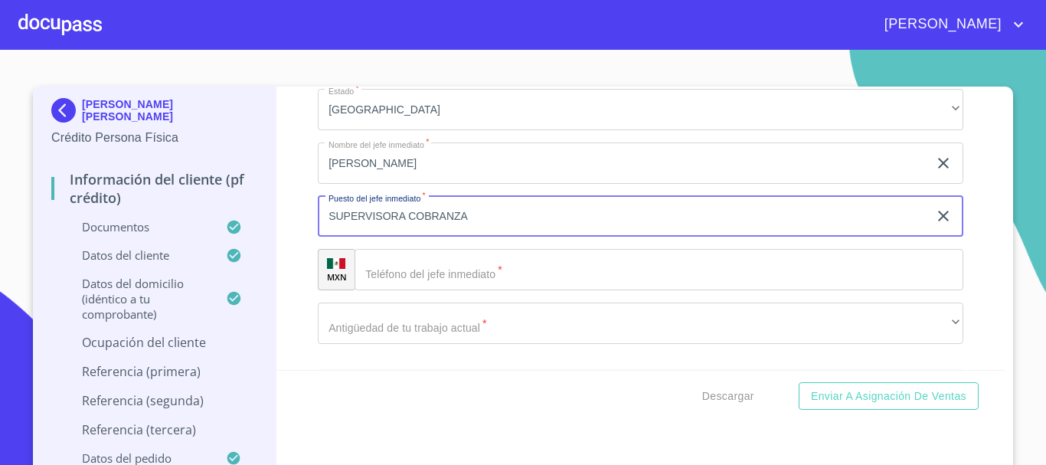
type input "SUPERVISORA COBRANZA"
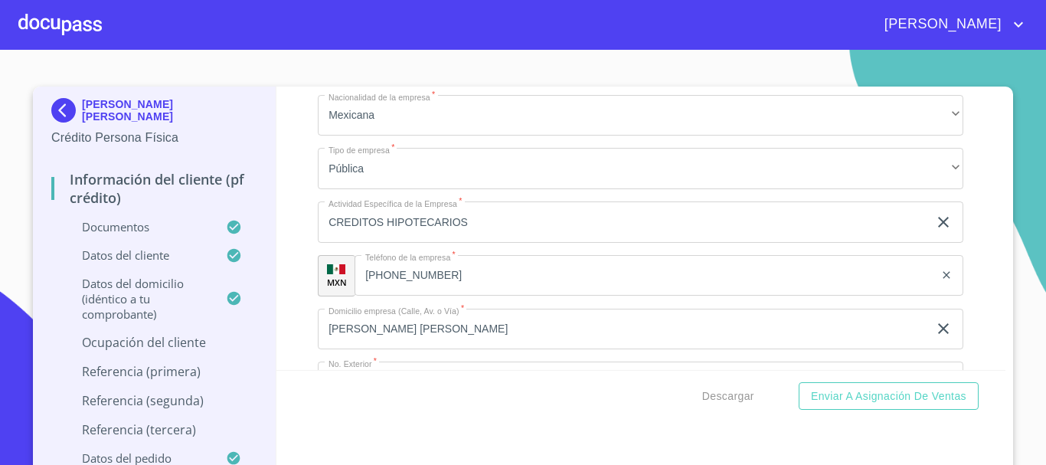
scroll to position [6396, 0]
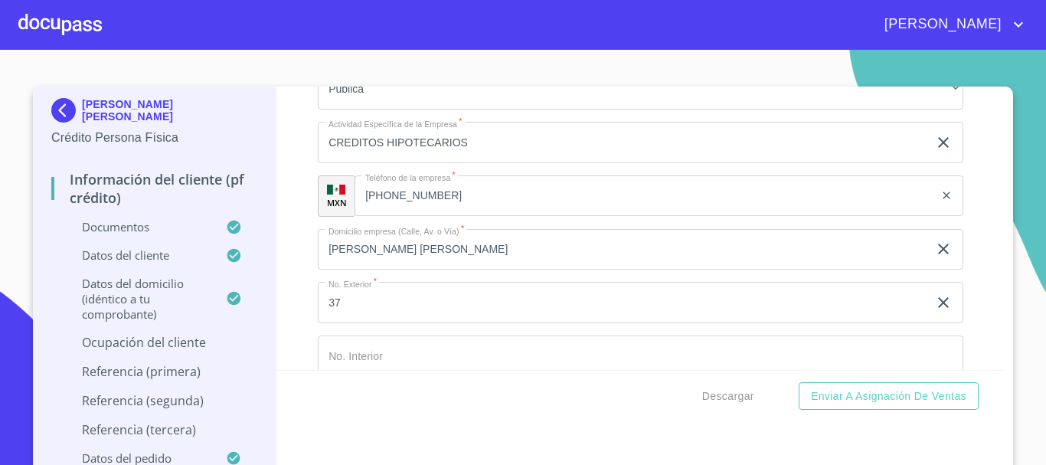
type input "[PHONE_NUMBER]"
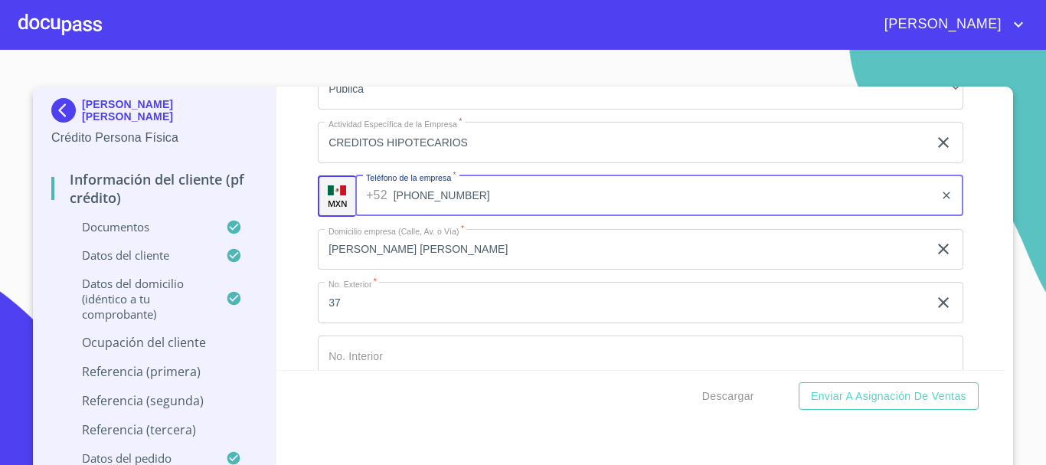
drag, startPoint x: 450, startPoint y: 215, endPoint x: 342, endPoint y: 213, distance: 108.0
click at [342, 213] on div "MXN Teléfono de la empresa   * [PHONE_NUMBER] ​" at bounding box center [641, 195] width 646 height 41
click at [493, 206] on input "[PHONE_NUMBER]" at bounding box center [665, 195] width 542 height 41
type input "5"
type input "[PHONE_NUMBER]"
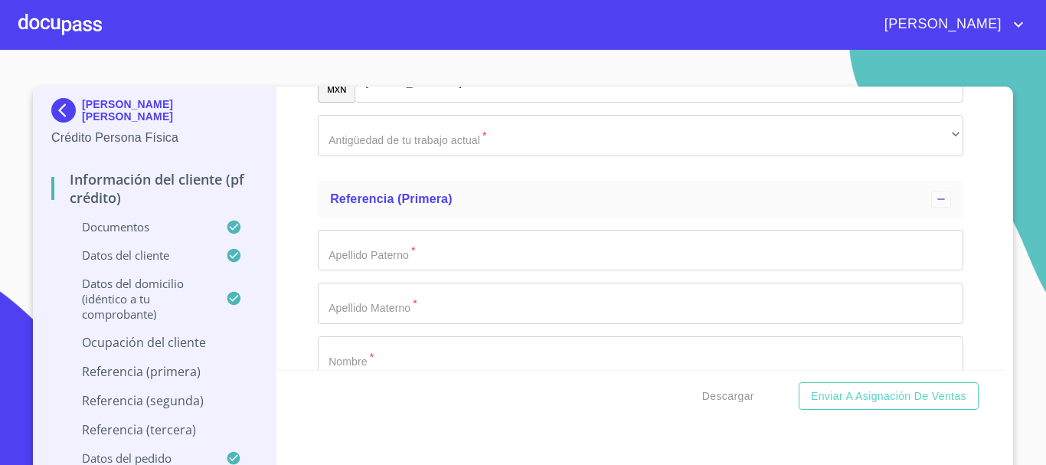
scroll to position [7009, 0]
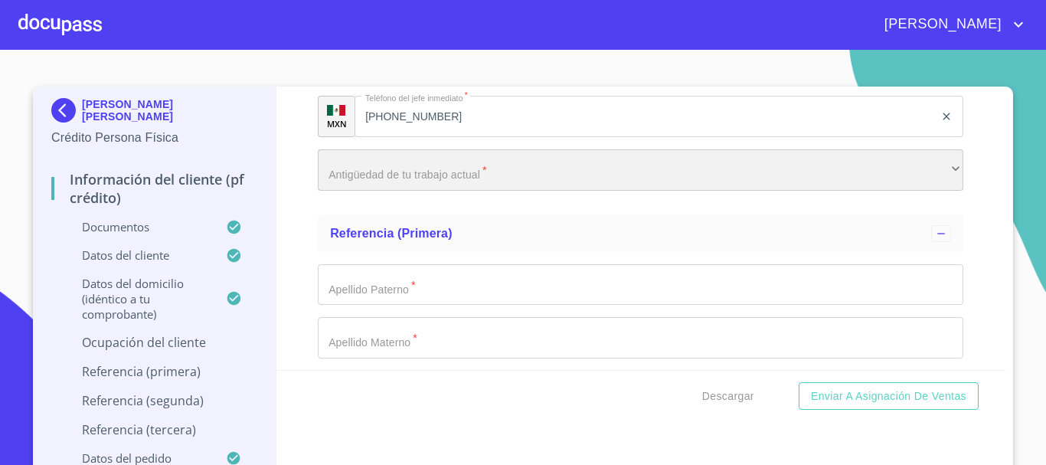
click at [428, 191] on div "​" at bounding box center [641, 169] width 646 height 41
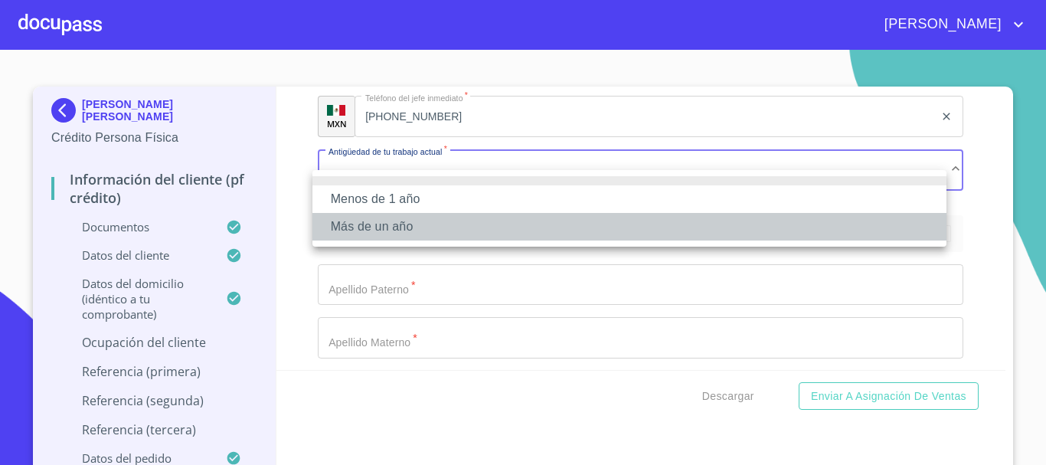
click at [405, 224] on li "Más de un año" at bounding box center [630, 227] width 634 height 28
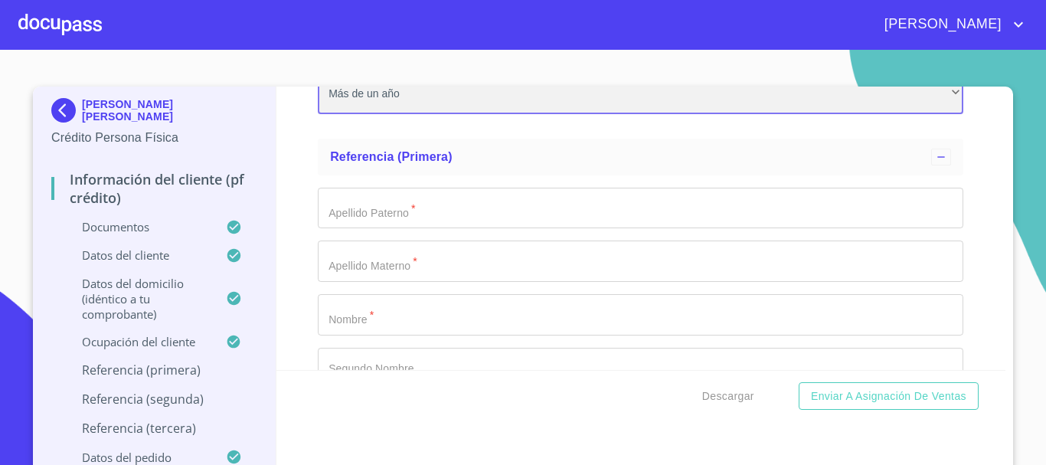
scroll to position [7162, 0]
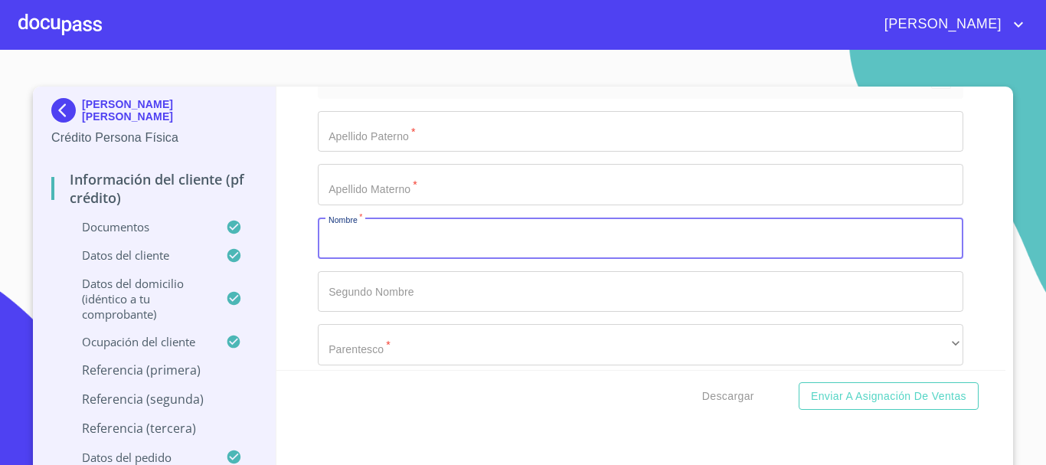
click at [362, 259] on input "Documento de identificación   *" at bounding box center [641, 238] width 646 height 41
type input "[PERSON_NAME]"
click at [435, 152] on input "Documento de identificación   *" at bounding box center [641, 131] width 646 height 41
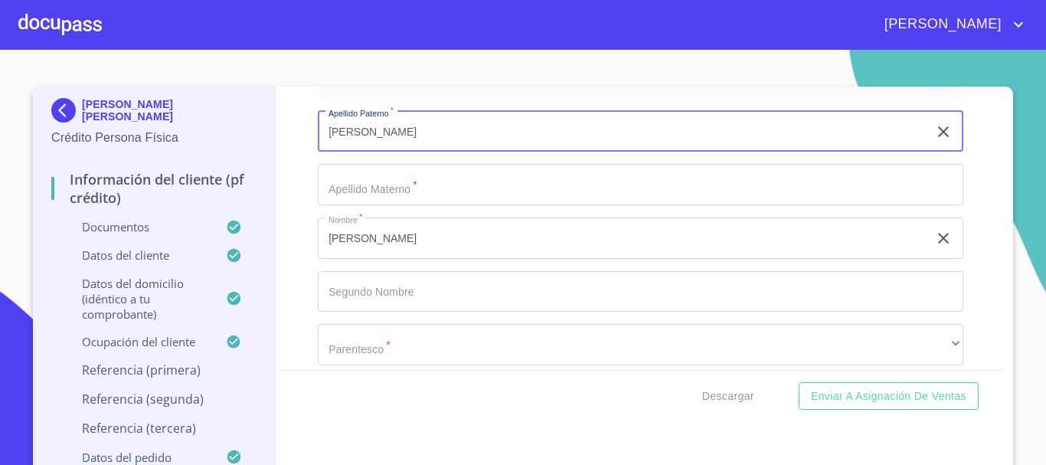
type input "[PERSON_NAME]"
click at [395, 259] on input "[PERSON_NAME]" at bounding box center [623, 238] width 610 height 41
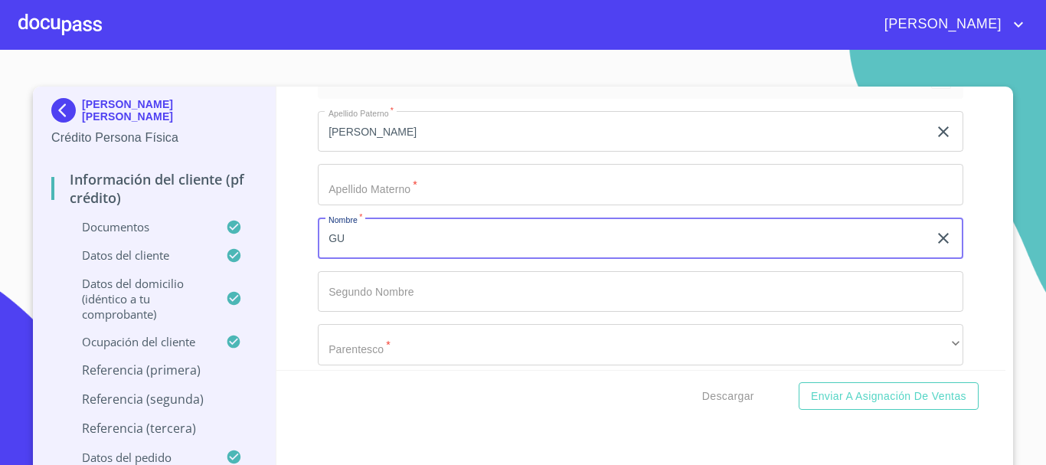
type input "G"
type input "[PERSON_NAME]"
click at [410, 146] on input "[PERSON_NAME]" at bounding box center [623, 131] width 610 height 41
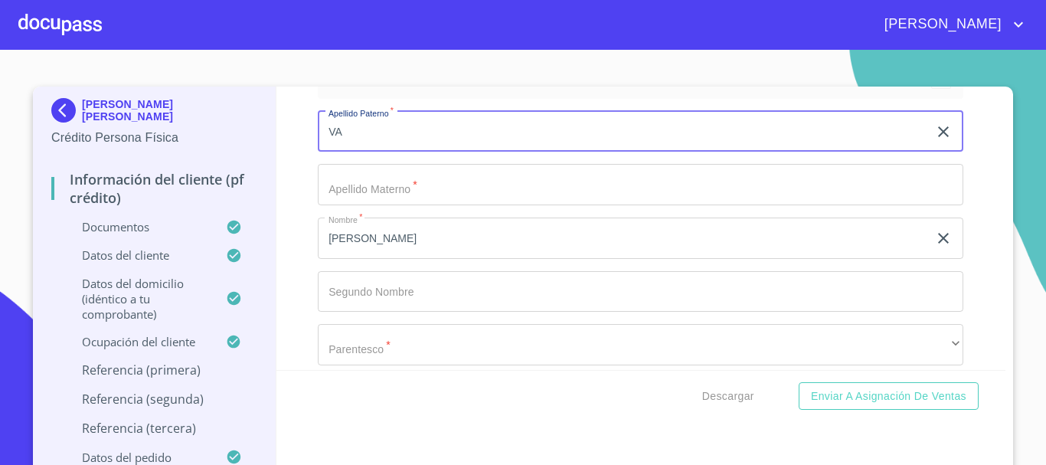
type input "V"
type input "[PERSON_NAME]"
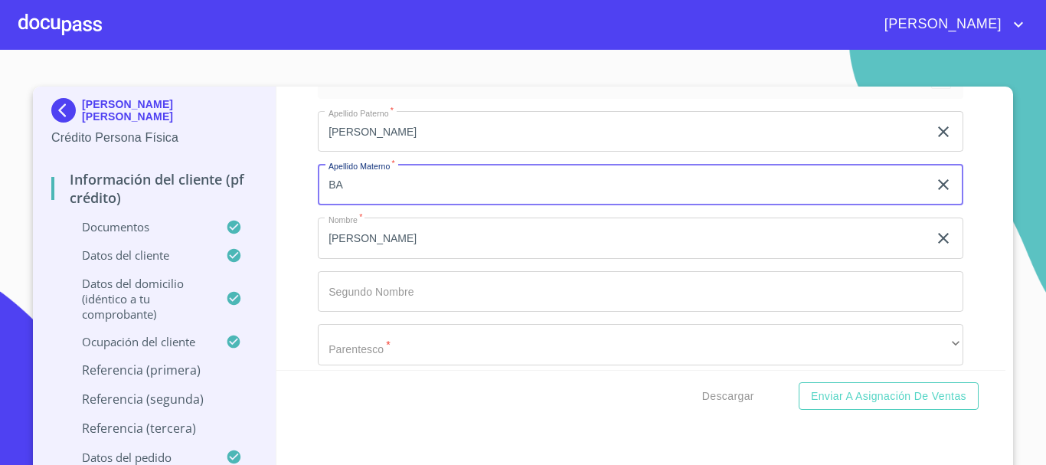
type input "B"
type input "PARRAL"
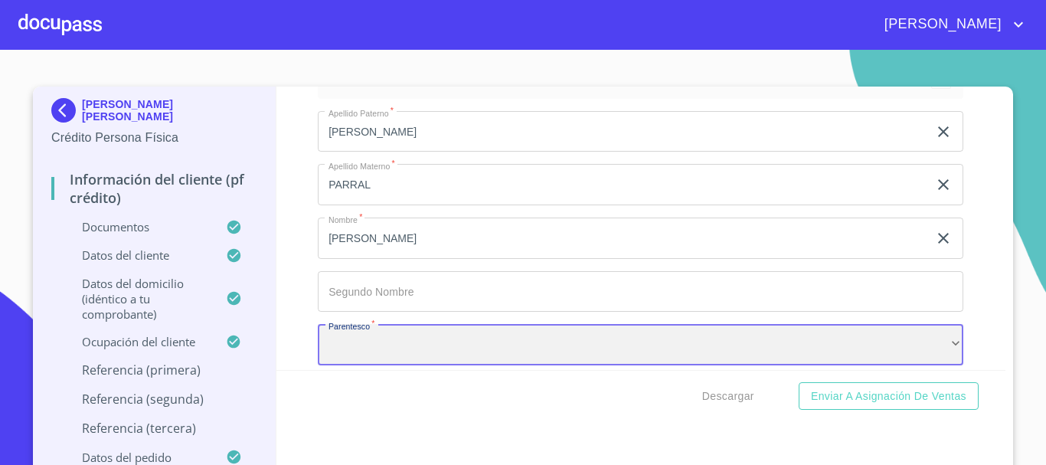
scroll to position [7176, 0]
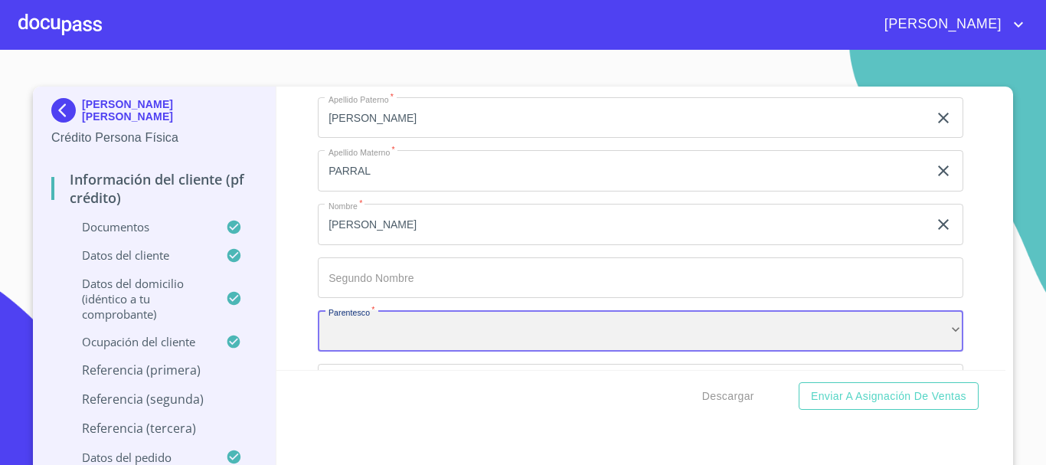
click at [350, 348] on div "​" at bounding box center [641, 330] width 646 height 41
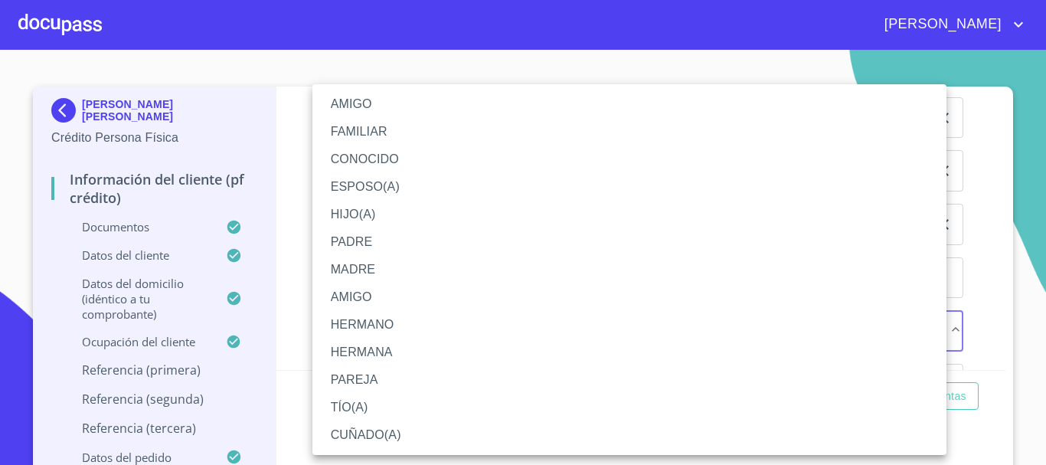
click at [364, 113] on li "AMIGO" at bounding box center [630, 104] width 634 height 28
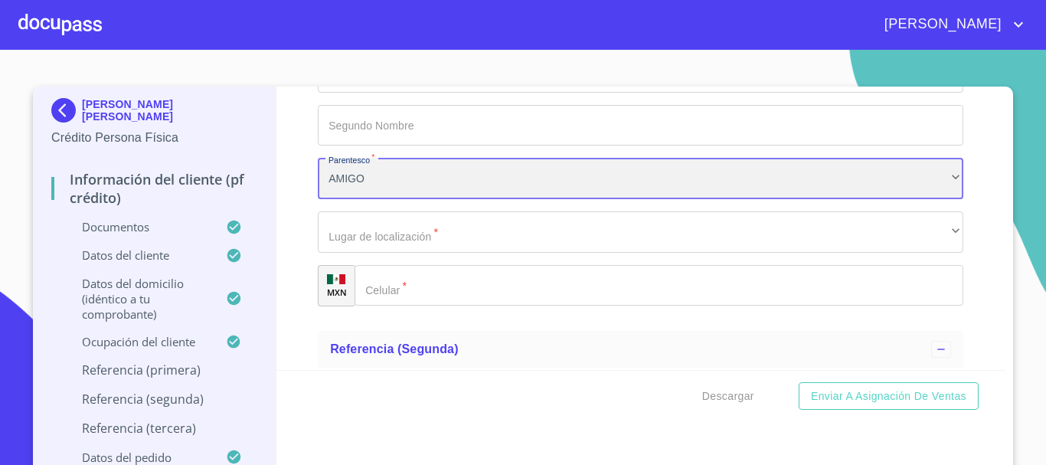
scroll to position [7329, 0]
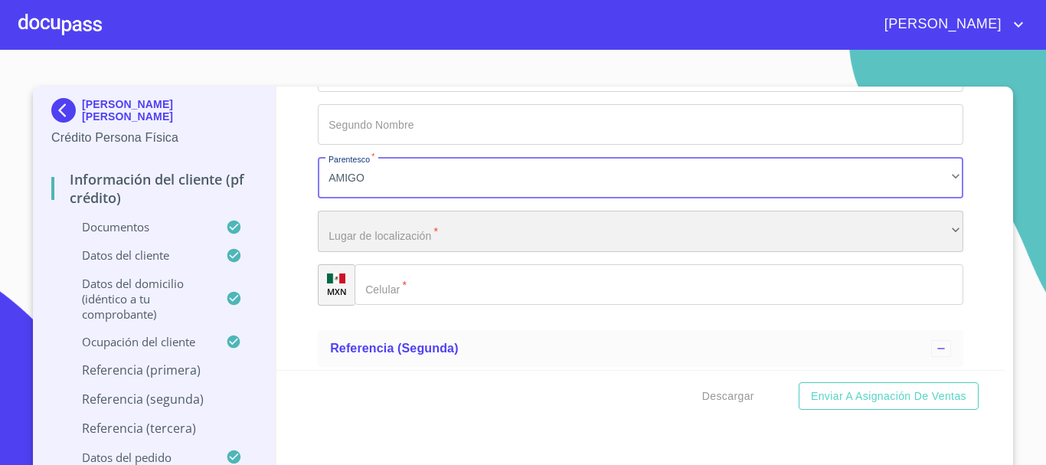
click at [458, 243] on div "​" at bounding box center [641, 231] width 646 height 41
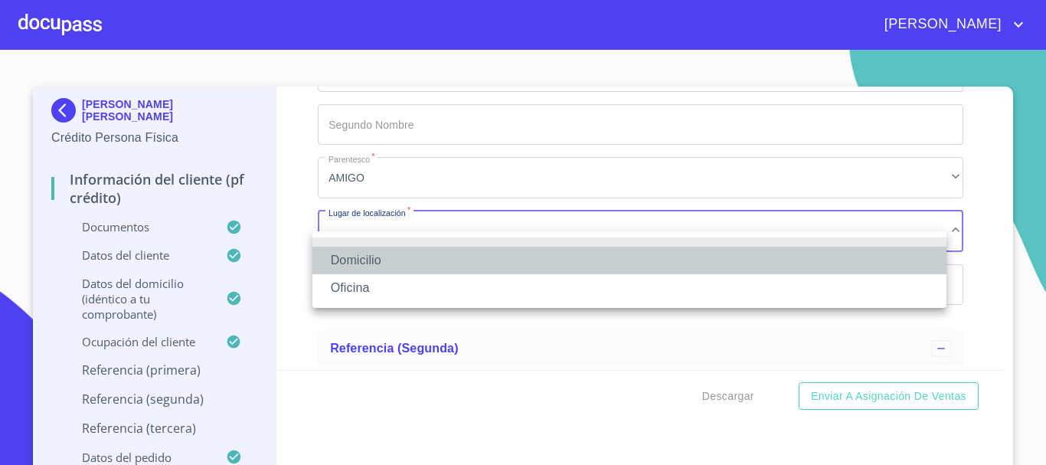
click at [407, 254] on li "Domicilio" at bounding box center [630, 261] width 634 height 28
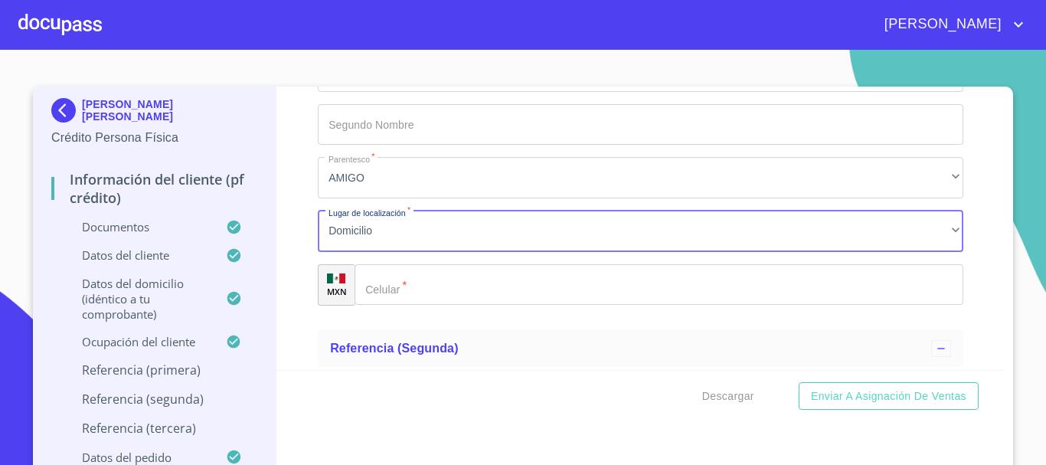
click at [440, 306] on input "Documento de identificación   *" at bounding box center [659, 284] width 609 height 41
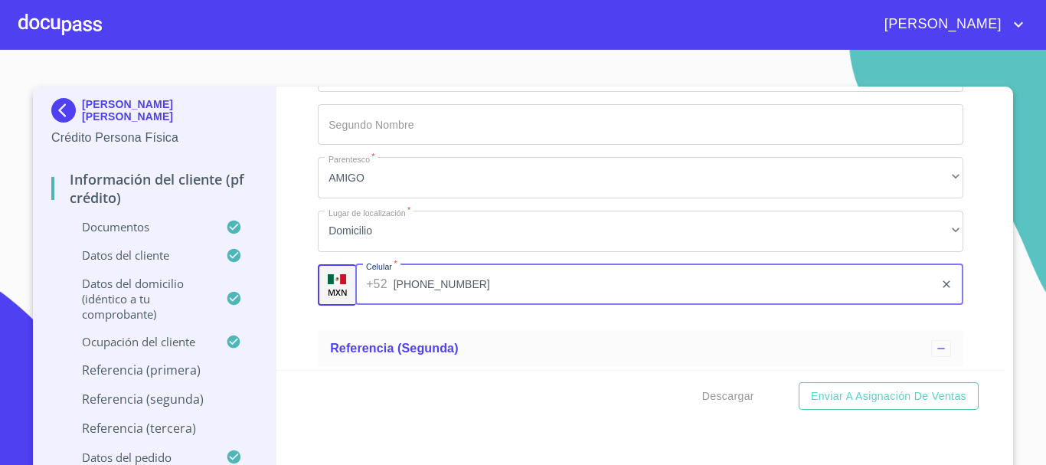
type input "[PHONE_NUMBER]"
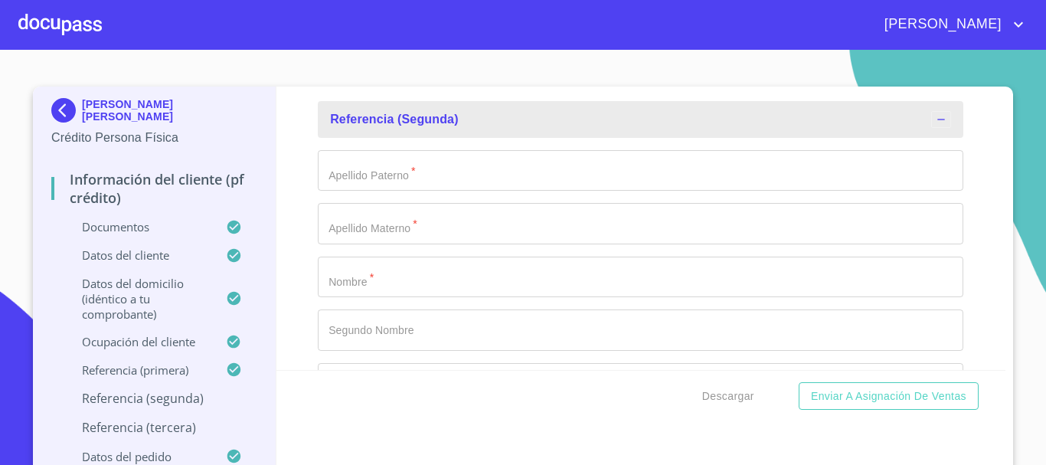
scroll to position [7574, 0]
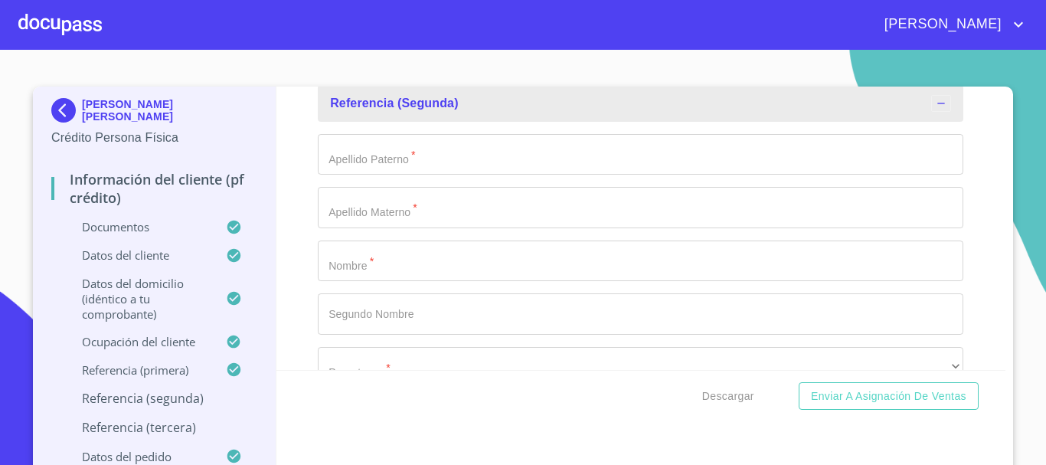
click at [411, 282] on input "Documento de identificación   *" at bounding box center [641, 261] width 646 height 41
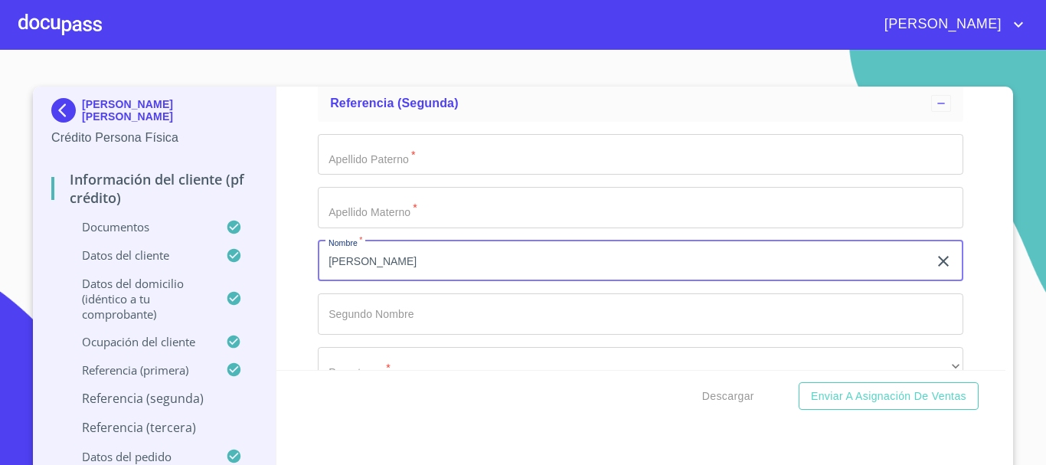
type input "[PERSON_NAME]"
click at [440, 172] on input "Documento de identificación   *" at bounding box center [641, 154] width 646 height 41
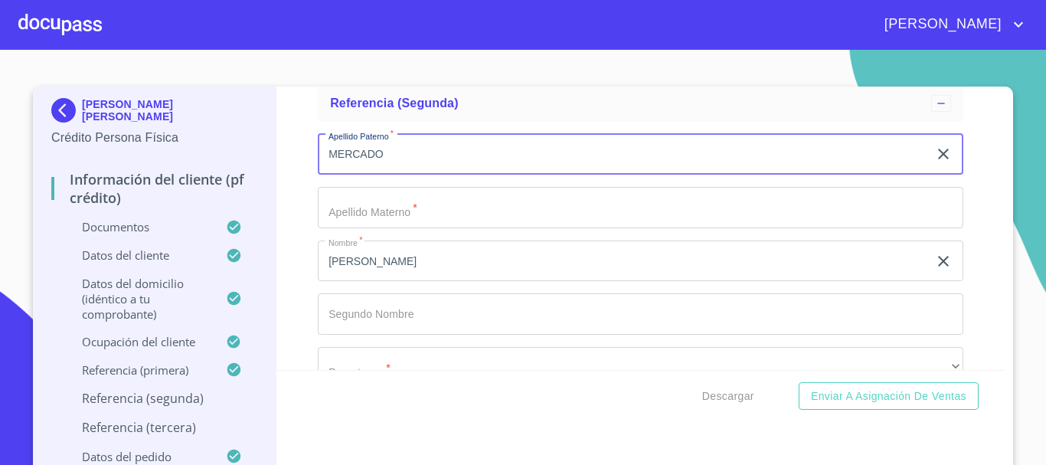
type input "MERCADO"
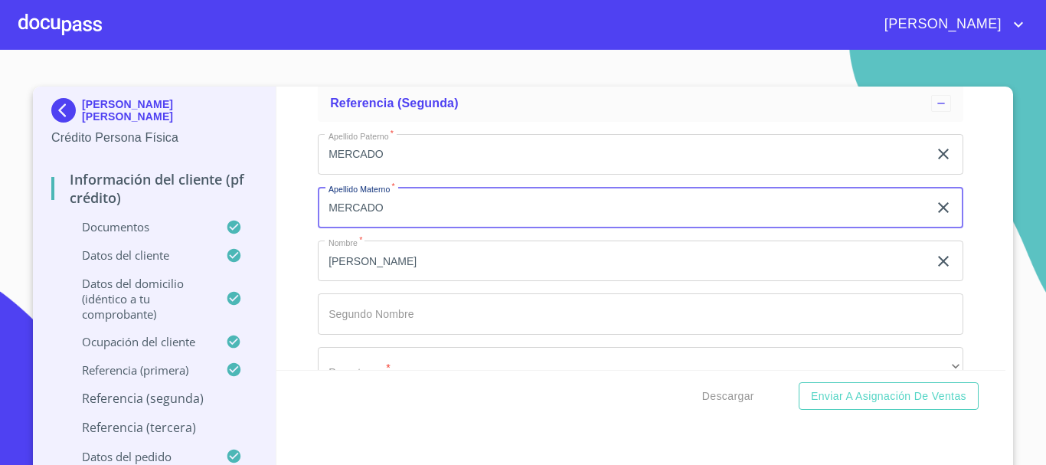
type input "MERCADO"
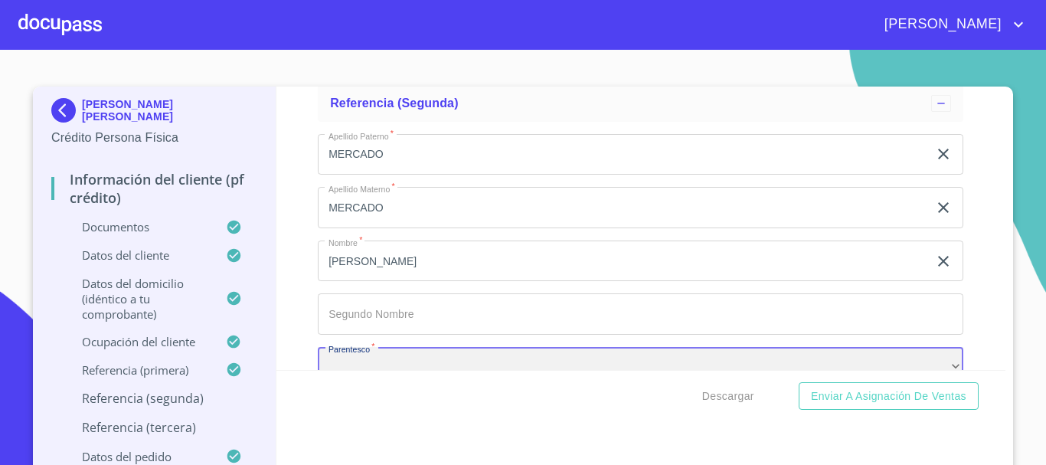
click at [349, 347] on div "​" at bounding box center [641, 367] width 646 height 41
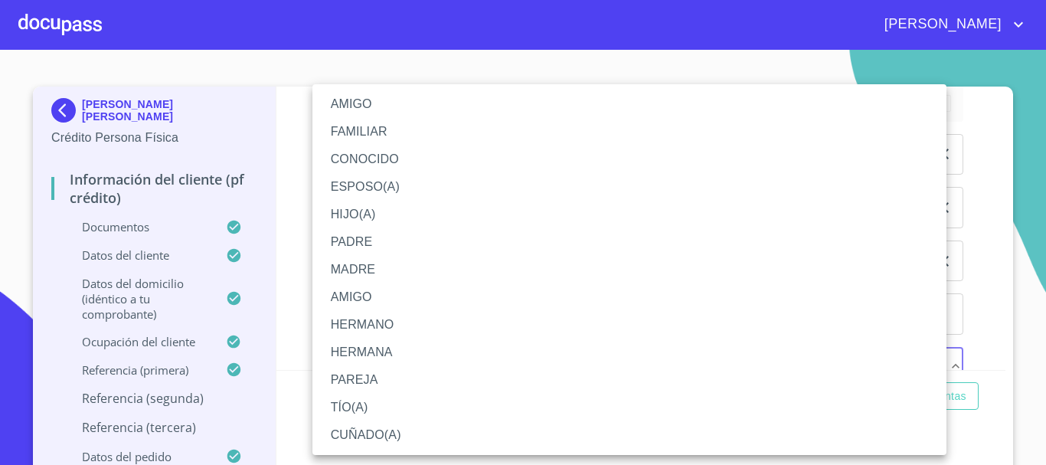
scroll to position [7611, 0]
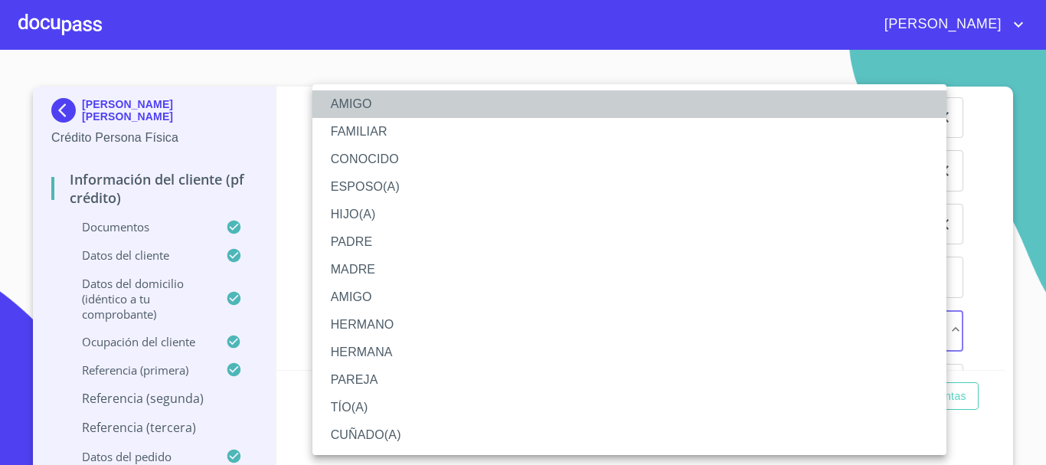
click at [340, 103] on li "AMIGO" at bounding box center [630, 104] width 634 height 28
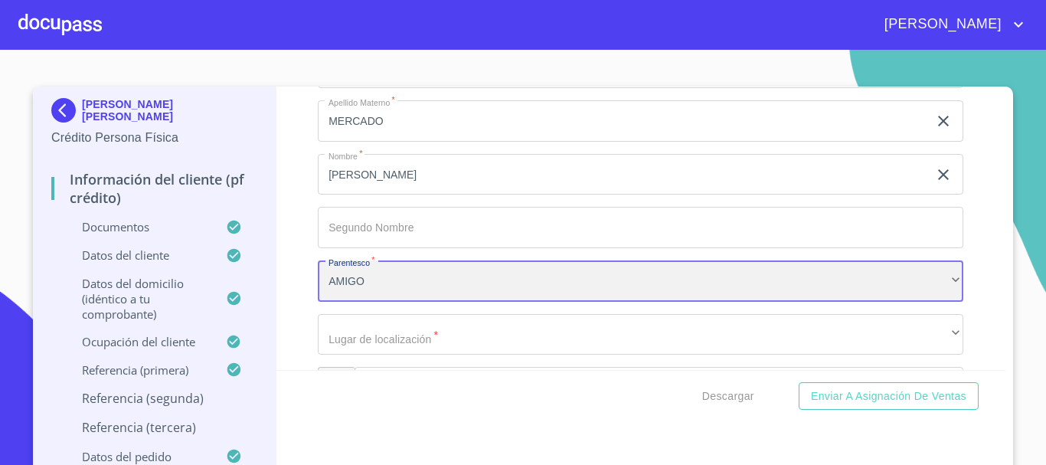
scroll to position [7687, 0]
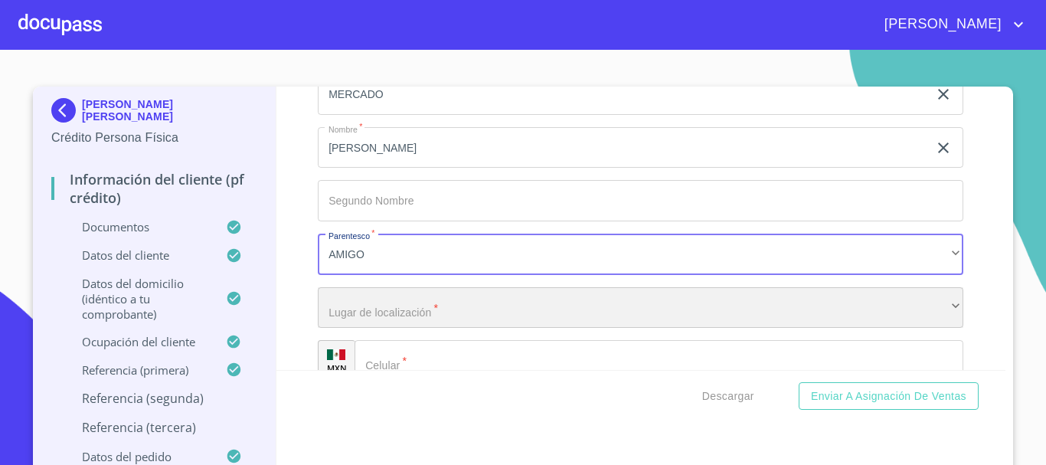
click at [497, 319] on div "​" at bounding box center [641, 307] width 646 height 41
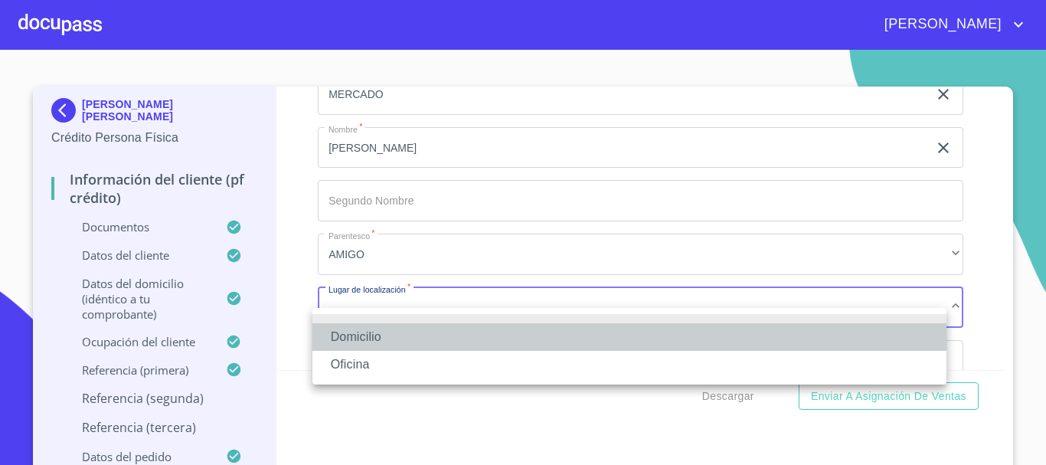
click at [407, 335] on li "Domicilio" at bounding box center [630, 337] width 634 height 28
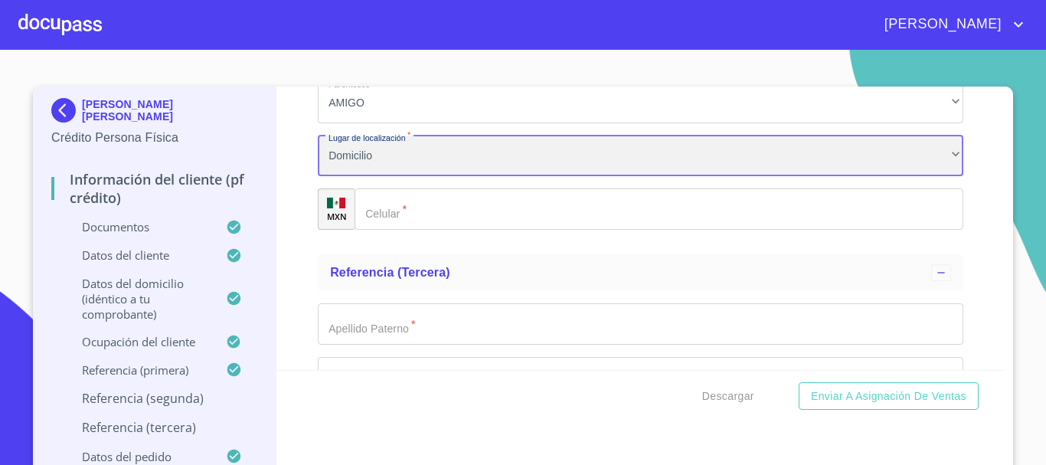
scroll to position [7841, 0]
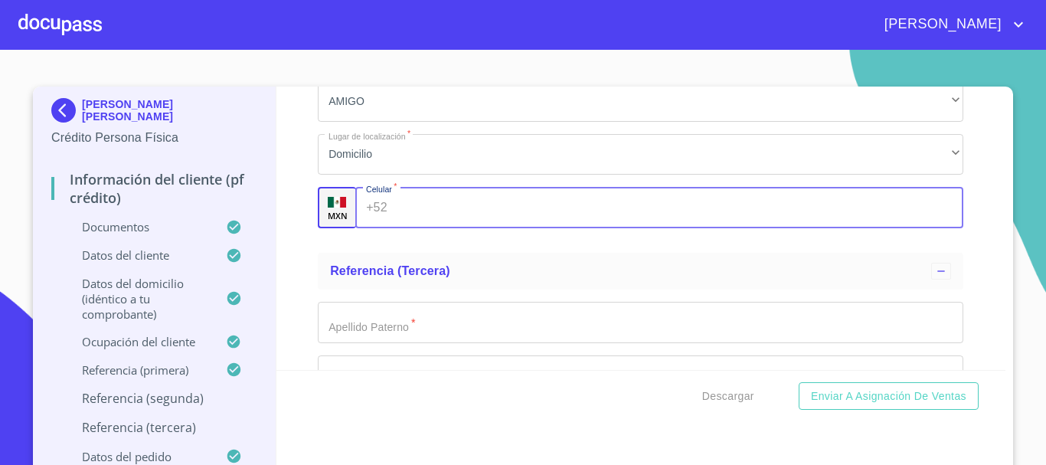
click at [428, 228] on input "Documento de identificación   *" at bounding box center [679, 207] width 571 height 41
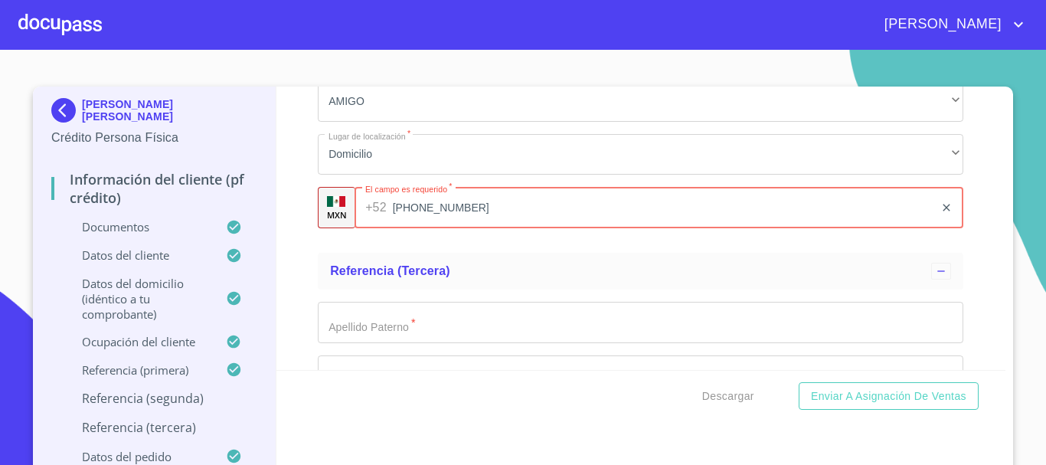
type input "[PHONE_NUMBER]"
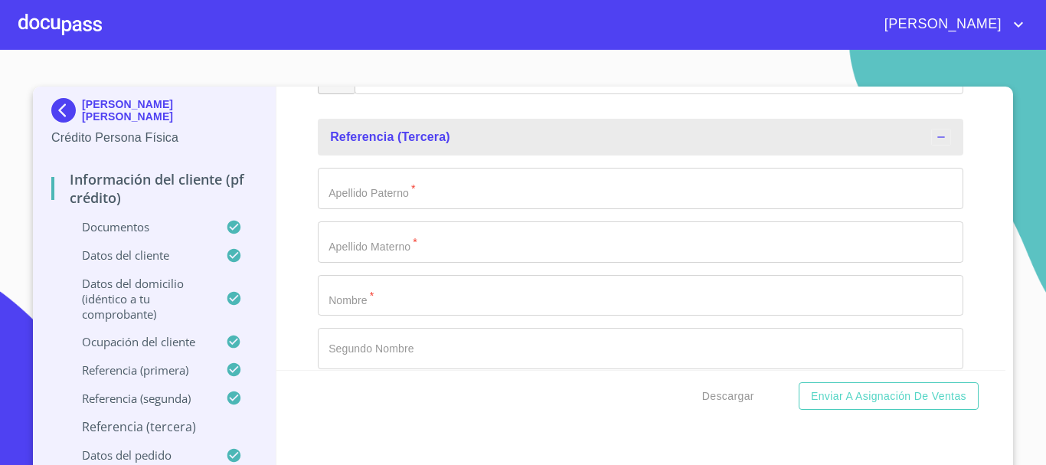
scroll to position [8070, 0]
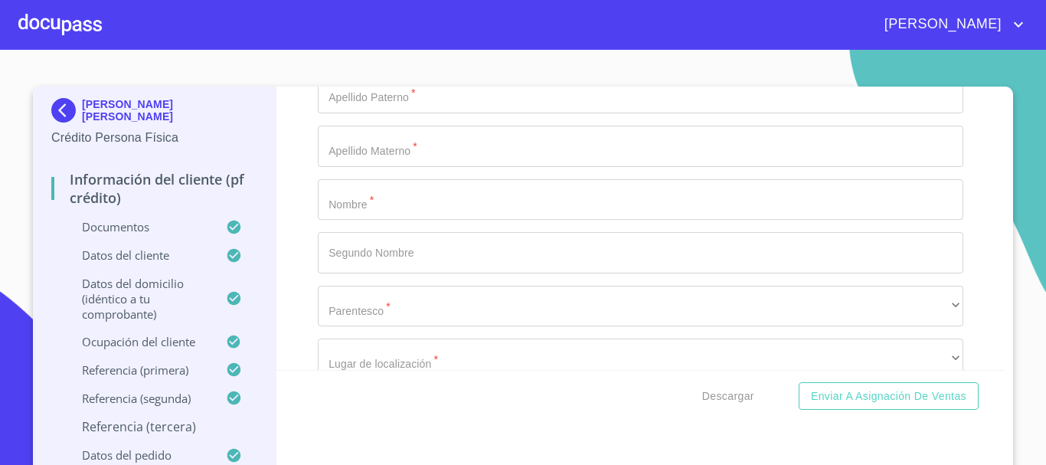
click at [430, 211] on input "Documento de identificación   *" at bounding box center [641, 199] width 646 height 41
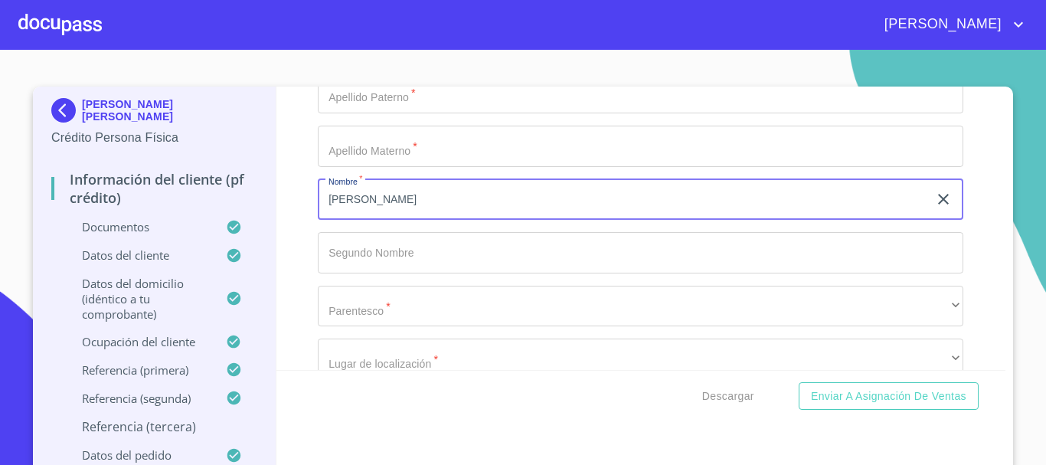
type input "[PERSON_NAME]"
click at [409, 113] on input "Documento de identificación   *" at bounding box center [641, 92] width 646 height 41
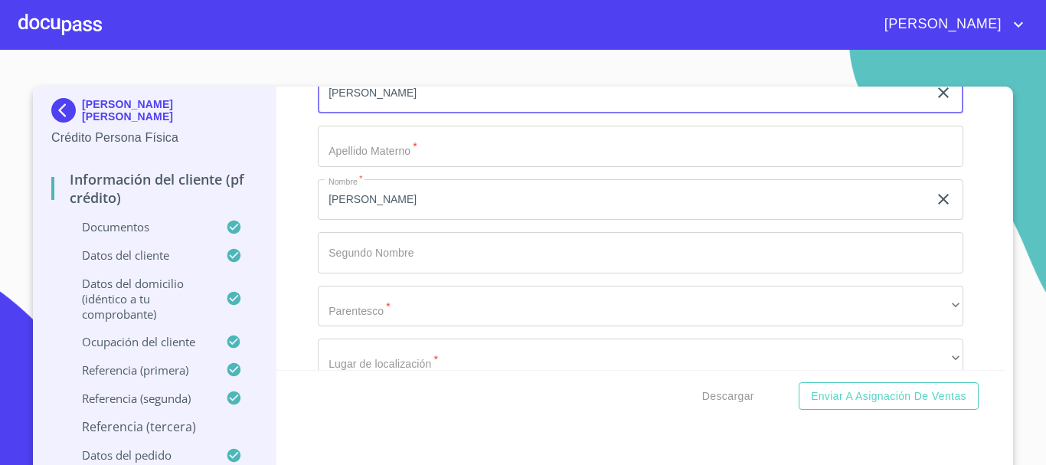
type input "[PERSON_NAME]"
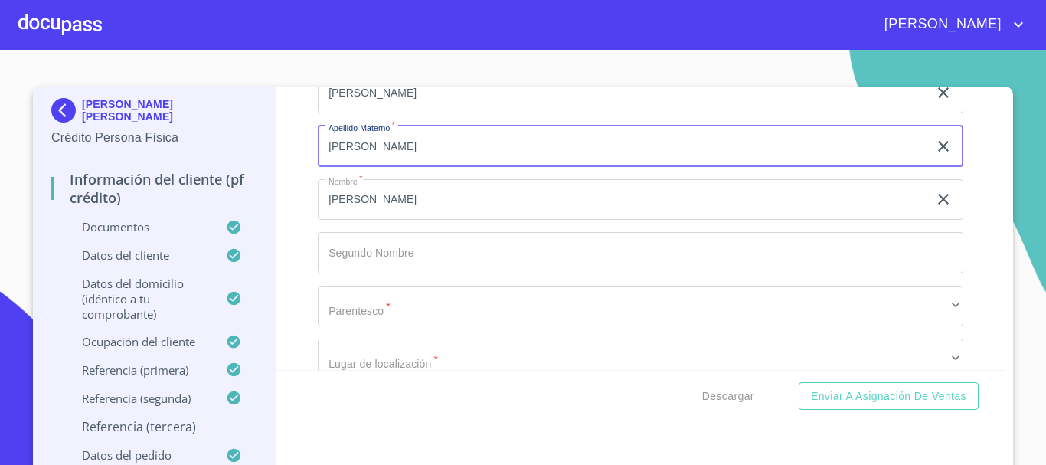
type input "[PERSON_NAME]"
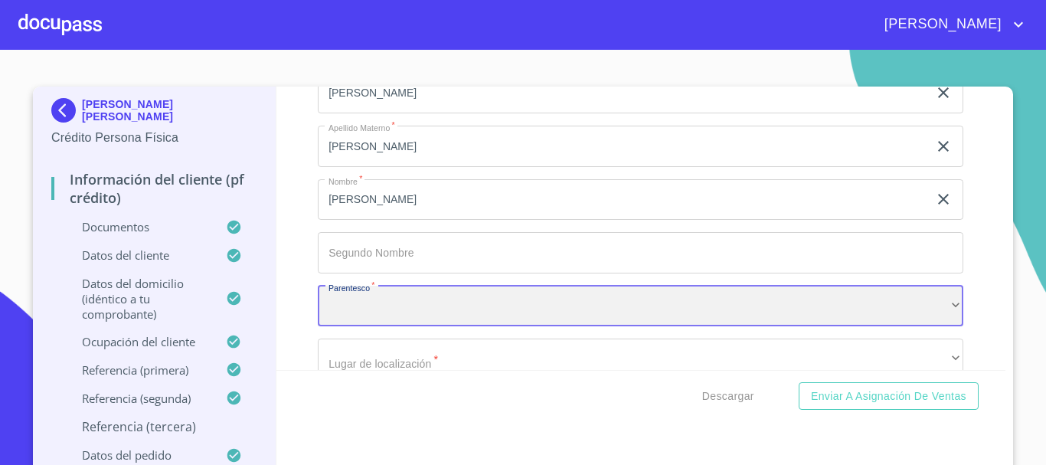
click at [377, 327] on div "​" at bounding box center [641, 306] width 646 height 41
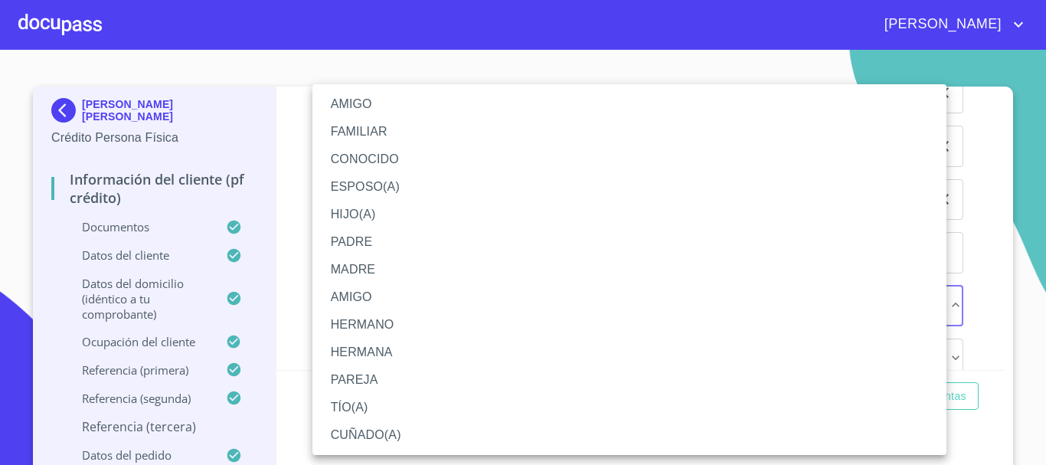
click at [371, 99] on li "AMIGO" at bounding box center [630, 104] width 634 height 28
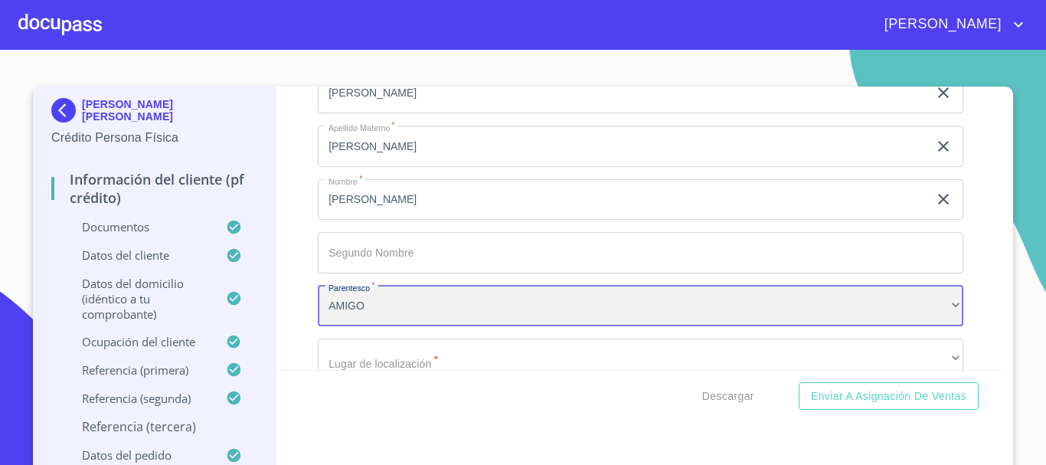
scroll to position [8224, 0]
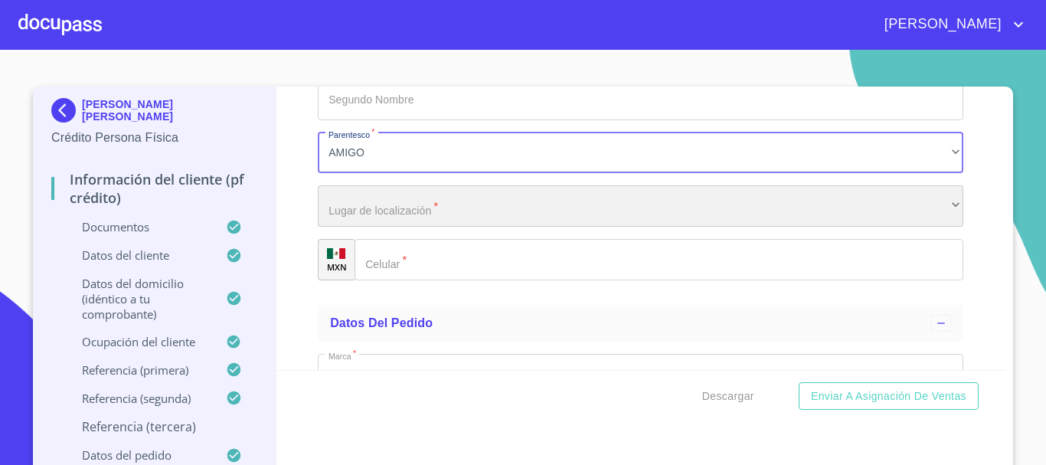
click at [422, 227] on div "​" at bounding box center [641, 205] width 646 height 41
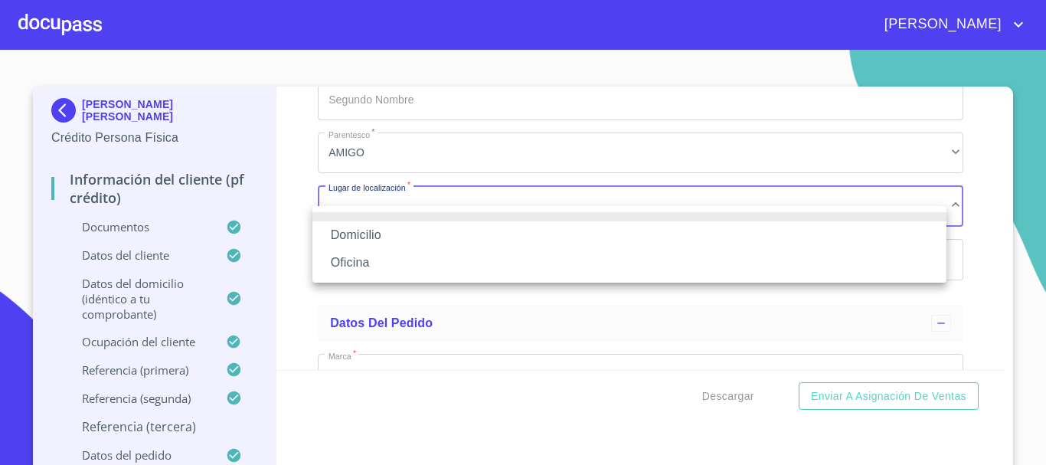
click at [386, 242] on li "Domicilio" at bounding box center [630, 235] width 634 height 28
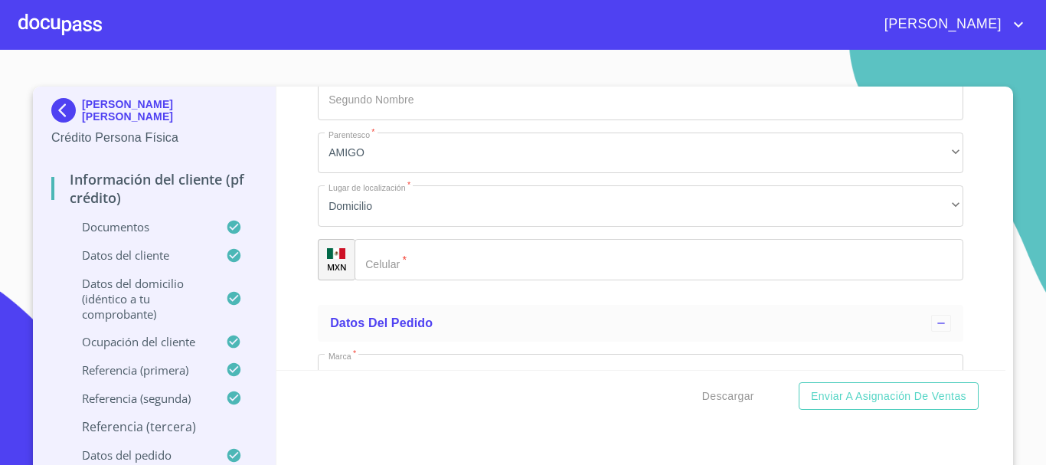
click at [424, 280] on input "Documento de identificación   *" at bounding box center [659, 259] width 609 height 41
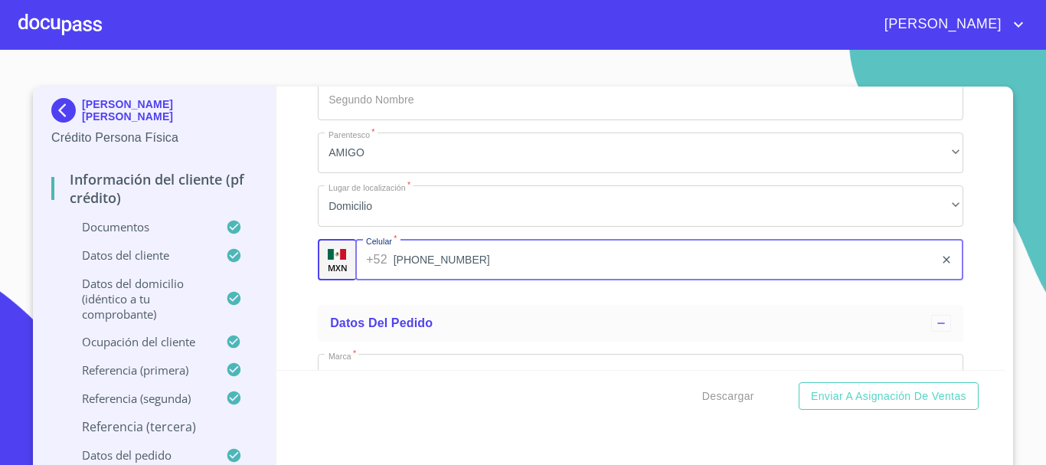
type input "[PHONE_NUMBER]"
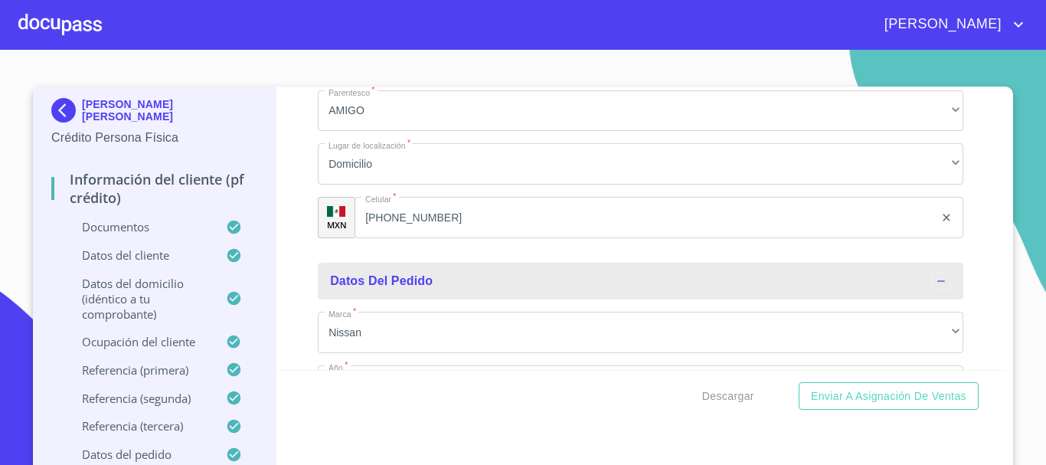
scroll to position [8498, 0]
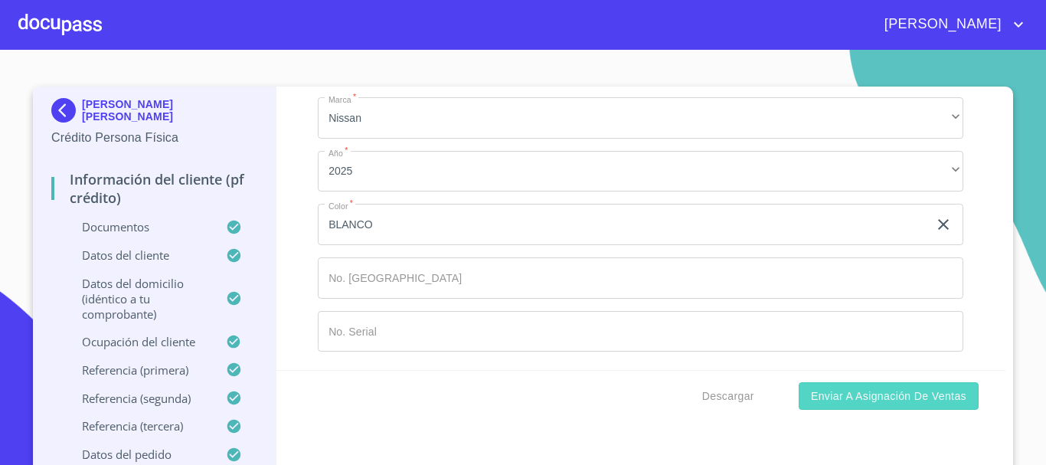
click at [873, 403] on span "Enviar a Asignación de Ventas" at bounding box center [888, 396] width 155 height 19
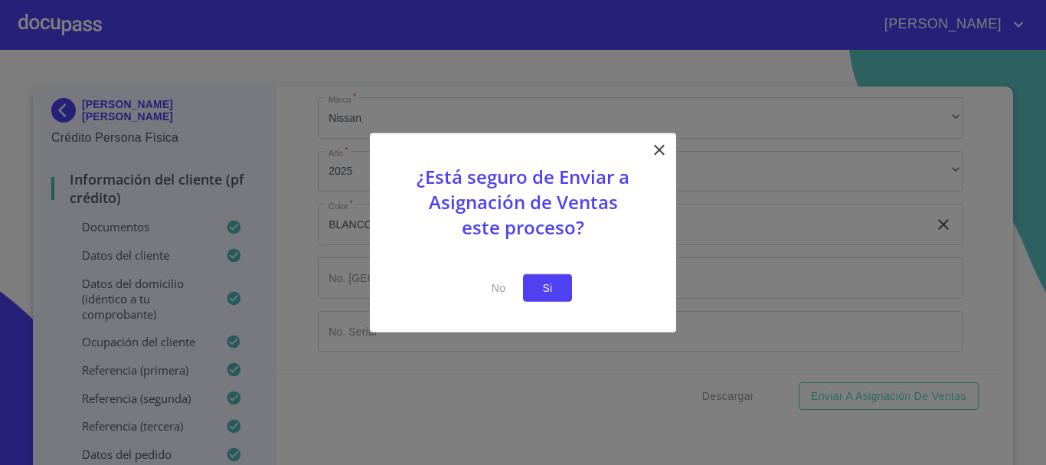
click at [545, 297] on button "Si" at bounding box center [547, 287] width 49 height 28
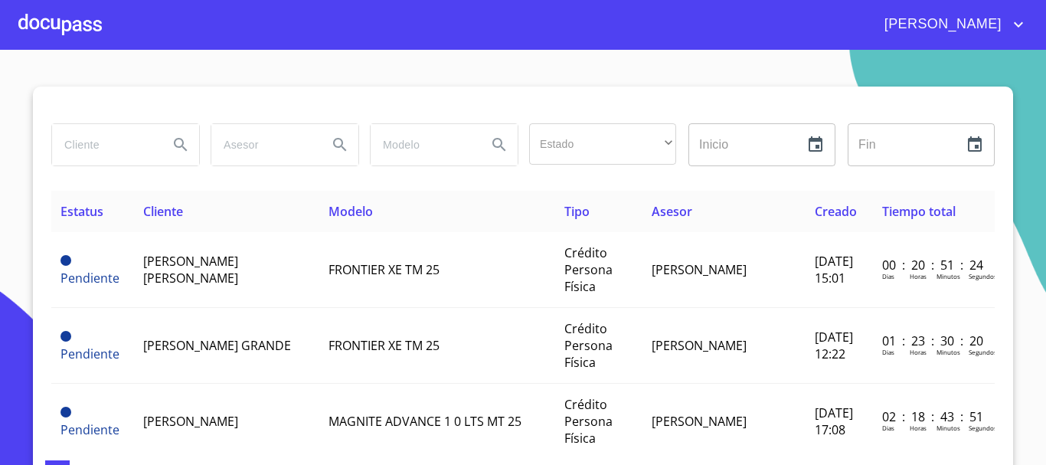
click at [64, 22] on div at bounding box center [59, 24] width 83 height 49
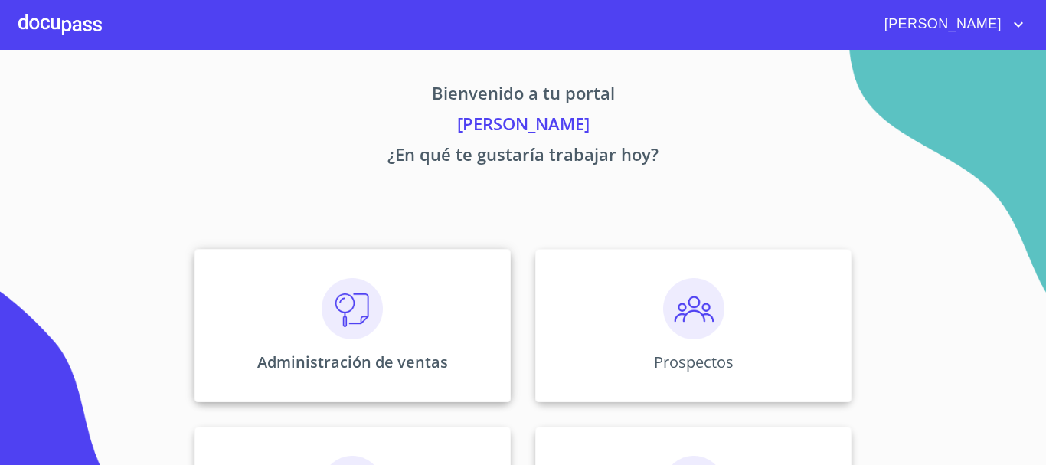
scroll to position [153, 0]
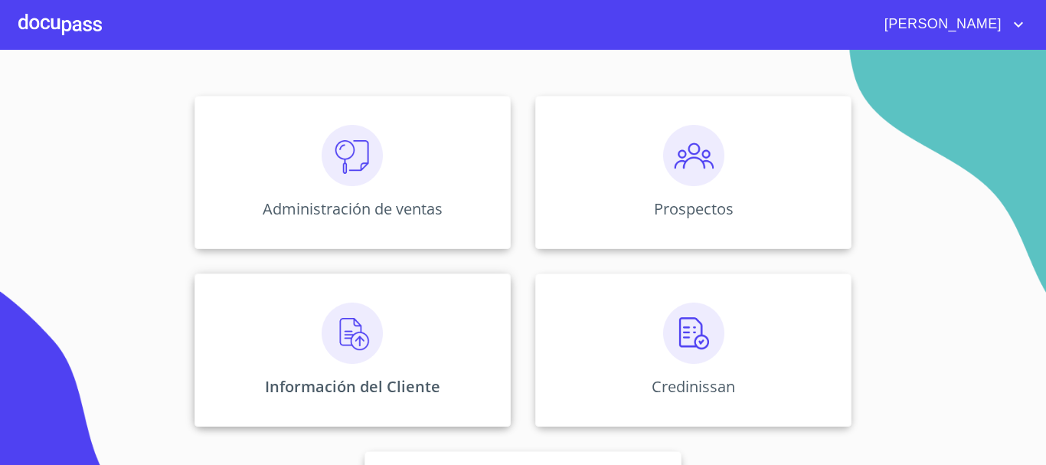
click at [328, 335] on img at bounding box center [352, 333] width 61 height 61
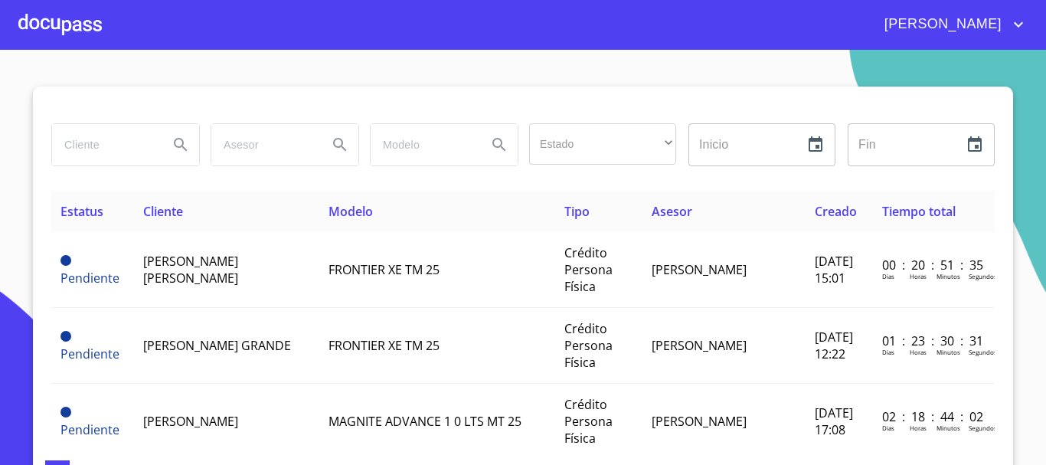
click at [72, 18] on div at bounding box center [59, 24] width 83 height 49
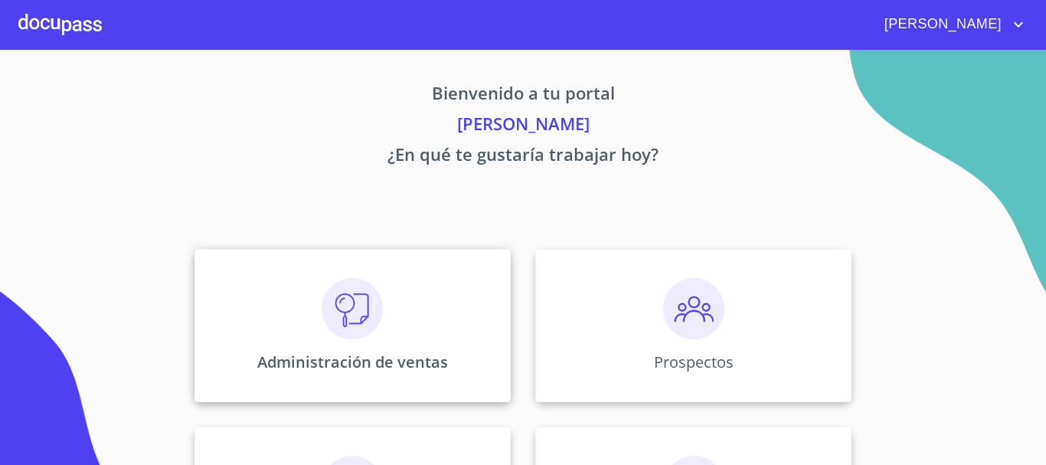
scroll to position [230, 0]
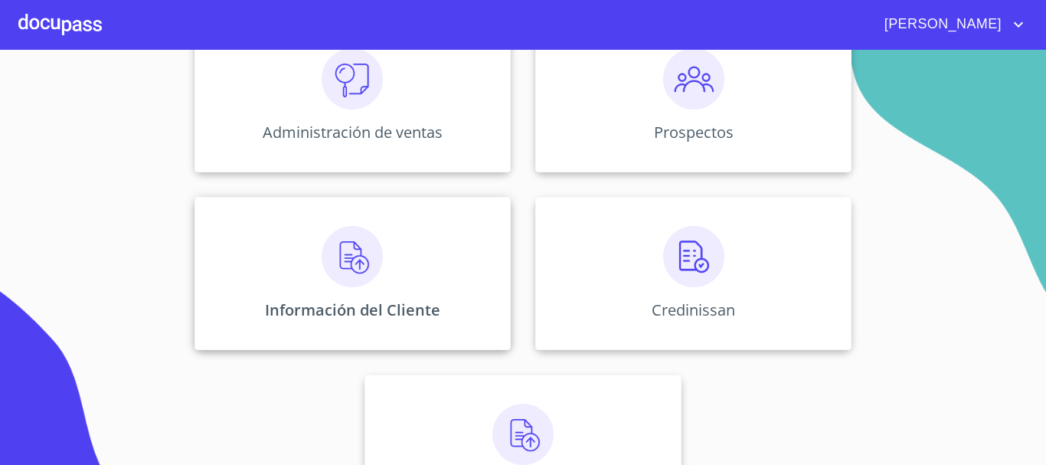
click at [360, 270] on img at bounding box center [352, 256] width 61 height 61
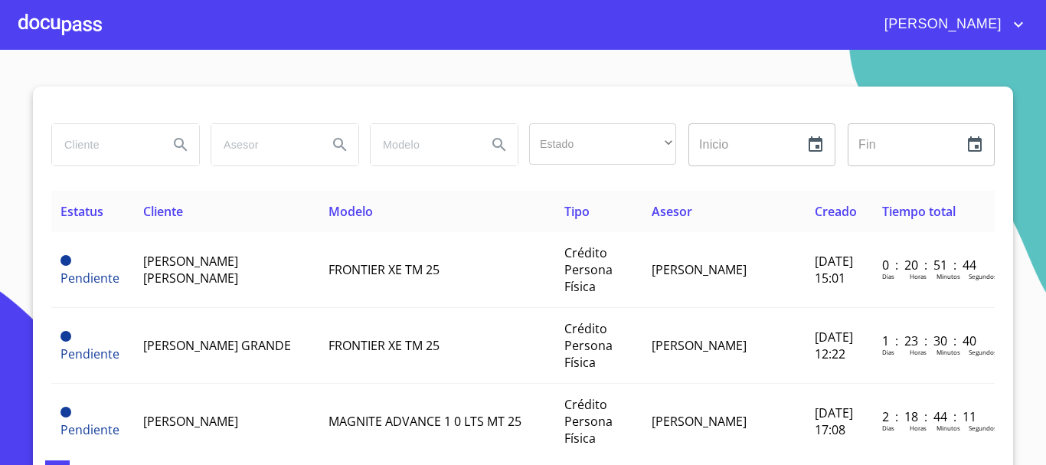
click at [87, 148] on input "search" at bounding box center [104, 144] width 104 height 41
type input "[PERSON_NAME]"
click at [172, 139] on icon "Search" at bounding box center [181, 145] width 18 height 18
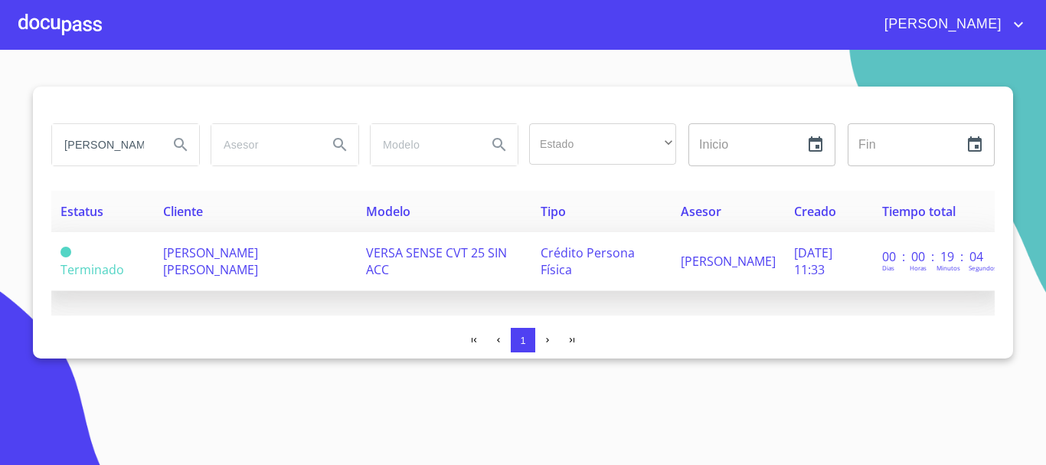
click at [366, 262] on span "VERSA SENSE CVT 25 SIN ACC" at bounding box center [436, 261] width 141 height 34
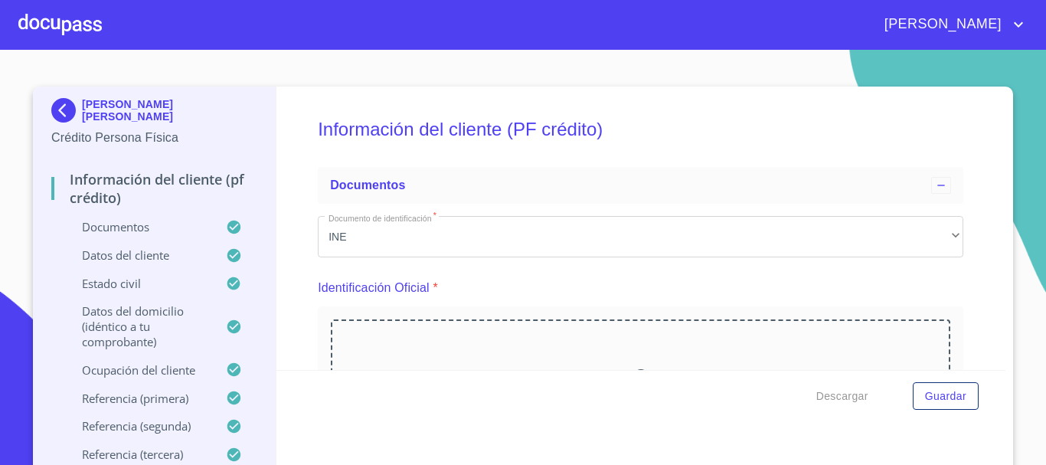
scroll to position [3223, 0]
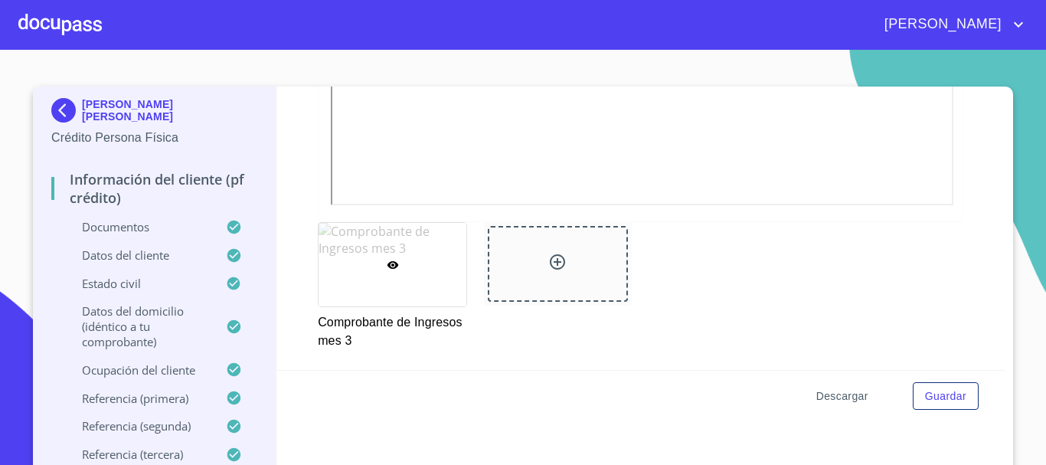
click at [828, 397] on span "Descargar" at bounding box center [843, 396] width 52 height 19
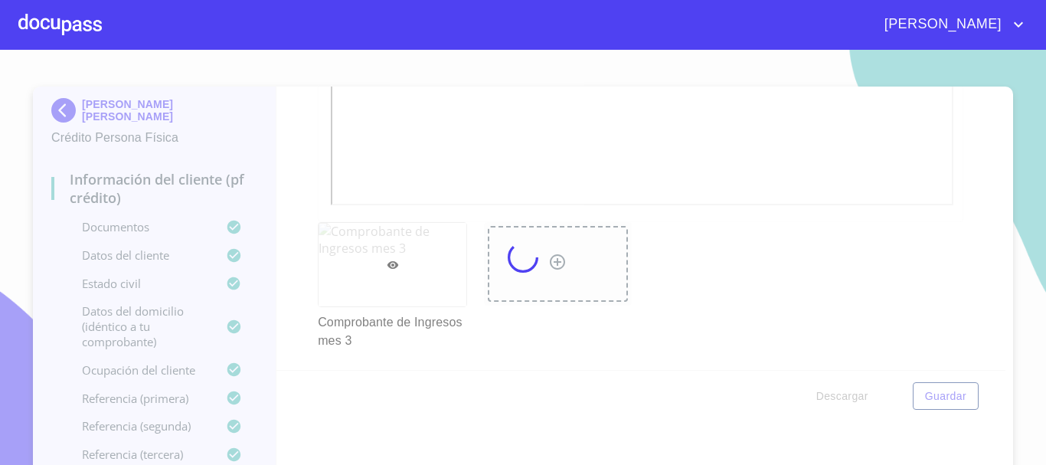
scroll to position [7282, 0]
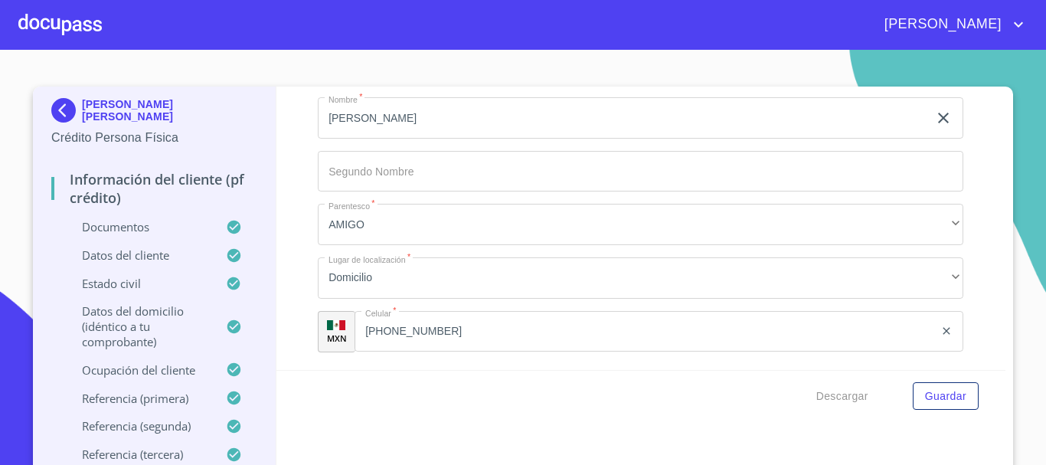
click at [57, 37] on div at bounding box center [59, 24] width 83 height 49
